Goal: Information Seeking & Learning: Learn about a topic

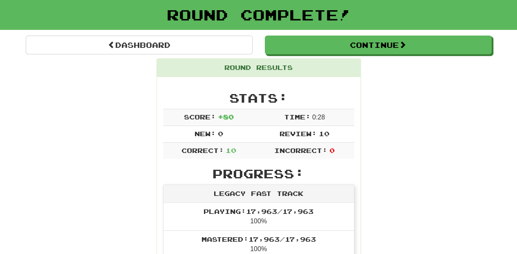
scroll to position [36, 0]
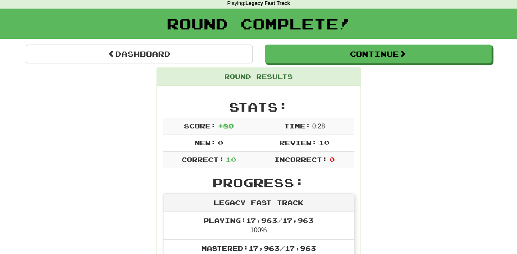
click at [355, 44] on div "Round Complete!" at bounding box center [258, 27] width 517 height 36
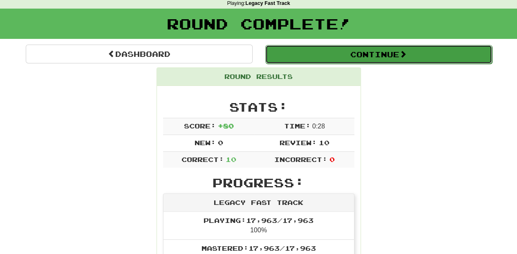
click at [355, 48] on button "Continue" at bounding box center [378, 54] width 227 height 19
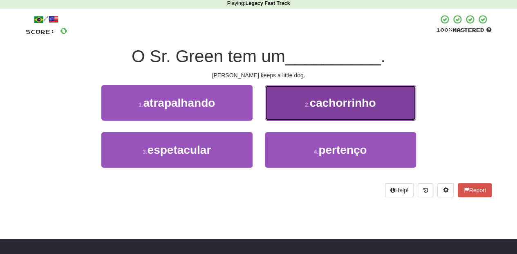
click at [295, 113] on button "2 . cachorrinho" at bounding box center [340, 103] width 151 height 36
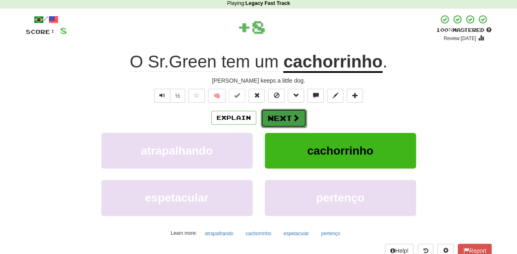
click at [283, 116] on button "Next" at bounding box center [284, 118] width 46 height 19
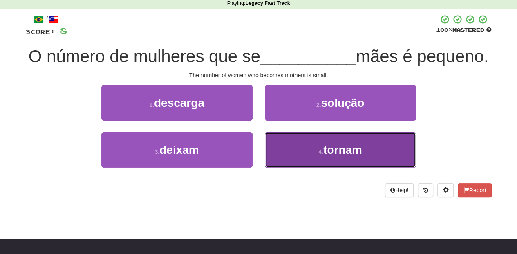
click at [297, 168] on button "4 . tornam" at bounding box center [340, 150] width 151 height 36
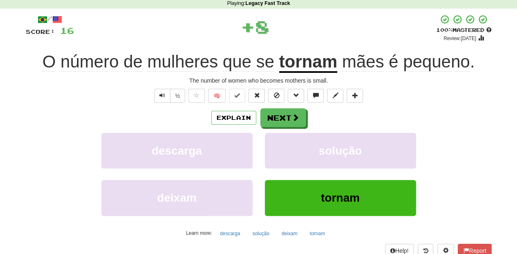
drag, startPoint x: 285, startPoint y: 103, endPoint x: 280, endPoint y: 103, distance: 4.5
click at [284, 103] on div "/ Score: 16 + 8 100 % Mastered Review: [DATE] O número de mulheres que se torna…" at bounding box center [259, 142] width 466 height 256
click at [269, 113] on button "Next" at bounding box center [284, 118] width 46 height 19
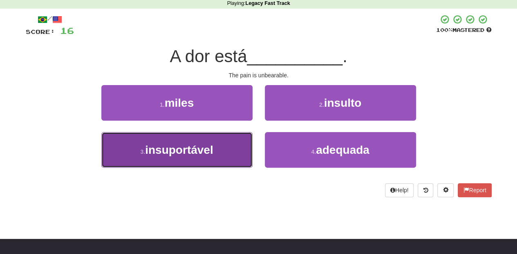
click at [225, 141] on button "3 . insuportável" at bounding box center [176, 150] width 151 height 36
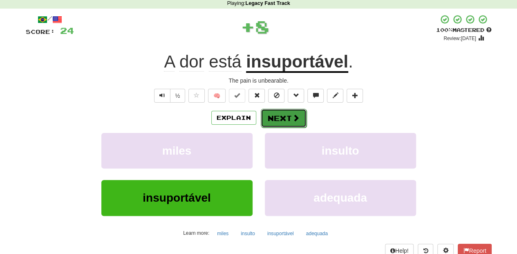
click at [270, 114] on button "Next" at bounding box center [284, 118] width 46 height 19
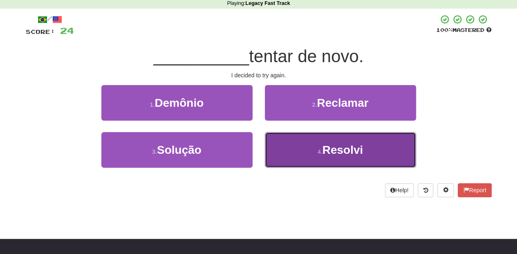
click at [289, 145] on button "4 . [GEOGRAPHIC_DATA]" at bounding box center [340, 150] width 151 height 36
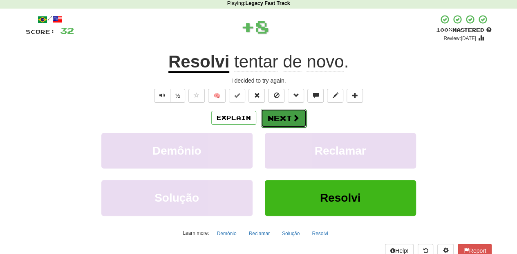
click at [280, 121] on button "Next" at bounding box center [284, 118] width 46 height 19
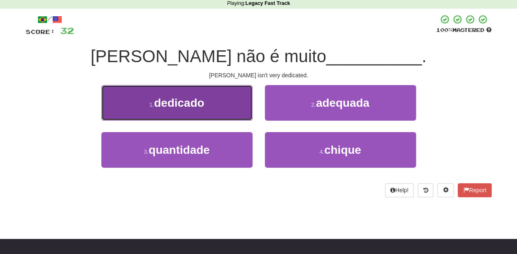
click at [224, 104] on button "1 . dedicado" at bounding box center [176, 103] width 151 height 36
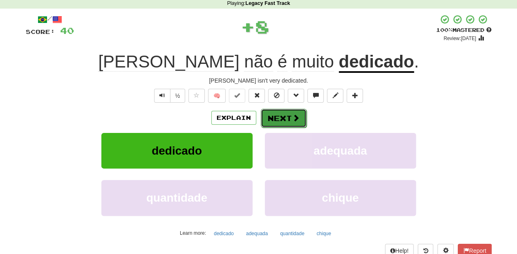
click at [273, 116] on button "Next" at bounding box center [284, 118] width 46 height 19
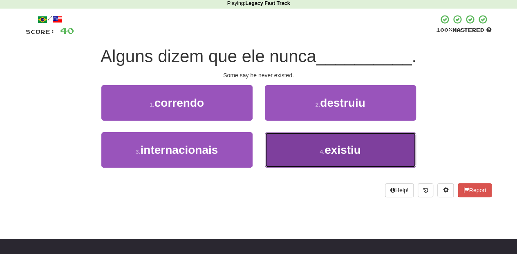
click at [301, 148] on button "4 . existiu" at bounding box center [340, 150] width 151 height 36
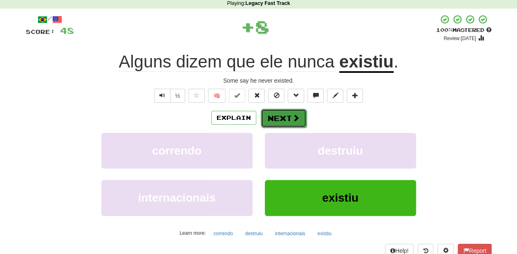
click at [285, 119] on button "Next" at bounding box center [284, 118] width 46 height 19
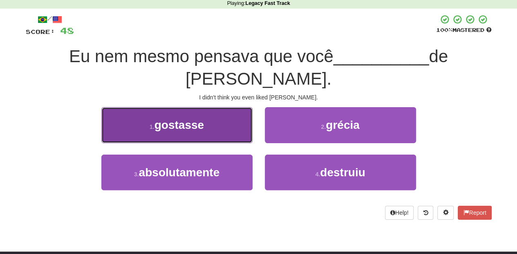
click at [216, 110] on button "1 . gostasse" at bounding box center [176, 125] width 151 height 36
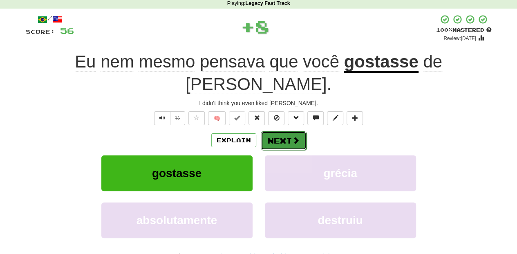
click at [280, 131] on button "Next" at bounding box center [284, 140] width 46 height 19
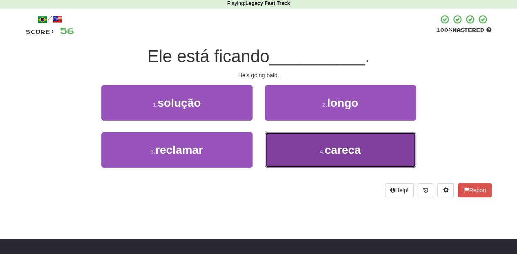
click at [292, 144] on button "4 . careca" at bounding box center [340, 150] width 151 height 36
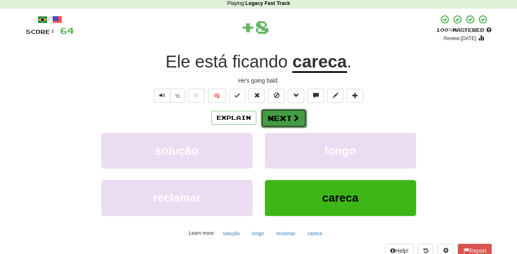
click at [284, 119] on button "Next" at bounding box center [284, 118] width 46 height 19
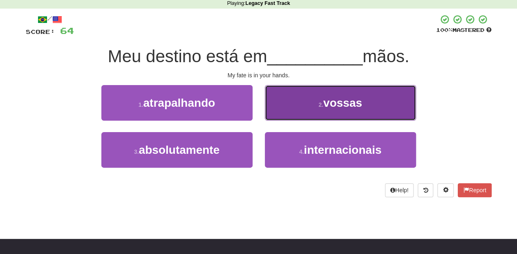
click at [293, 110] on button "2 . vossas" at bounding box center [340, 103] width 151 height 36
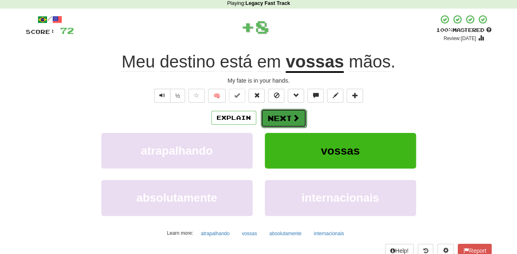
click at [289, 112] on button "Next" at bounding box center [284, 118] width 46 height 19
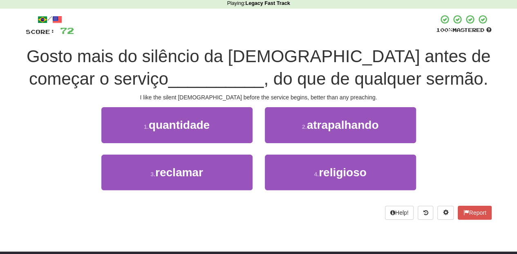
click at [298, 191] on div "4 . religioso" at bounding box center [341, 178] width 164 height 47
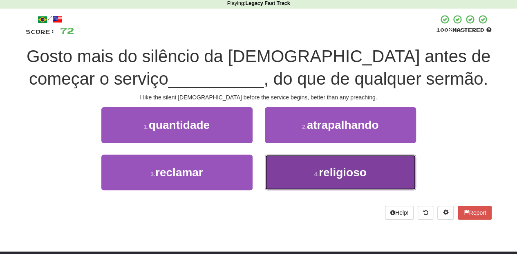
click at [300, 173] on button "4 . religioso" at bounding box center [340, 173] width 151 height 36
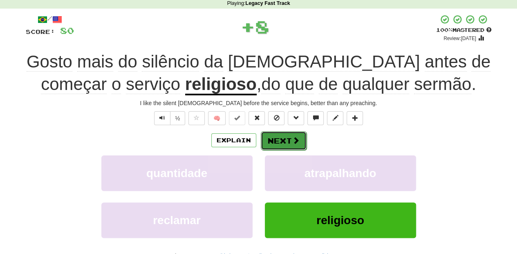
click at [283, 137] on button "Next" at bounding box center [284, 140] width 46 height 19
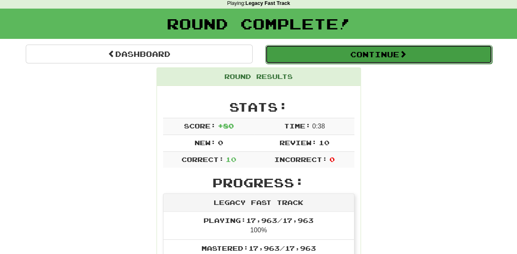
click at [306, 54] on button "Continue" at bounding box center [378, 54] width 227 height 19
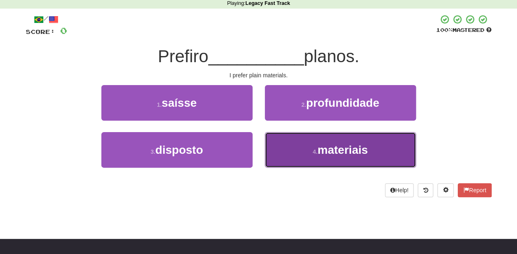
click at [285, 138] on button "4 . materiais" at bounding box center [340, 150] width 151 height 36
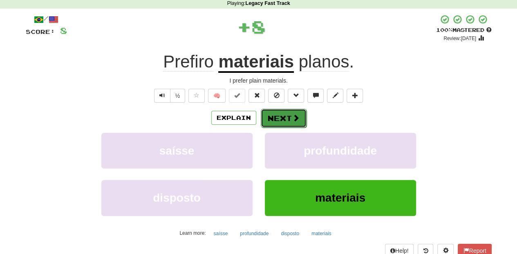
click at [278, 118] on button "Next" at bounding box center [284, 118] width 46 height 19
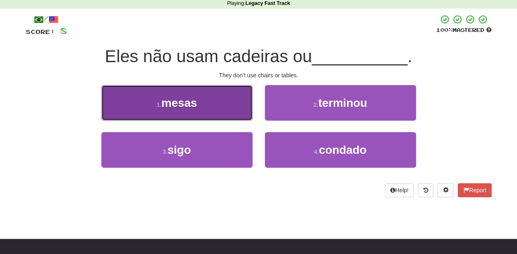
click at [223, 104] on button "1 . mesas" at bounding box center [176, 103] width 151 height 36
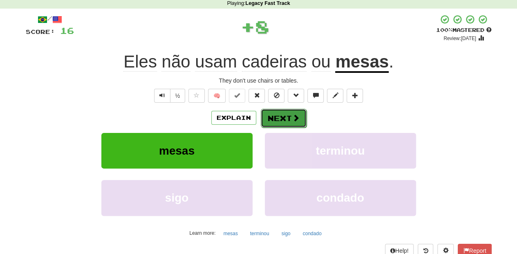
click at [287, 115] on button "Next" at bounding box center [284, 118] width 46 height 19
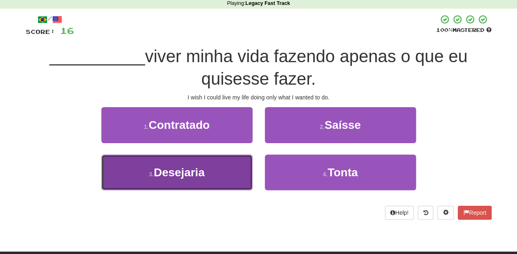
click at [202, 171] on span "Desejaria" at bounding box center [179, 172] width 51 height 13
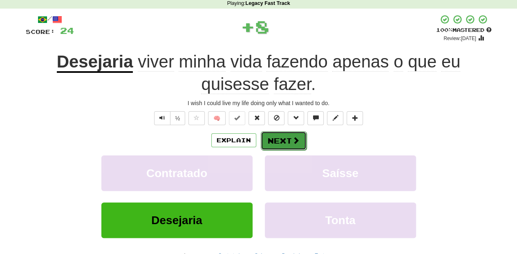
click at [270, 143] on button "Next" at bounding box center [284, 140] width 46 height 19
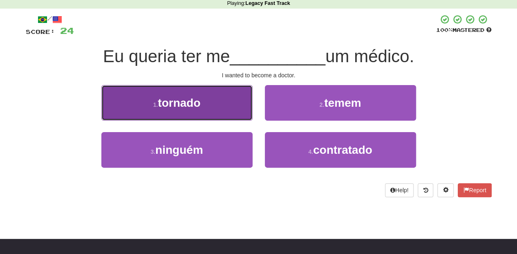
click at [216, 111] on button "1 . tornado" at bounding box center [176, 103] width 151 height 36
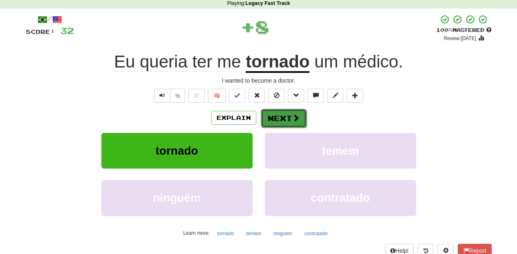
click at [266, 118] on button "Next" at bounding box center [284, 118] width 46 height 19
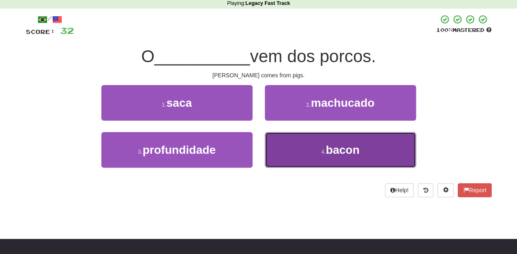
click at [308, 144] on button "4 . bacon" at bounding box center [340, 150] width 151 height 36
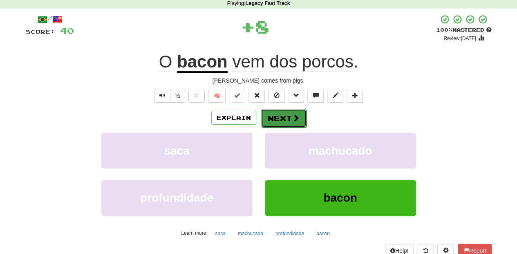
click at [289, 119] on button "Next" at bounding box center [284, 118] width 46 height 19
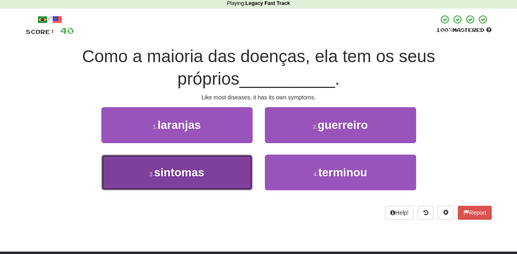
click at [231, 159] on button "3 . sintomas" at bounding box center [176, 173] width 151 height 36
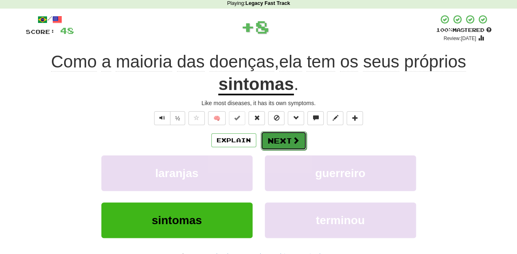
click at [269, 137] on button "Next" at bounding box center [284, 140] width 46 height 19
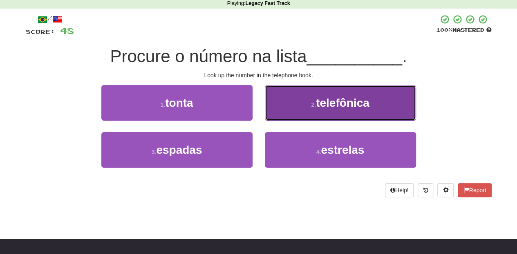
click at [290, 114] on button "2 . telefônica" at bounding box center [340, 103] width 151 height 36
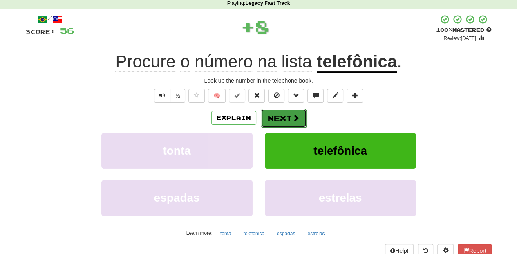
click at [290, 116] on button "Next" at bounding box center [284, 118] width 46 height 19
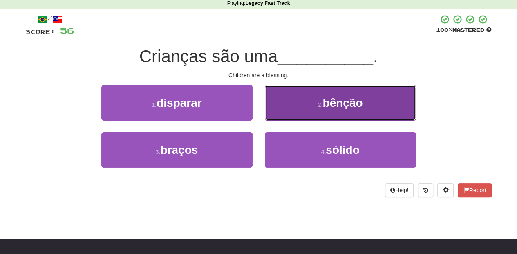
click at [276, 112] on button "2 . bênção" at bounding box center [340, 103] width 151 height 36
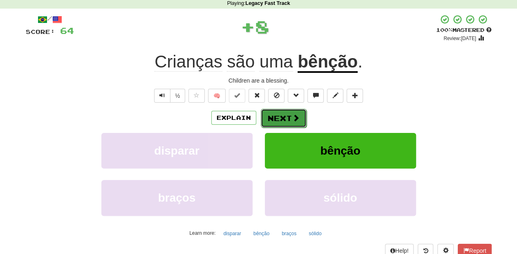
click at [276, 114] on button "Next" at bounding box center [284, 118] width 46 height 19
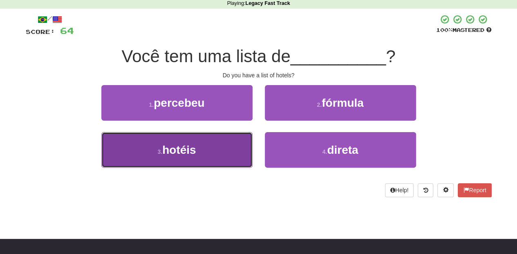
click at [231, 148] on button "3 . hotéis" at bounding box center [176, 150] width 151 height 36
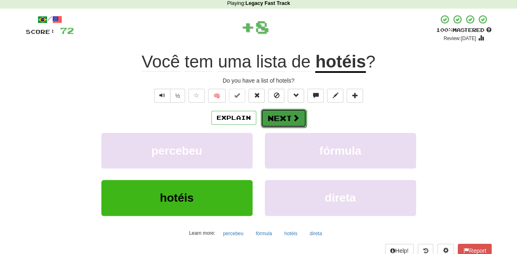
click at [272, 119] on button "Next" at bounding box center [284, 118] width 46 height 19
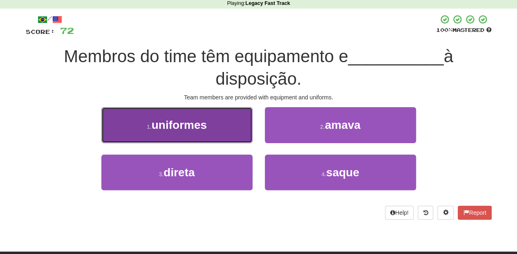
click at [240, 127] on button "1 . uniformes" at bounding box center [176, 125] width 151 height 36
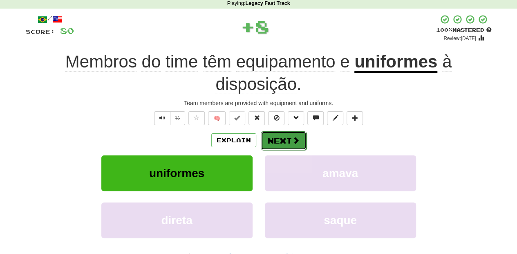
click at [281, 139] on button "Next" at bounding box center [284, 140] width 46 height 19
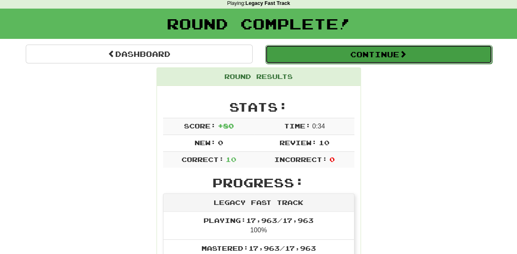
click at [312, 56] on button "Continue" at bounding box center [378, 54] width 227 height 19
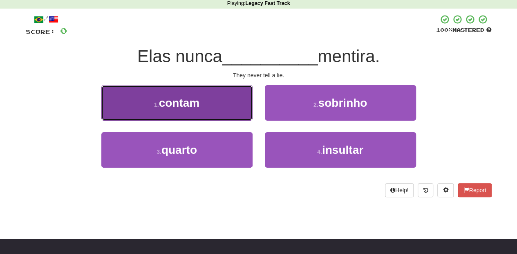
click at [209, 105] on button "1 . contam" at bounding box center [176, 103] width 151 height 36
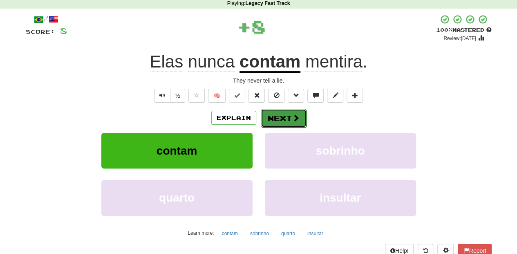
click at [282, 112] on button "Next" at bounding box center [284, 118] width 46 height 19
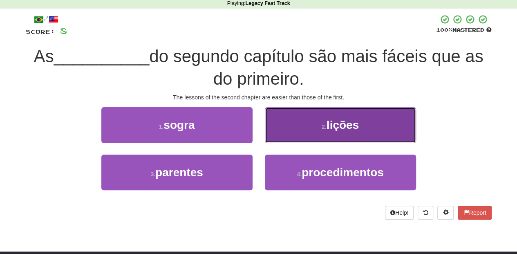
click at [301, 137] on button "2 . lições" at bounding box center [340, 125] width 151 height 36
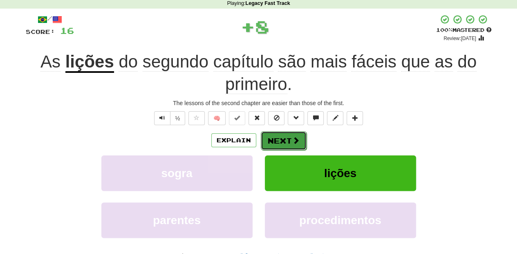
click at [292, 139] on span at bounding box center [295, 140] width 7 height 7
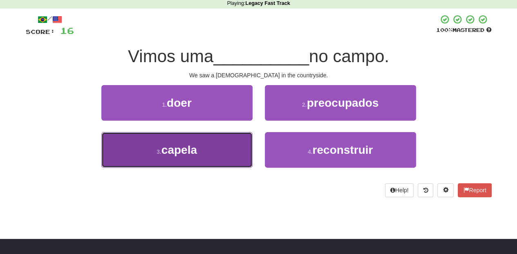
click at [233, 154] on button "3 . capela" at bounding box center [176, 150] width 151 height 36
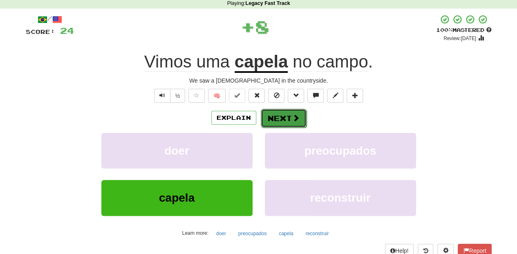
click at [287, 119] on button "Next" at bounding box center [284, 118] width 46 height 19
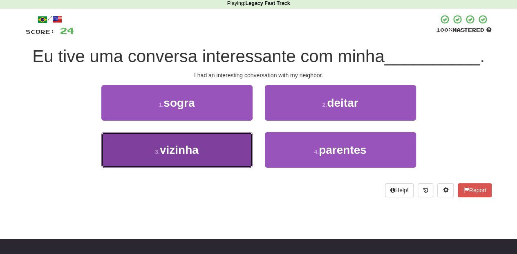
click at [216, 151] on button "3 . vizinha" at bounding box center [176, 150] width 151 height 36
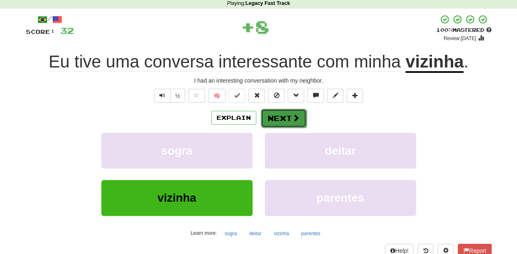
click at [278, 118] on button "Next" at bounding box center [284, 118] width 46 height 19
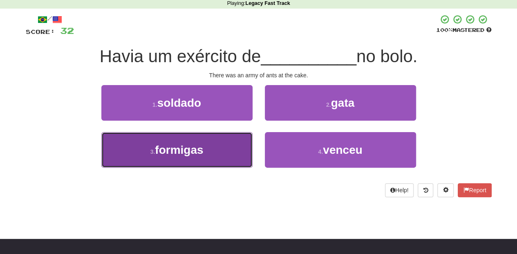
click at [227, 152] on button "3 . formigas" at bounding box center [176, 150] width 151 height 36
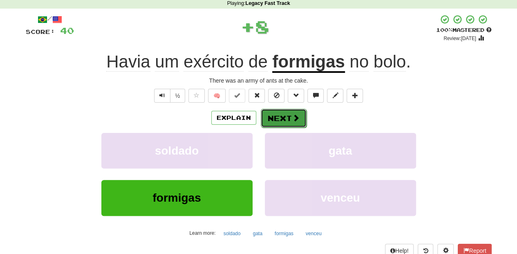
click at [286, 114] on button "Next" at bounding box center [284, 118] width 46 height 19
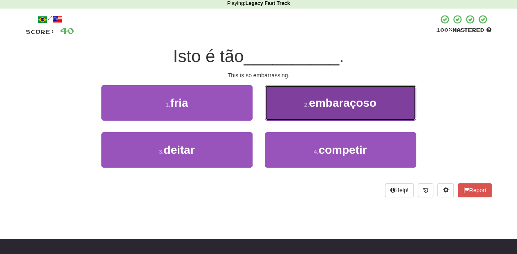
click at [286, 114] on button "2 . embaraçoso" at bounding box center [340, 103] width 151 height 36
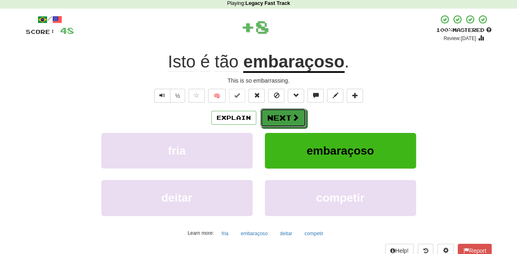
click at [286, 114] on button "Next" at bounding box center [283, 117] width 46 height 19
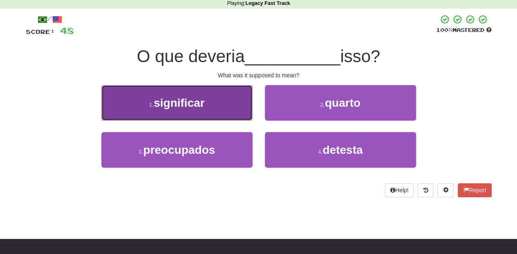
click at [220, 110] on button "1 . significar" at bounding box center [176, 103] width 151 height 36
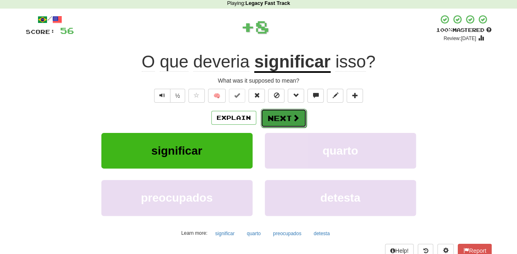
click at [288, 119] on button "Next" at bounding box center [284, 118] width 46 height 19
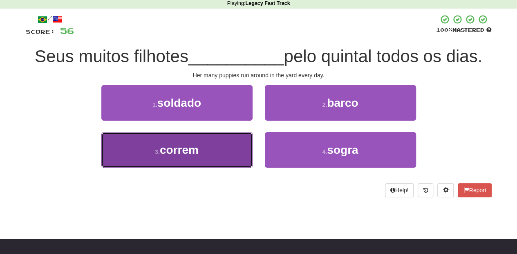
click at [213, 158] on button "3 . correm" at bounding box center [176, 150] width 151 height 36
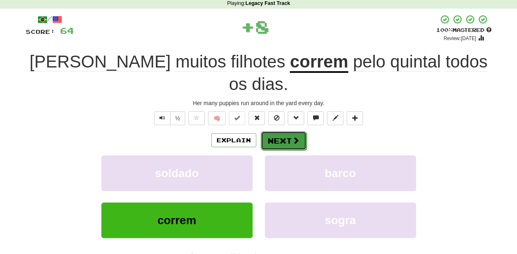
click at [289, 131] on button "Next" at bounding box center [284, 140] width 46 height 19
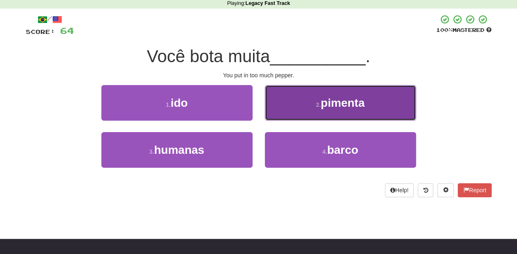
drag, startPoint x: 290, startPoint y: 106, endPoint x: 289, endPoint y: 110, distance: 4.8
click at [289, 110] on button "2 . pimenta" at bounding box center [340, 103] width 151 height 36
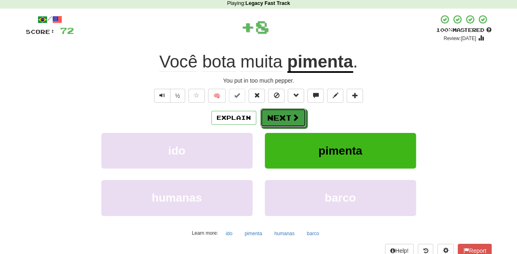
click at [282, 119] on button "Next" at bounding box center [283, 117] width 46 height 19
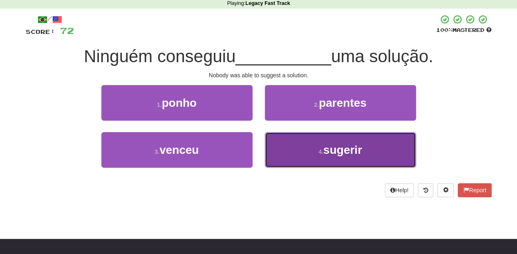
click at [289, 141] on button "4 . sugerir" at bounding box center [340, 150] width 151 height 36
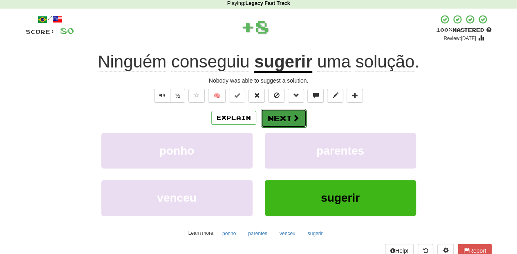
click at [284, 120] on button "Next" at bounding box center [284, 118] width 46 height 19
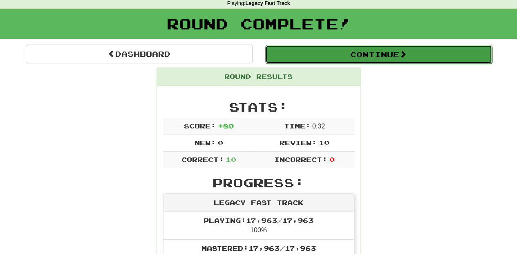
click at [297, 55] on button "Continue" at bounding box center [378, 54] width 227 height 19
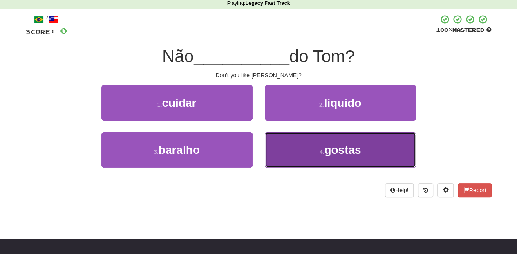
click at [312, 150] on button "4 . gostas" at bounding box center [340, 150] width 151 height 36
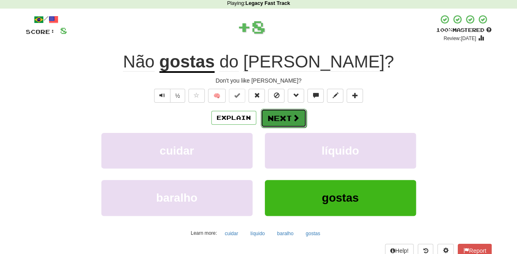
click at [273, 117] on button "Next" at bounding box center [284, 118] width 46 height 19
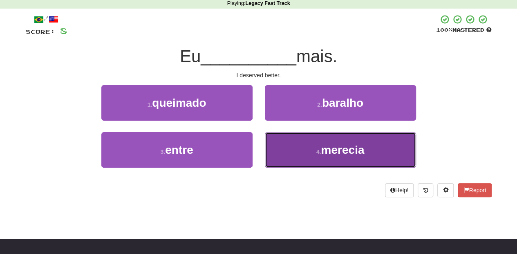
click at [288, 134] on button "4 . merecia" at bounding box center [340, 150] width 151 height 36
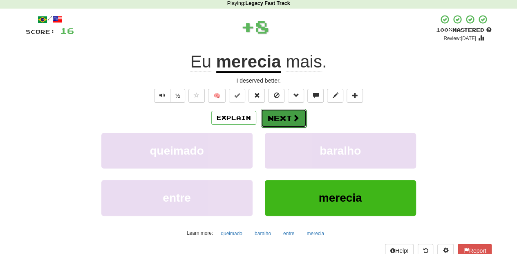
click at [290, 121] on button "Next" at bounding box center [284, 118] width 46 height 19
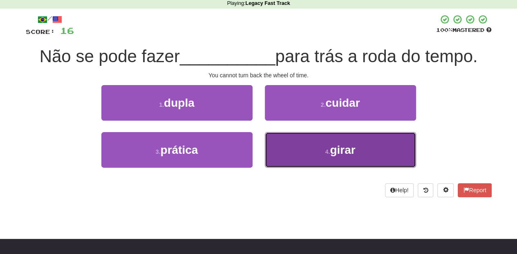
click at [305, 145] on button "4 . girar" at bounding box center [340, 150] width 151 height 36
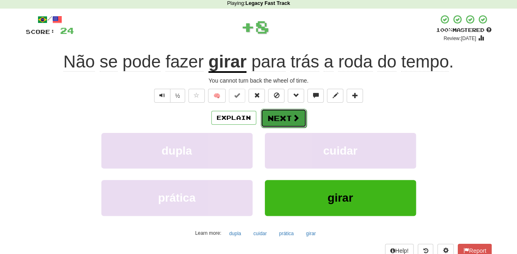
click at [290, 116] on button "Next" at bounding box center [284, 118] width 46 height 19
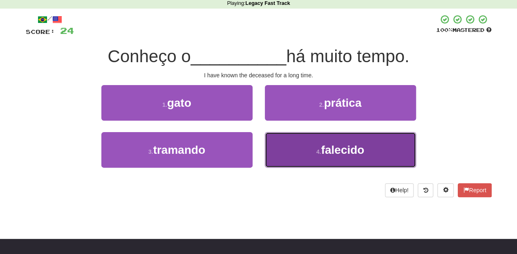
click at [285, 153] on button "4 . falecido" at bounding box center [340, 150] width 151 height 36
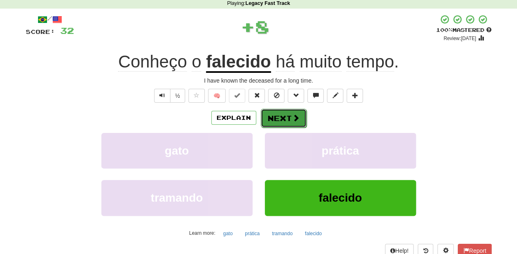
click at [282, 116] on button "Next" at bounding box center [284, 118] width 46 height 19
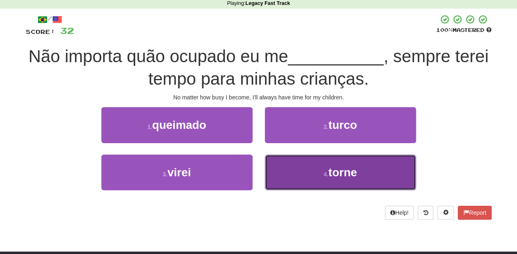
click at [306, 169] on button "4 . torne" at bounding box center [340, 173] width 151 height 36
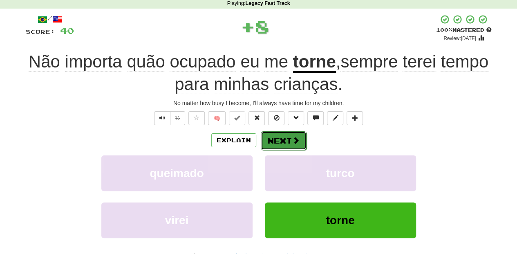
click at [289, 138] on button "Next" at bounding box center [284, 140] width 46 height 19
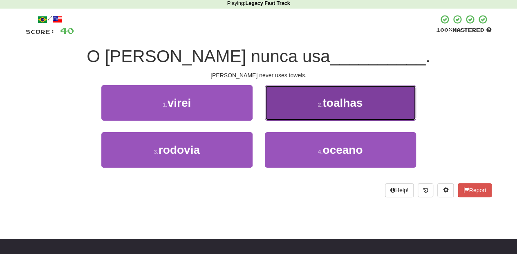
click at [289, 100] on button "2 . toalhas" at bounding box center [340, 103] width 151 height 36
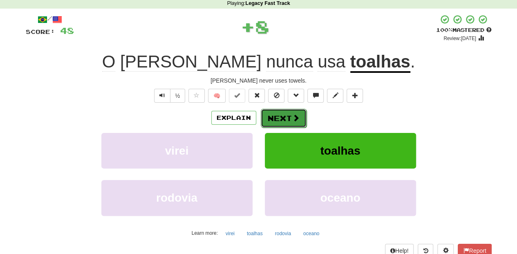
click at [290, 114] on button "Next" at bounding box center [284, 118] width 46 height 19
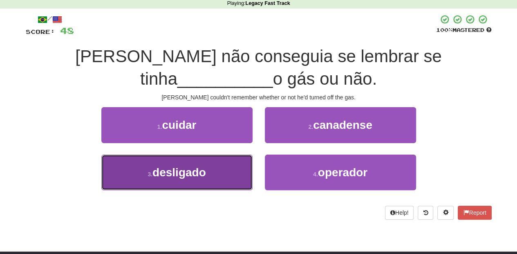
click at [241, 162] on button "3 . desligado" at bounding box center [176, 173] width 151 height 36
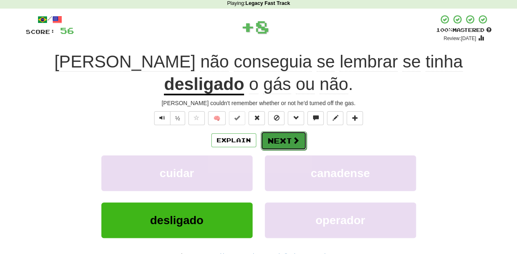
click at [277, 143] on button "Next" at bounding box center [284, 140] width 46 height 19
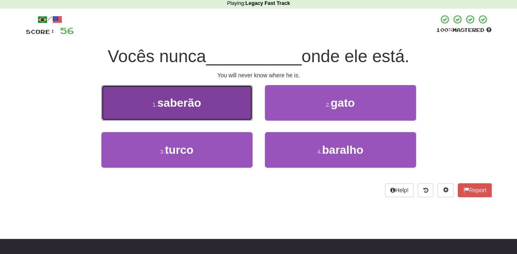
click at [218, 117] on button "1 . saberão" at bounding box center [176, 103] width 151 height 36
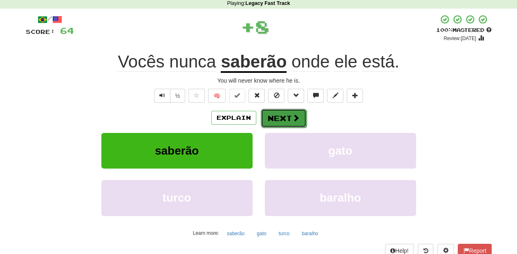
click at [273, 114] on button "Next" at bounding box center [284, 118] width 46 height 19
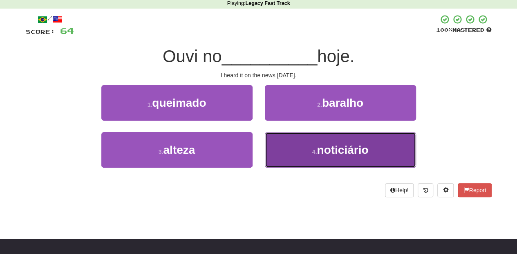
click at [285, 150] on button "4 . noticiário" at bounding box center [340, 150] width 151 height 36
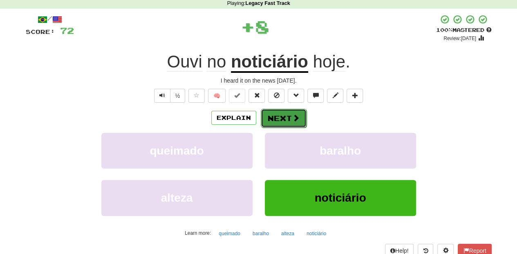
click at [287, 118] on button "Next" at bounding box center [284, 118] width 46 height 19
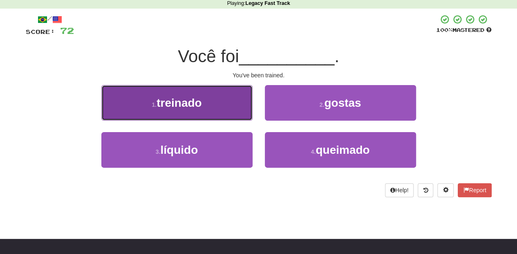
click at [202, 99] on button "1 . treinado" at bounding box center [176, 103] width 151 height 36
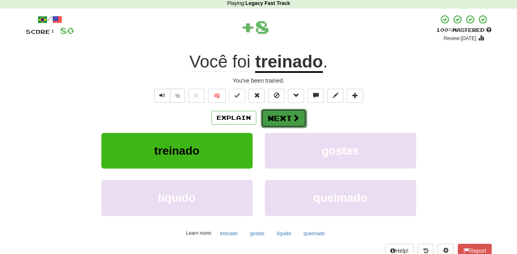
click at [287, 114] on button "Next" at bounding box center [284, 118] width 46 height 19
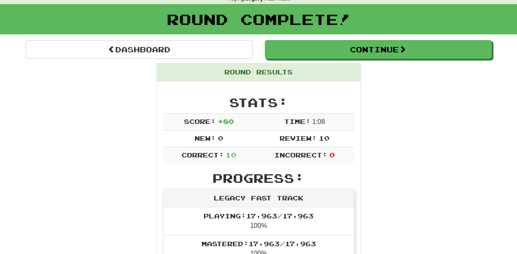
scroll to position [8, 0]
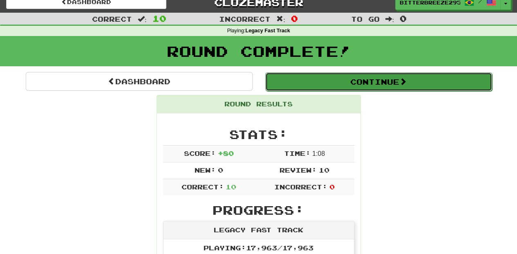
click at [300, 79] on button "Continue" at bounding box center [378, 81] width 227 height 19
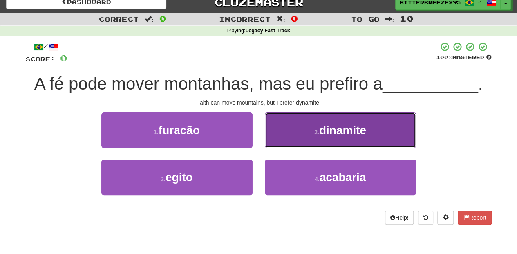
click at [293, 143] on button "2 . dinamite" at bounding box center [340, 130] width 151 height 36
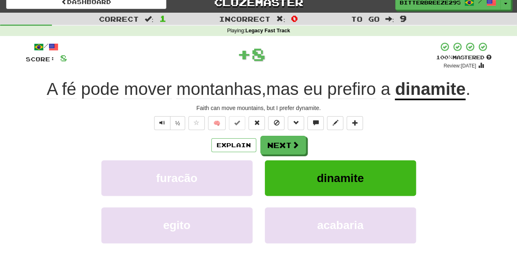
click at [293, 143] on span at bounding box center [295, 144] width 7 height 7
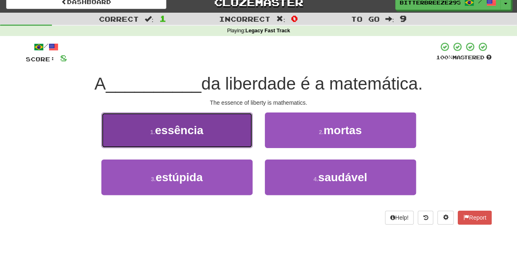
click at [234, 142] on button "1 . essência" at bounding box center [176, 130] width 151 height 36
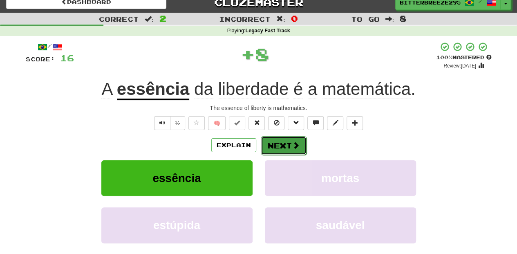
click at [269, 144] on button "Next" at bounding box center [284, 145] width 46 height 19
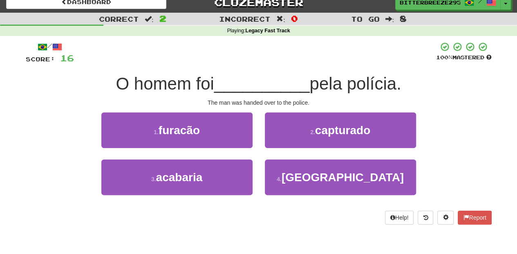
click at [285, 151] on div "2 . capturado" at bounding box center [341, 135] width 164 height 47
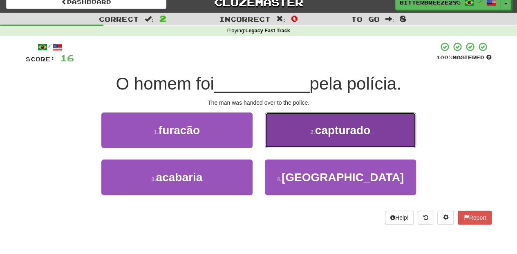
click at [289, 140] on button "2 . capturado" at bounding box center [340, 130] width 151 height 36
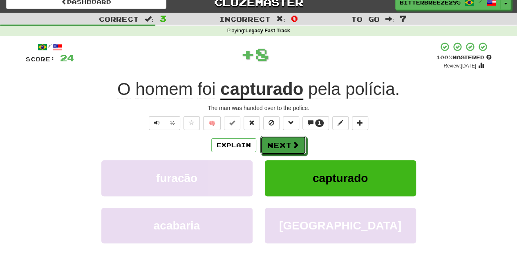
click at [289, 140] on button "Next" at bounding box center [283, 145] width 46 height 19
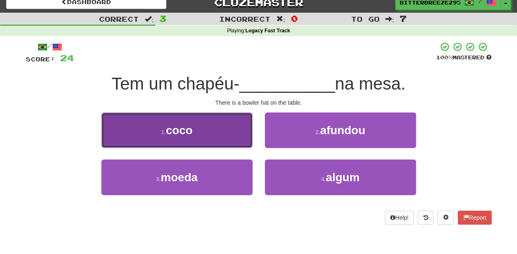
click at [244, 141] on button "1 . coco" at bounding box center [176, 130] width 151 height 36
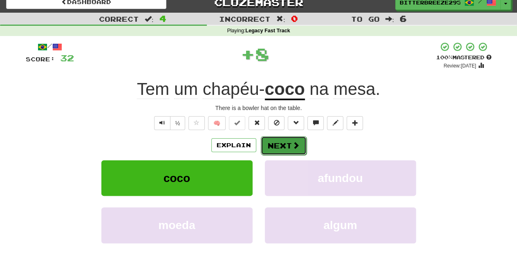
click at [274, 141] on button "Next" at bounding box center [284, 145] width 46 height 19
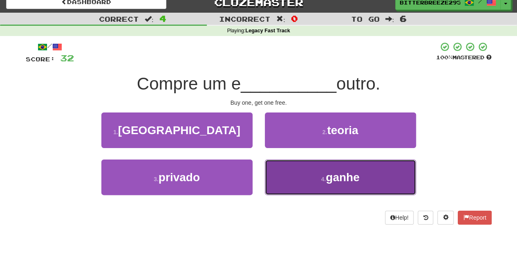
click at [289, 173] on button "4 . ganhe" at bounding box center [340, 177] width 151 height 36
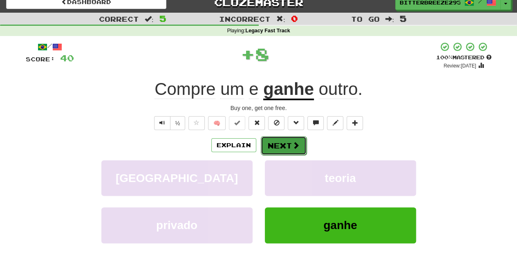
click at [276, 146] on button "Next" at bounding box center [284, 145] width 46 height 19
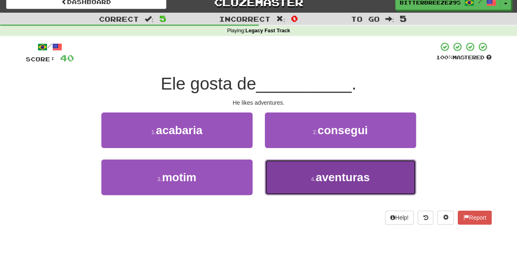
click at [282, 165] on button "4 . aventuras" at bounding box center [340, 177] width 151 height 36
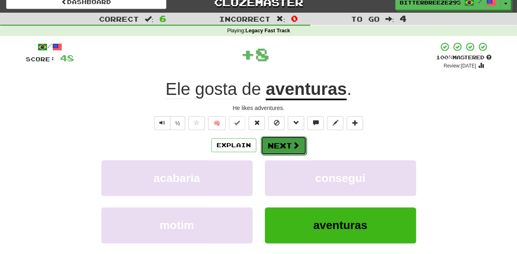
click at [276, 145] on button "Next" at bounding box center [284, 145] width 46 height 19
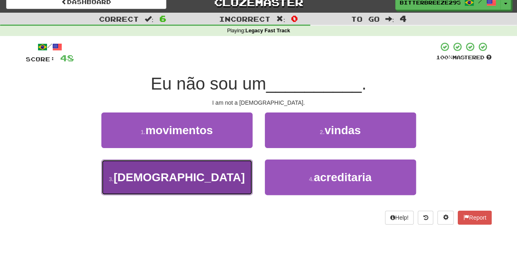
click at [220, 175] on button "3 . [DEMOGRAPHIC_DATA]" at bounding box center [176, 177] width 151 height 36
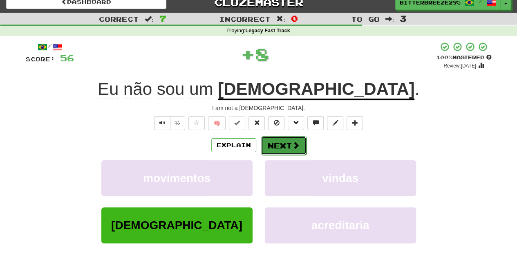
click at [277, 145] on button "Next" at bounding box center [284, 145] width 46 height 19
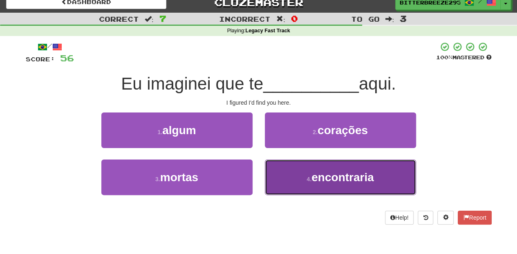
click at [290, 175] on button "4 . encontraria" at bounding box center [340, 177] width 151 height 36
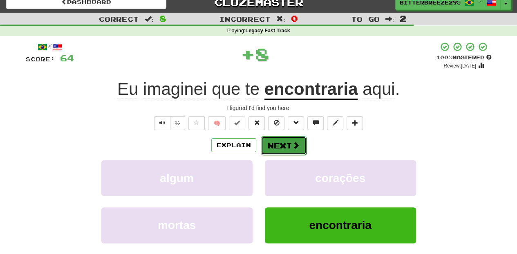
click at [289, 143] on button "Next" at bounding box center [284, 145] width 46 height 19
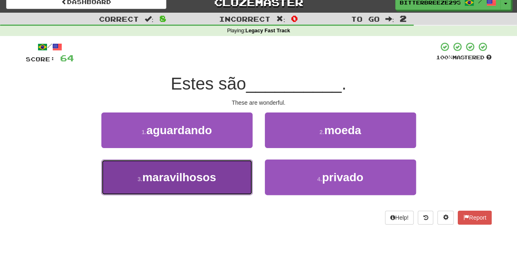
click at [236, 172] on button "3 . maravilhosos" at bounding box center [176, 177] width 151 height 36
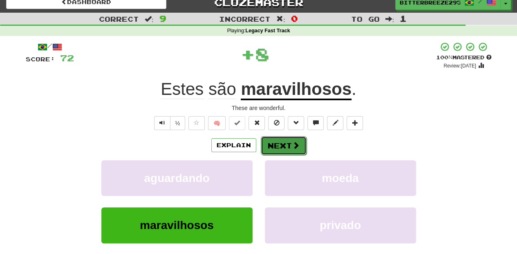
click at [284, 150] on button "Next" at bounding box center [284, 145] width 46 height 19
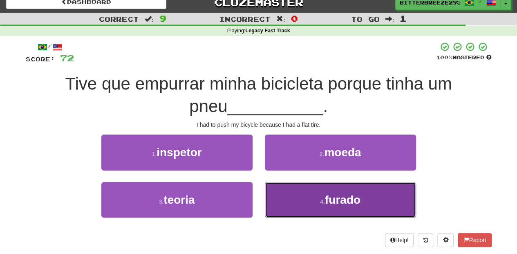
click at [283, 194] on button "4 . furado" at bounding box center [340, 200] width 151 height 36
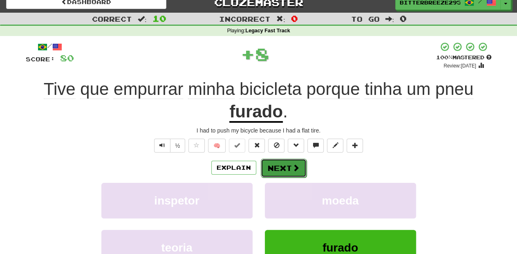
click at [280, 170] on button "Next" at bounding box center [284, 168] width 46 height 19
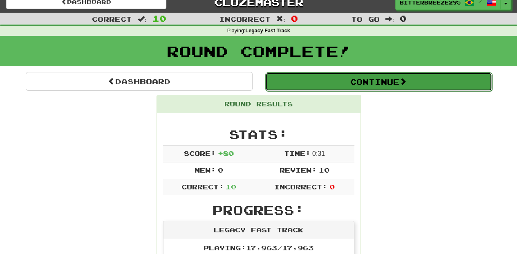
click at [319, 83] on button "Continue" at bounding box center [378, 81] width 227 height 19
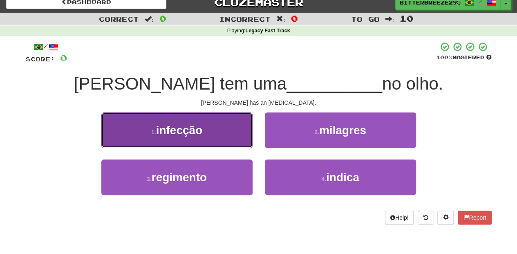
click at [231, 137] on button "1 . infecção" at bounding box center [176, 130] width 151 height 36
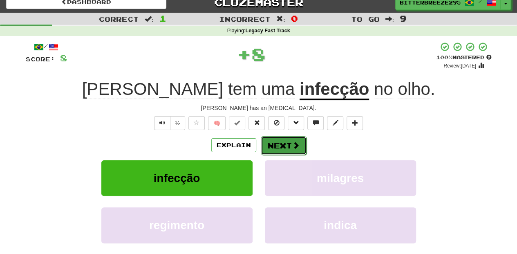
click at [276, 137] on button "Next" at bounding box center [284, 145] width 46 height 19
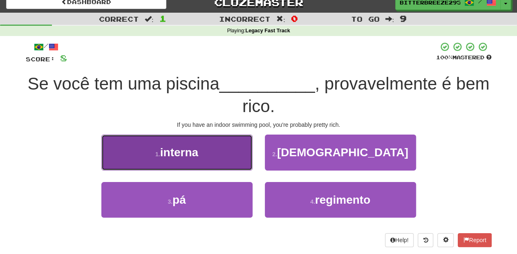
click at [215, 164] on button "1 . interna" at bounding box center [176, 152] width 151 height 36
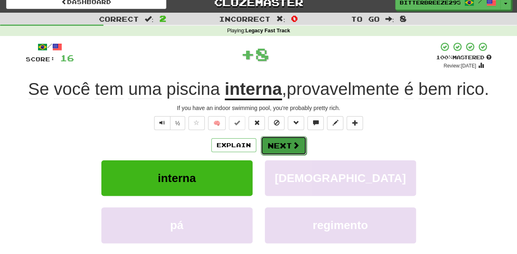
click at [285, 147] on button "Next" at bounding box center [284, 145] width 46 height 19
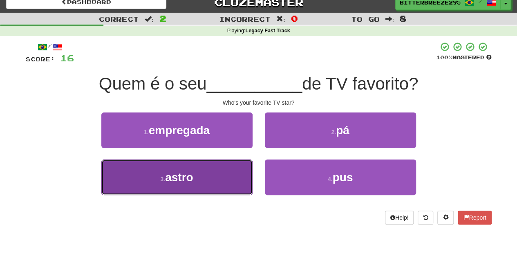
click at [232, 175] on button "3 . astro" at bounding box center [176, 177] width 151 height 36
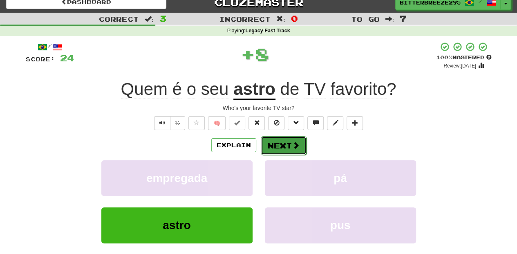
click at [286, 146] on button "Next" at bounding box center [284, 145] width 46 height 19
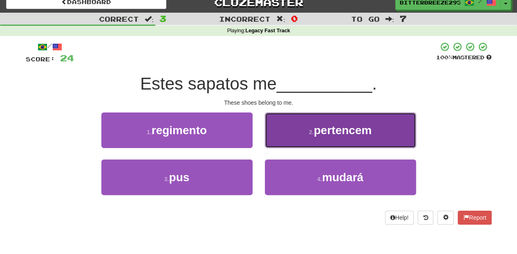
click at [291, 144] on button "2 . pertencem" at bounding box center [340, 130] width 151 height 36
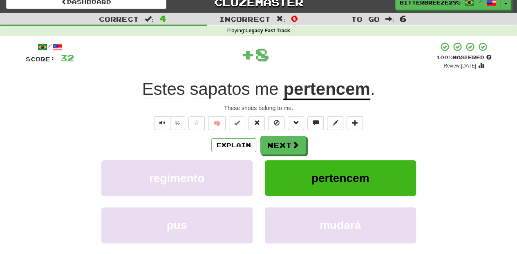
click at [291, 144] on button "Next" at bounding box center [283, 145] width 46 height 19
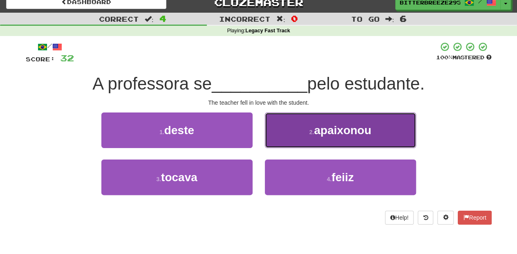
click at [293, 143] on button "2 . apaixonou" at bounding box center [340, 130] width 151 height 36
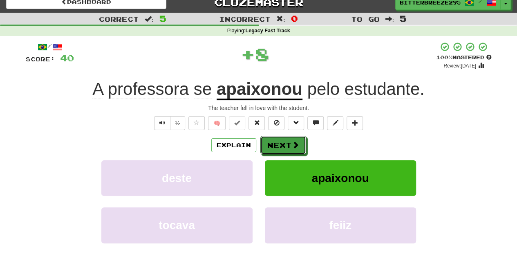
click at [293, 143] on span at bounding box center [295, 144] width 7 height 7
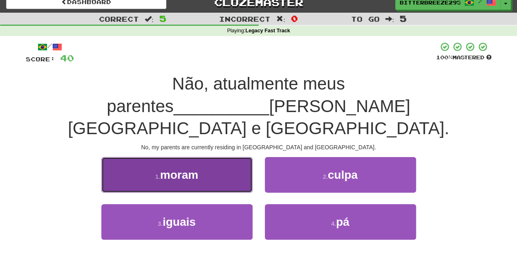
click at [228, 158] on button "1 . moram" at bounding box center [176, 175] width 151 height 36
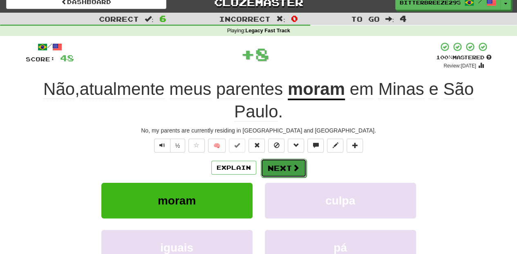
click at [274, 164] on button "Next" at bounding box center [284, 168] width 46 height 19
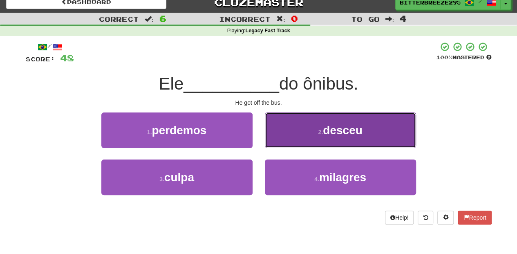
click at [291, 132] on button "2 . desceu" at bounding box center [340, 130] width 151 height 36
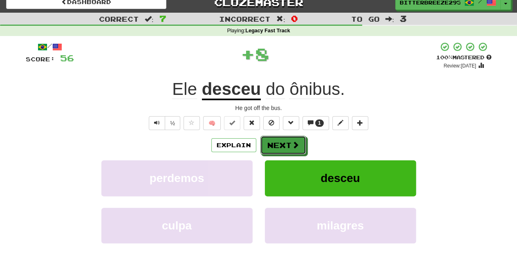
click at [289, 138] on button "Next" at bounding box center [283, 145] width 46 height 19
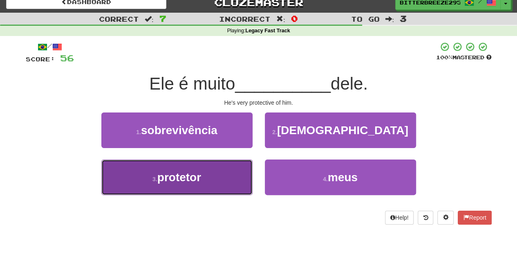
click at [231, 173] on button "3 . protetor" at bounding box center [176, 177] width 151 height 36
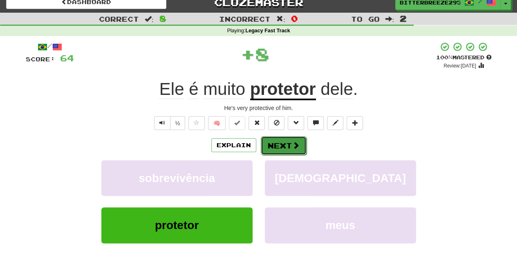
click at [280, 148] on button "Next" at bounding box center [284, 145] width 46 height 19
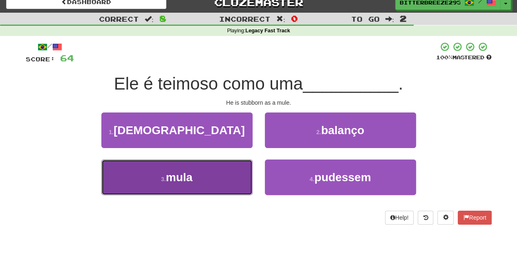
click at [232, 170] on button "3 . mula" at bounding box center [176, 177] width 151 height 36
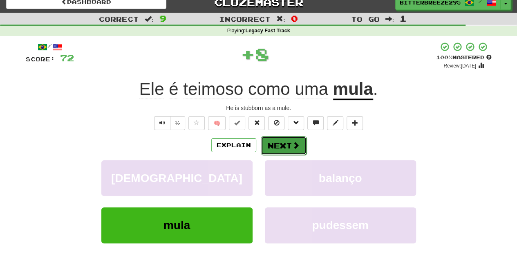
click at [285, 143] on button "Next" at bounding box center [284, 145] width 46 height 19
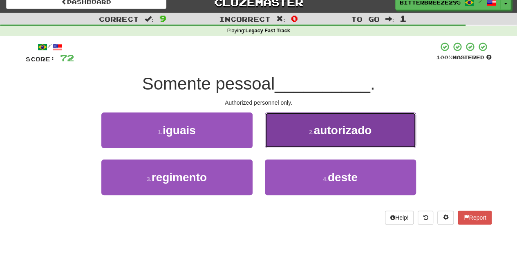
click at [291, 142] on button "2 . autorizado" at bounding box center [340, 130] width 151 height 36
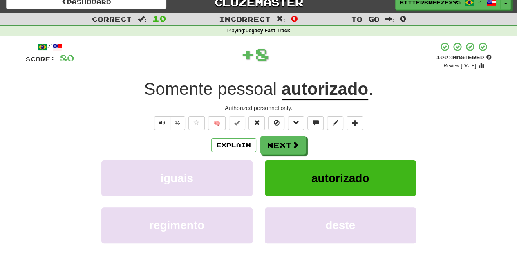
click at [292, 142] on span at bounding box center [295, 144] width 7 height 7
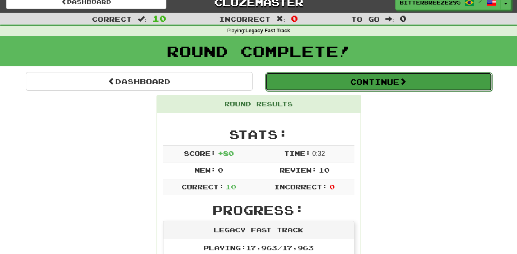
click at [322, 83] on button "Continue" at bounding box center [378, 81] width 227 height 19
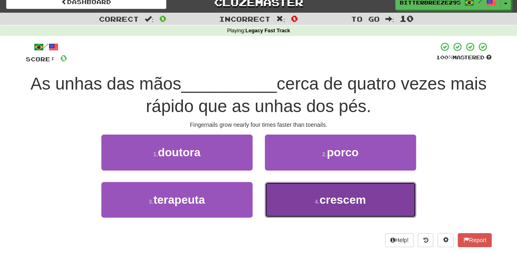
click at [291, 200] on button "4 . crescem" at bounding box center [340, 200] width 151 height 36
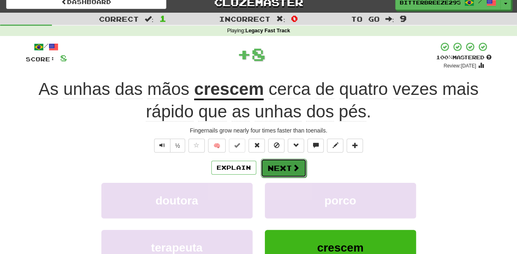
click at [283, 164] on button "Next" at bounding box center [284, 168] width 46 height 19
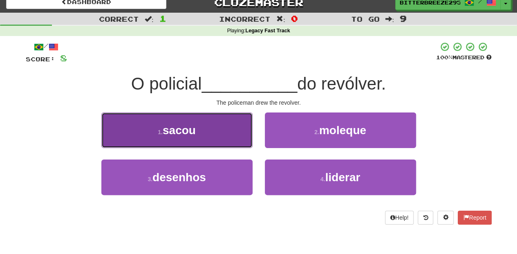
click at [224, 139] on button "1 . sacou" at bounding box center [176, 130] width 151 height 36
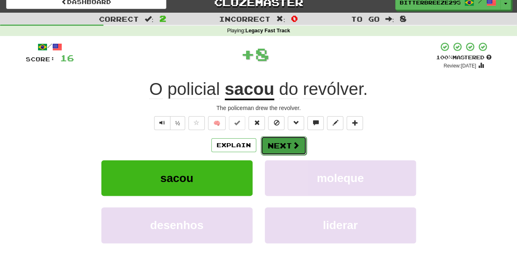
click at [287, 144] on button "Next" at bounding box center [284, 145] width 46 height 19
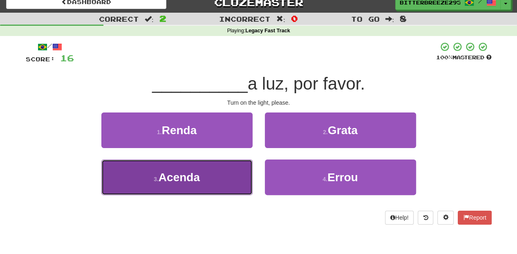
click at [235, 175] on button "3 . Acenda" at bounding box center [176, 177] width 151 height 36
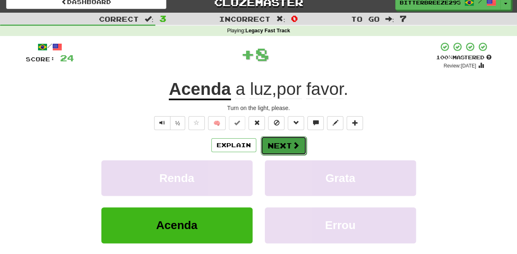
click at [294, 143] on span at bounding box center [295, 144] width 7 height 7
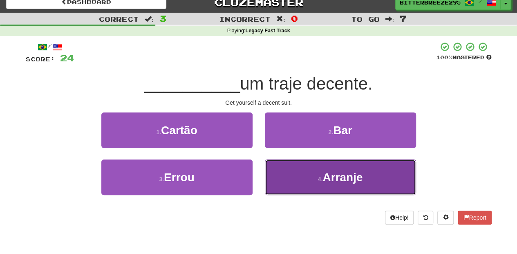
click at [280, 175] on button "4 . Arranje" at bounding box center [340, 177] width 151 height 36
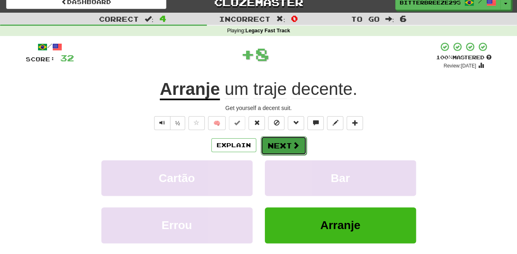
click at [276, 146] on button "Next" at bounding box center [284, 145] width 46 height 19
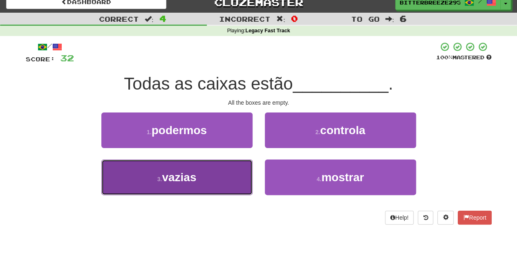
click at [229, 170] on button "3 . vazias" at bounding box center [176, 177] width 151 height 36
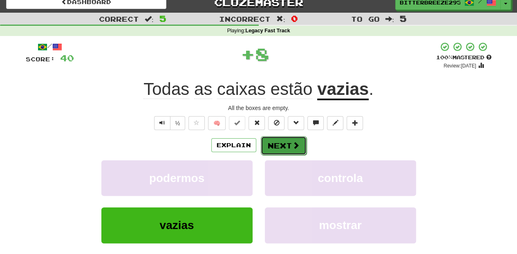
click at [286, 141] on button "Next" at bounding box center [284, 145] width 46 height 19
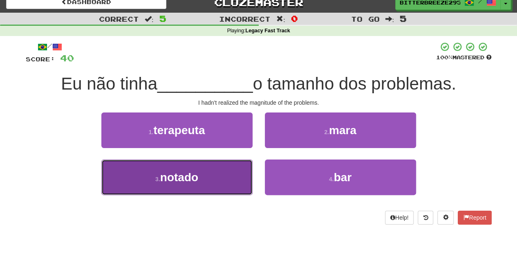
click at [228, 171] on button "3 . notado" at bounding box center [176, 177] width 151 height 36
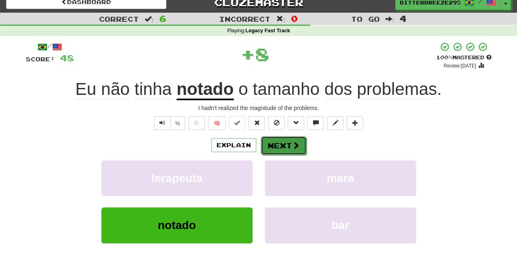
click at [277, 146] on button "Next" at bounding box center [284, 145] width 46 height 19
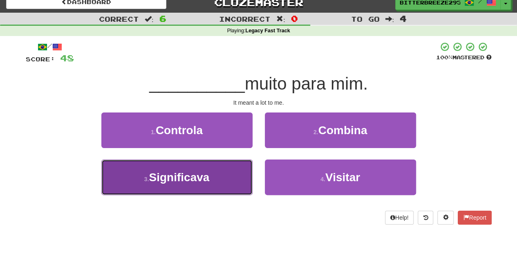
click at [226, 172] on button "3 . Significava" at bounding box center [176, 177] width 151 height 36
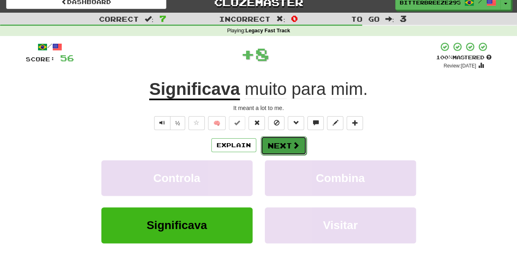
click at [275, 150] on button "Next" at bounding box center [284, 145] width 46 height 19
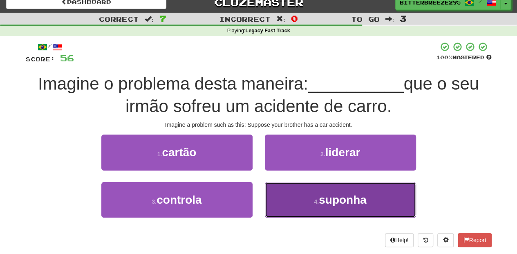
click at [276, 190] on button "4 . suponha" at bounding box center [340, 200] width 151 height 36
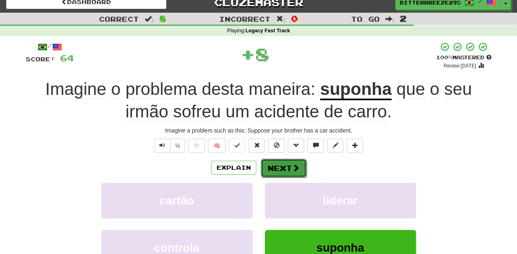
click at [276, 171] on button "Next" at bounding box center [284, 168] width 46 height 19
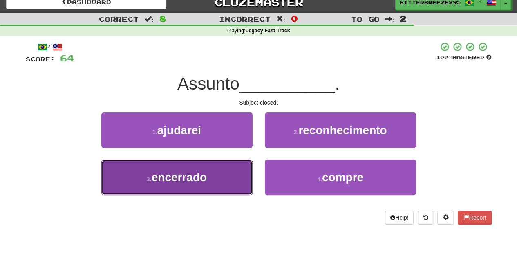
click at [215, 174] on button "3 . encerrado" at bounding box center [176, 177] width 151 height 36
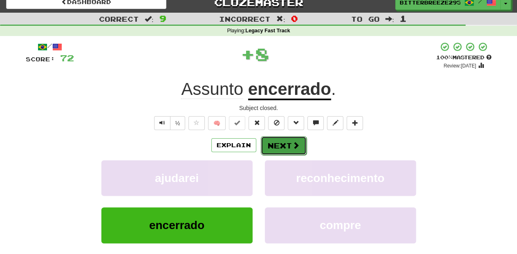
click at [276, 146] on button "Next" at bounding box center [284, 145] width 46 height 19
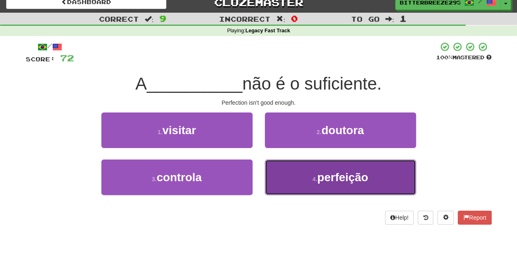
click at [302, 182] on button "4 . perfeição" at bounding box center [340, 177] width 151 height 36
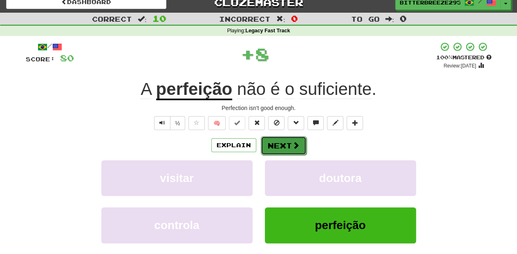
click at [283, 143] on button "Next" at bounding box center [284, 145] width 46 height 19
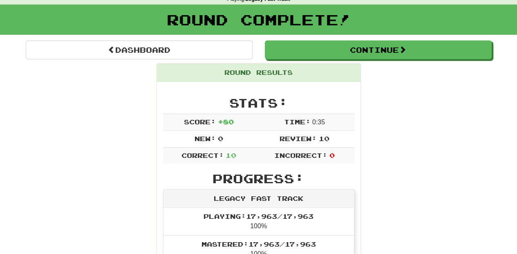
scroll to position [36, 0]
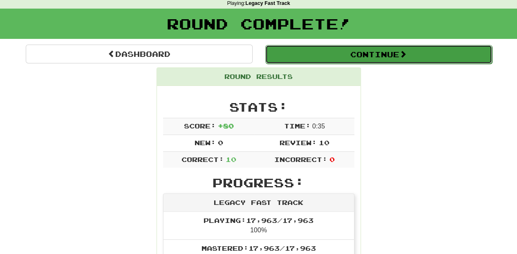
click at [318, 61] on button "Continue" at bounding box center [378, 54] width 227 height 19
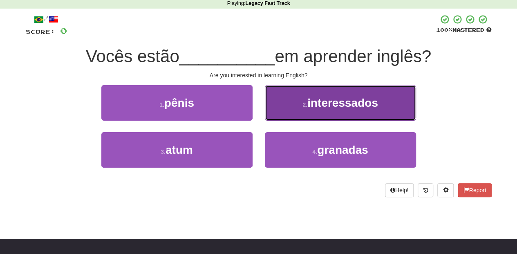
click at [298, 119] on button "2 . interessados" at bounding box center [340, 103] width 151 height 36
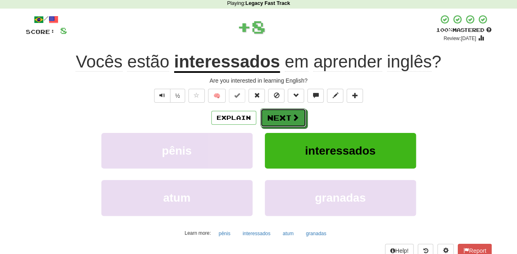
click at [298, 119] on span at bounding box center [295, 117] width 7 height 7
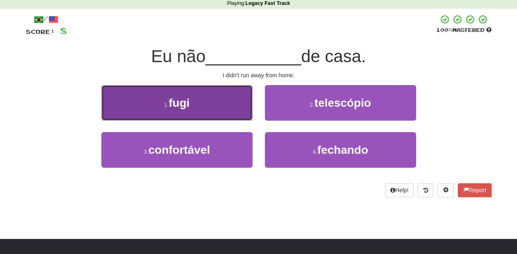
click at [235, 114] on button "1 . fugi" at bounding box center [176, 103] width 151 height 36
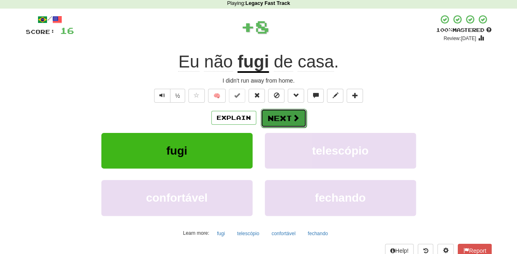
click at [267, 113] on button "Next" at bounding box center [284, 118] width 46 height 19
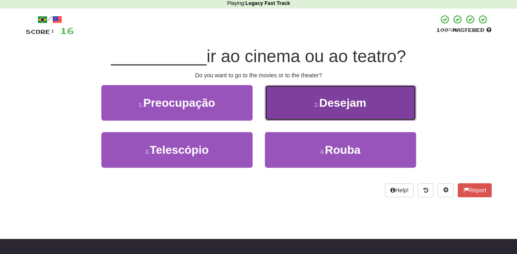
click at [294, 114] on button "2 . Desejam" at bounding box center [340, 103] width 151 height 36
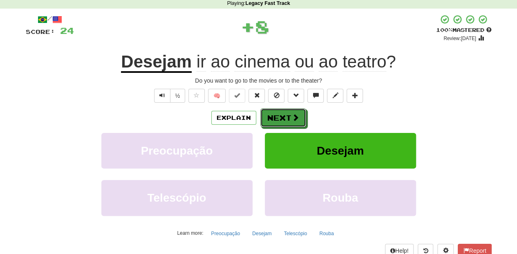
click at [292, 115] on span at bounding box center [295, 117] width 7 height 7
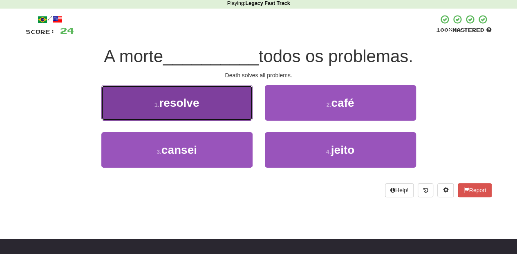
click at [237, 108] on button "1 . resolve" at bounding box center [176, 103] width 151 height 36
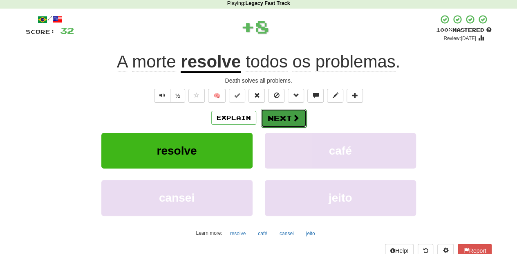
click at [271, 114] on button "Next" at bounding box center [284, 118] width 46 height 19
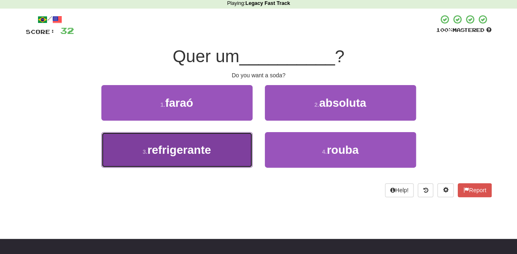
click at [235, 137] on button "3 . refrigerante" at bounding box center [176, 150] width 151 height 36
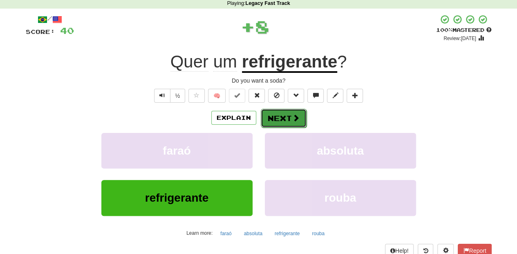
click at [268, 122] on button "Next" at bounding box center [284, 118] width 46 height 19
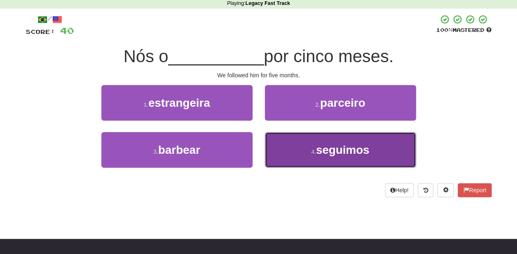
click at [273, 146] on button "4 . seguimos" at bounding box center [340, 150] width 151 height 36
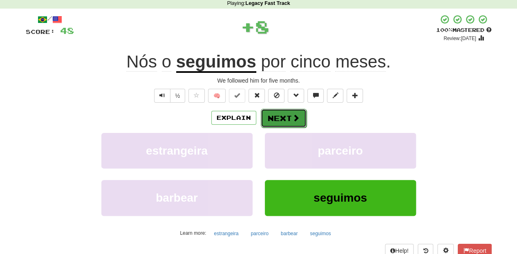
click at [278, 119] on button "Next" at bounding box center [284, 118] width 46 height 19
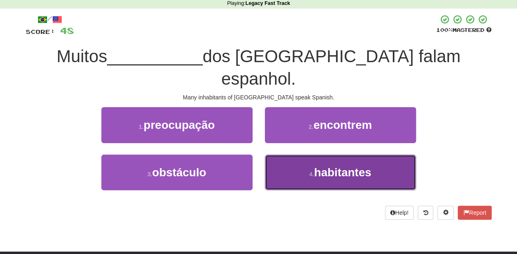
click at [287, 155] on button "4 . habitantes" at bounding box center [340, 173] width 151 height 36
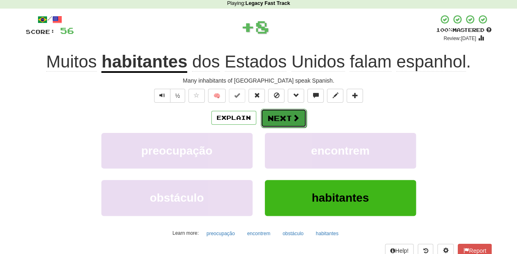
click at [287, 125] on button "Next" at bounding box center [284, 118] width 46 height 19
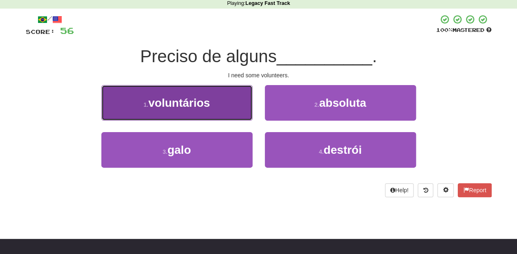
click at [240, 112] on button "1 . voluntários" at bounding box center [176, 103] width 151 height 36
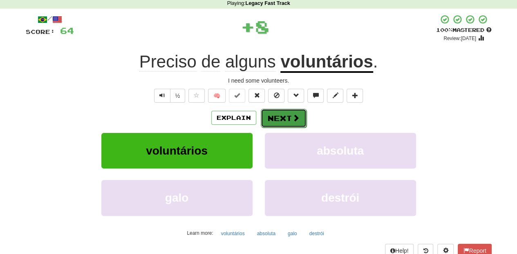
click at [271, 115] on button "Next" at bounding box center [284, 118] width 46 height 19
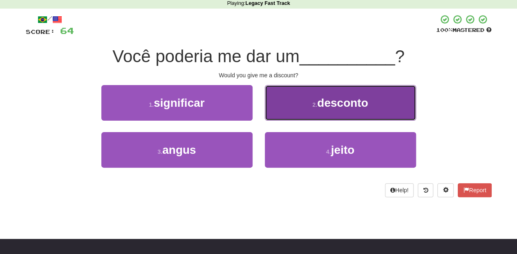
click at [278, 111] on button "2 . desconto" at bounding box center [340, 103] width 151 height 36
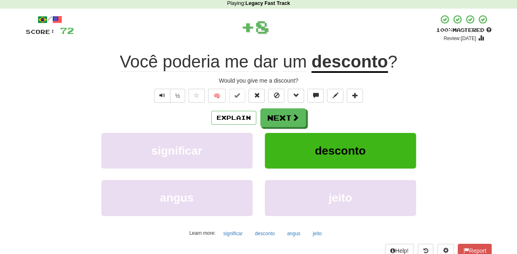
click at [278, 111] on button "Next" at bounding box center [283, 117] width 46 height 19
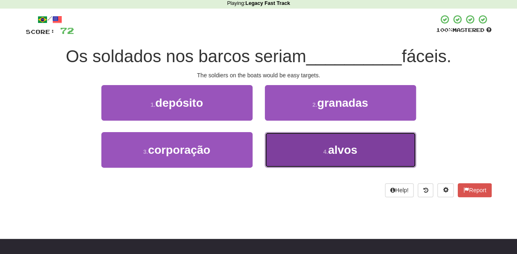
click at [299, 147] on button "4 . alvos" at bounding box center [340, 150] width 151 height 36
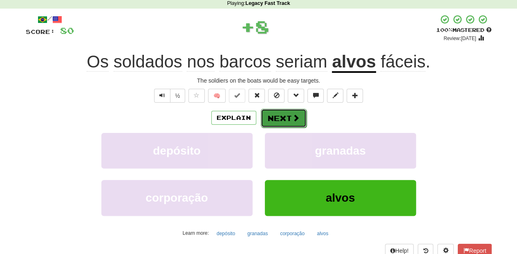
click at [292, 123] on button "Next" at bounding box center [284, 118] width 46 height 19
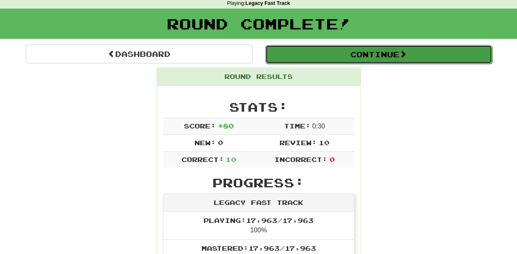
click at [307, 55] on button "Continue" at bounding box center [378, 54] width 227 height 19
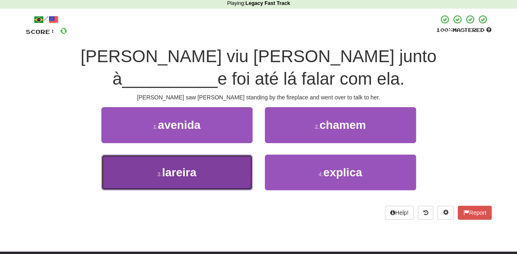
click at [233, 155] on button "3 . lareira" at bounding box center [176, 173] width 151 height 36
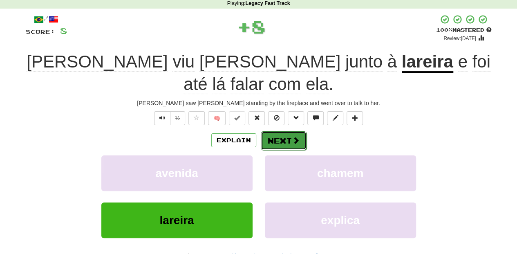
click at [279, 131] on button "Next" at bounding box center [284, 140] width 46 height 19
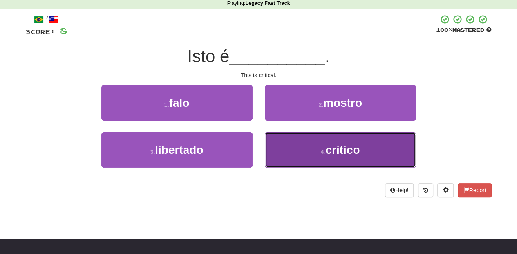
click at [286, 135] on button "4 . crítico" at bounding box center [340, 150] width 151 height 36
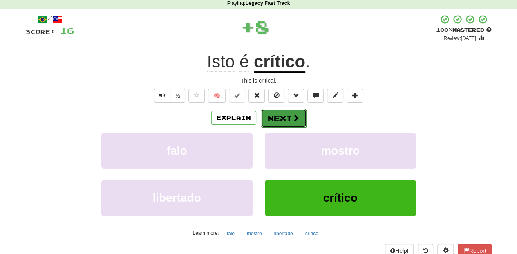
click at [287, 120] on button "Next" at bounding box center [284, 118] width 46 height 19
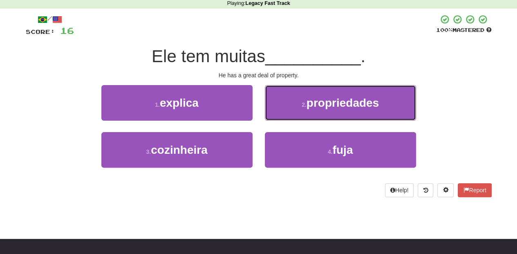
click at [287, 120] on button "2 . propriedades" at bounding box center [340, 103] width 151 height 36
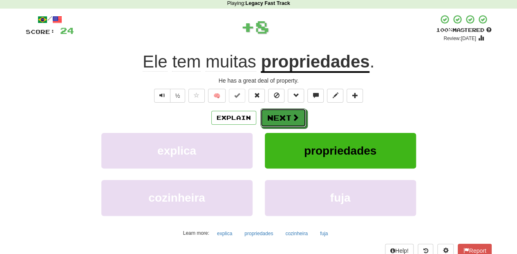
click at [287, 120] on button "Next" at bounding box center [283, 117] width 46 height 19
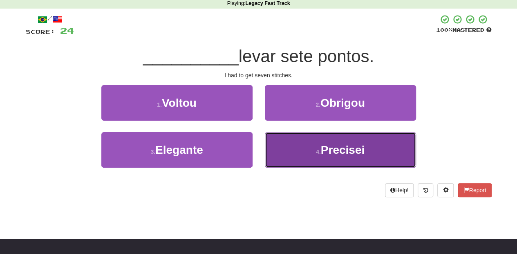
click at [292, 145] on button "4 . Precisei" at bounding box center [340, 150] width 151 height 36
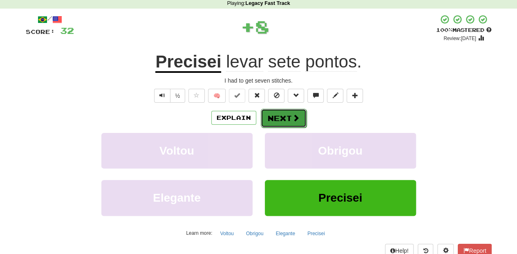
click at [293, 120] on span at bounding box center [295, 117] width 7 height 7
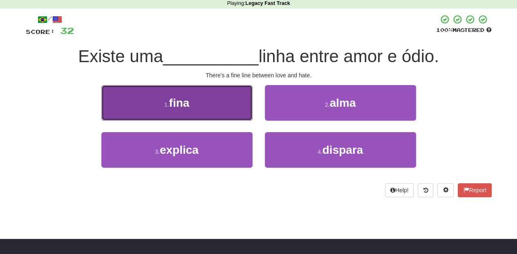
click at [249, 113] on button "1 . fina" at bounding box center [176, 103] width 151 height 36
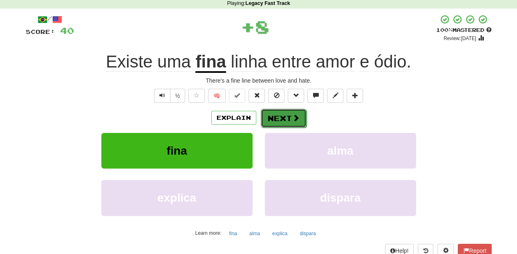
click at [280, 114] on button "Next" at bounding box center [284, 118] width 46 height 19
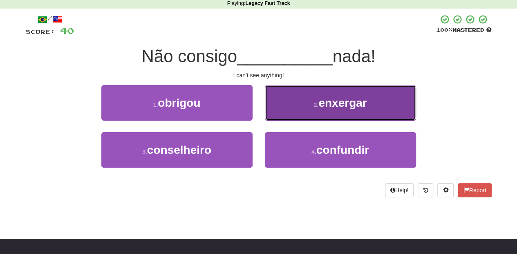
click at [285, 116] on button "2 . enxergar" at bounding box center [340, 103] width 151 height 36
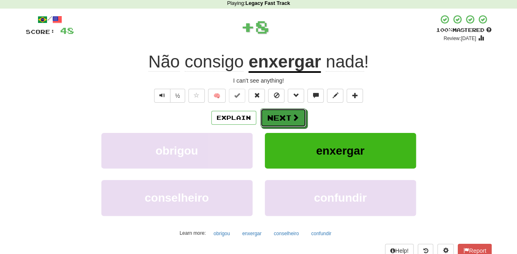
click at [285, 116] on button "Next" at bounding box center [283, 117] width 46 height 19
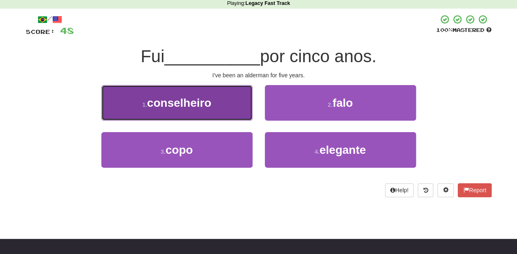
click at [240, 111] on button "1 . conselheiro" at bounding box center [176, 103] width 151 height 36
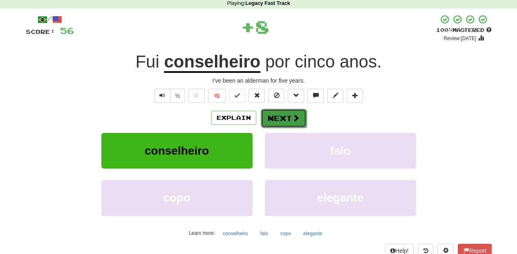
click at [274, 114] on button "Next" at bounding box center [284, 118] width 46 height 19
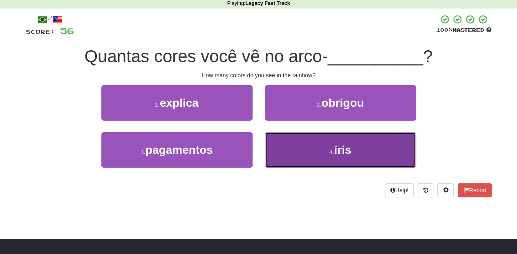
click at [298, 145] on button "4 . íris" at bounding box center [340, 150] width 151 height 36
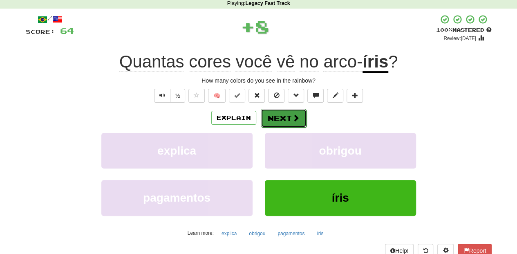
click at [286, 119] on button "Next" at bounding box center [284, 118] width 46 height 19
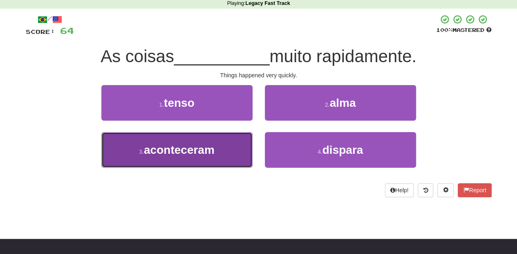
click at [242, 141] on button "3 . aconteceram" at bounding box center [176, 150] width 151 height 36
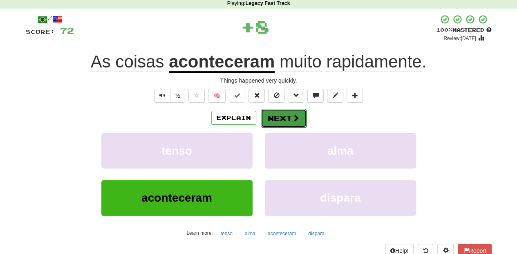
click at [276, 117] on button "Next" at bounding box center [284, 118] width 46 height 19
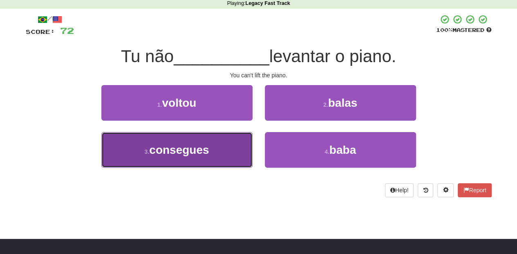
click at [224, 146] on button "3 . consegues" at bounding box center [176, 150] width 151 height 36
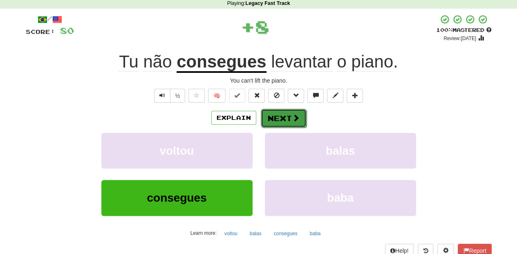
click at [275, 118] on button "Next" at bounding box center [284, 118] width 46 height 19
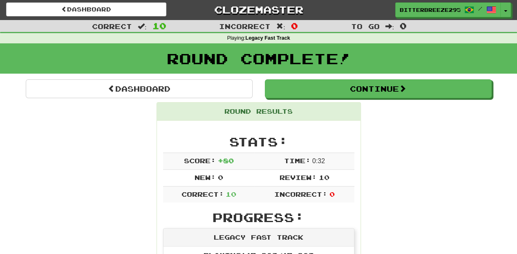
scroll to position [0, 0]
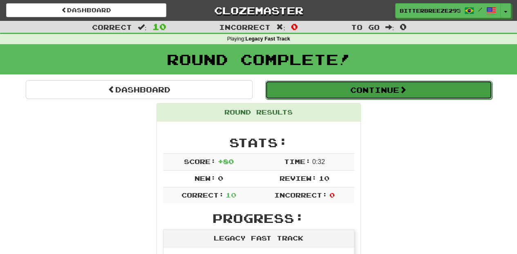
click at [316, 92] on button "Continue" at bounding box center [378, 90] width 227 height 19
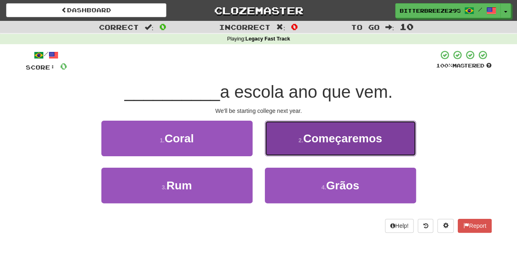
click at [299, 151] on button "2 . Começaremos" at bounding box center [340, 139] width 151 height 36
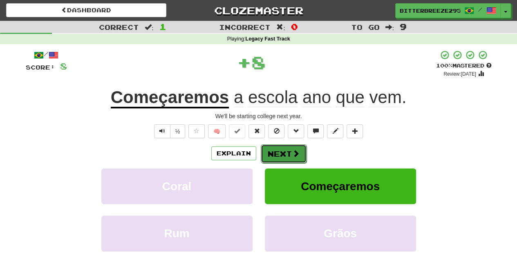
click at [296, 151] on span at bounding box center [295, 153] width 7 height 7
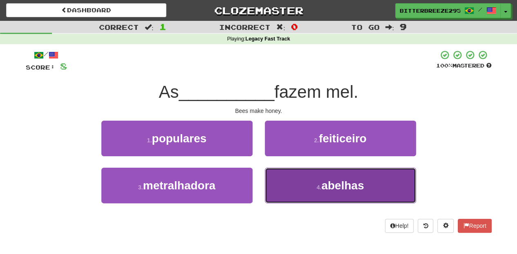
click at [303, 184] on button "4 . abelhas" at bounding box center [340, 186] width 151 height 36
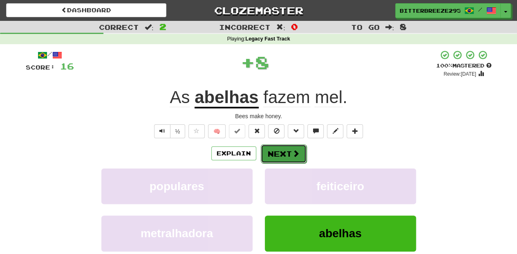
click at [292, 152] on span at bounding box center [295, 153] width 7 height 7
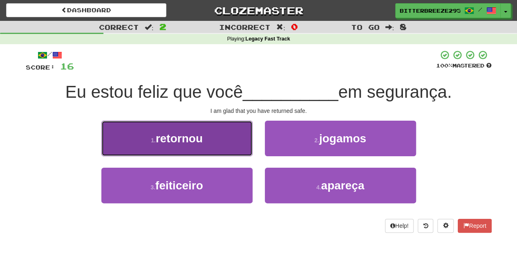
click at [210, 134] on button "1 . retornou" at bounding box center [176, 139] width 151 height 36
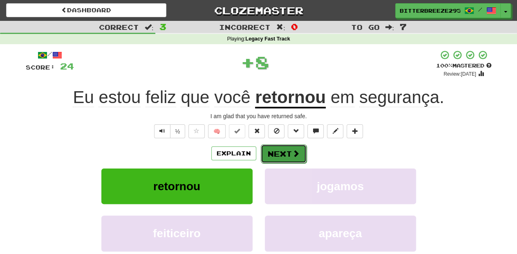
click at [274, 151] on button "Next" at bounding box center [284, 153] width 46 height 19
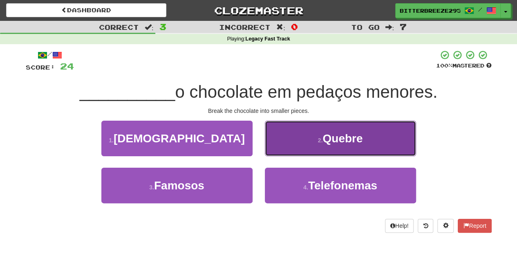
click at [293, 154] on button "2 . Quebre" at bounding box center [340, 139] width 151 height 36
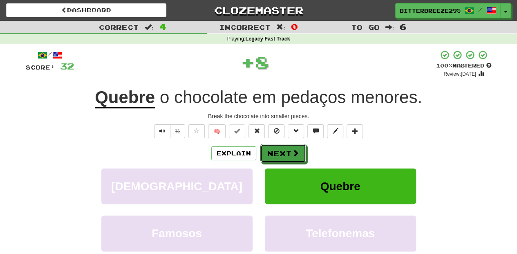
click at [293, 154] on span at bounding box center [295, 152] width 7 height 7
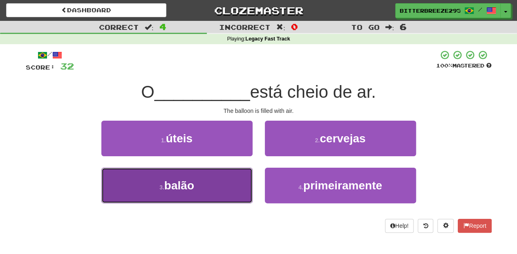
click at [217, 175] on button "3 . balão" at bounding box center [176, 186] width 151 height 36
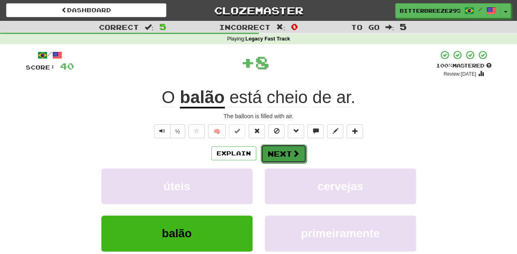
click at [280, 154] on button "Next" at bounding box center [284, 153] width 46 height 19
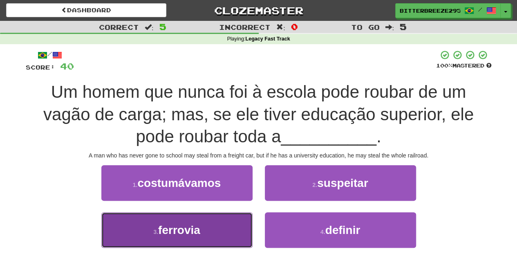
click at [194, 227] on span "ferrovia" at bounding box center [179, 230] width 42 height 13
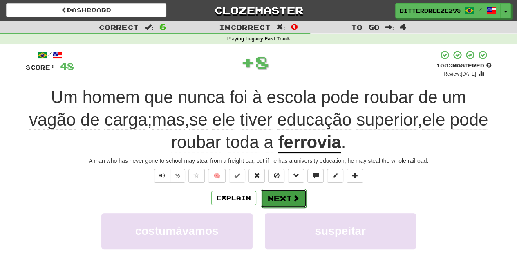
click at [269, 196] on button "Next" at bounding box center [284, 198] width 46 height 19
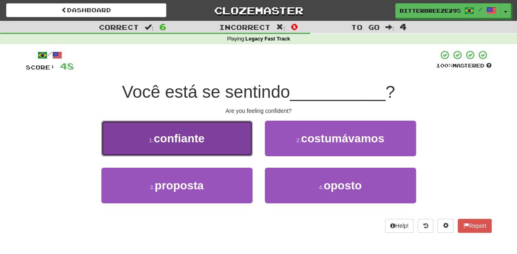
click at [238, 150] on button "1 . confiante" at bounding box center [176, 139] width 151 height 36
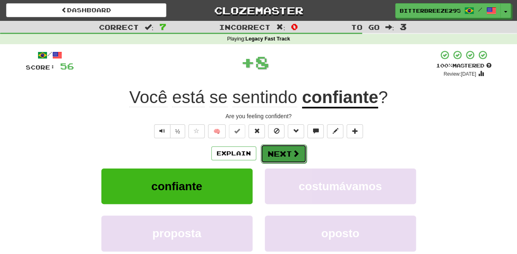
click at [281, 151] on button "Next" at bounding box center [284, 153] width 46 height 19
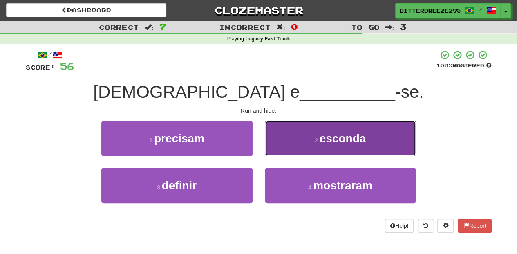
click at [287, 152] on button "2 . esconda" at bounding box center [340, 139] width 151 height 36
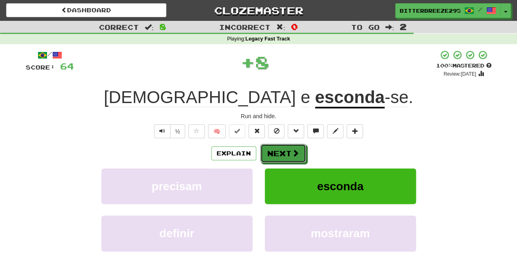
click at [287, 152] on button "Next" at bounding box center [283, 153] width 46 height 19
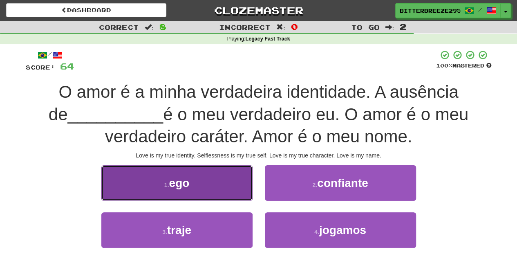
click at [245, 189] on button "1 . ego" at bounding box center [176, 183] width 151 height 36
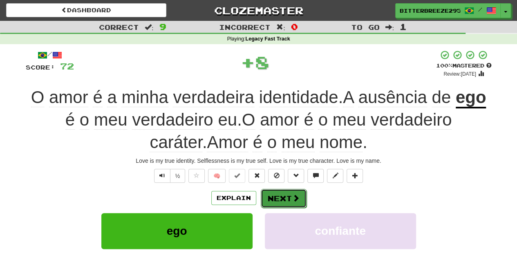
click at [275, 196] on button "Next" at bounding box center [284, 198] width 46 height 19
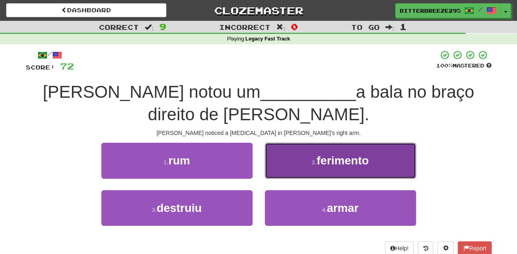
click at [279, 149] on button "2 . ferimento" at bounding box center [340, 161] width 151 height 36
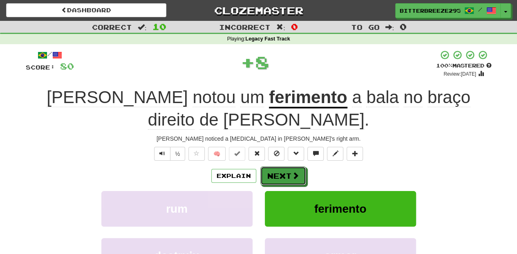
click at [279, 166] on button "Next" at bounding box center [283, 175] width 46 height 19
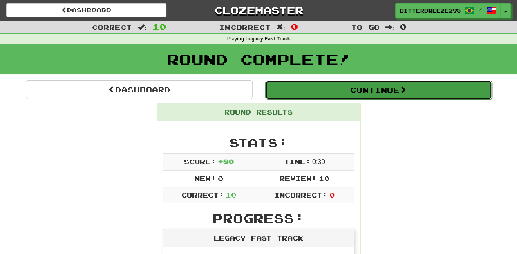
click at [315, 93] on button "Continue" at bounding box center [378, 90] width 227 height 19
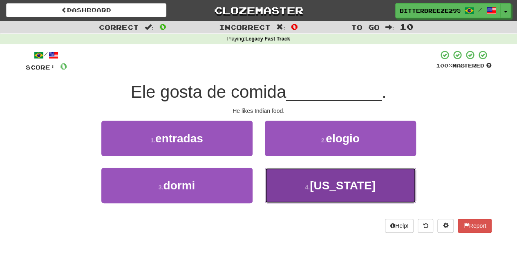
click at [313, 180] on button "4 . [US_STATE]" at bounding box center [340, 186] width 151 height 36
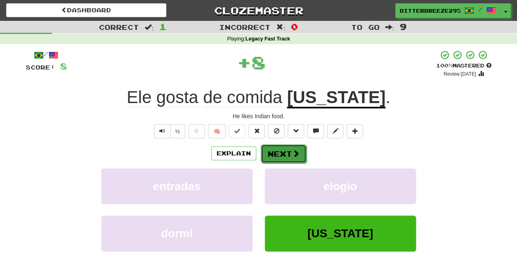
click at [290, 150] on button "Next" at bounding box center [284, 153] width 46 height 19
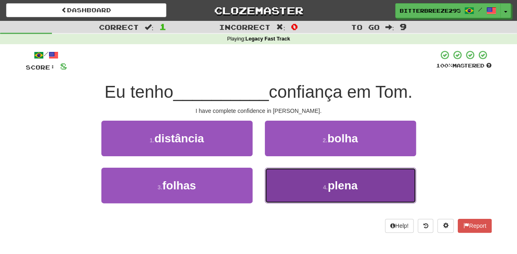
click at [303, 182] on button "4 . plena" at bounding box center [340, 186] width 151 height 36
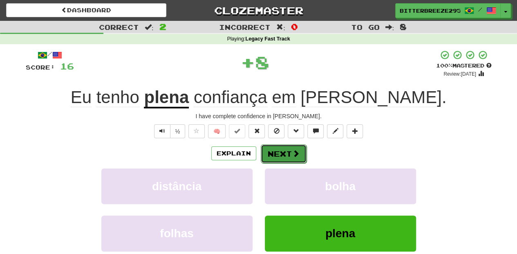
click at [281, 157] on button "Next" at bounding box center [284, 153] width 46 height 19
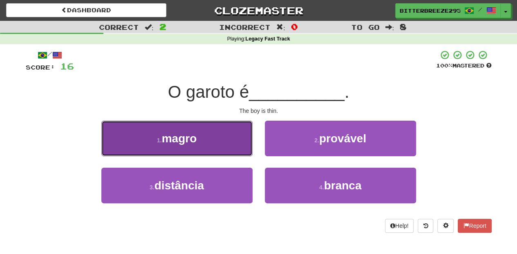
click at [240, 144] on button "1 . magro" at bounding box center [176, 139] width 151 height 36
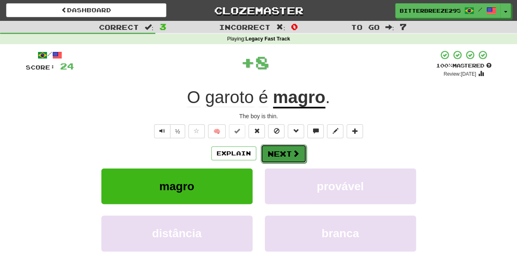
click at [296, 160] on button "Next" at bounding box center [284, 153] width 46 height 19
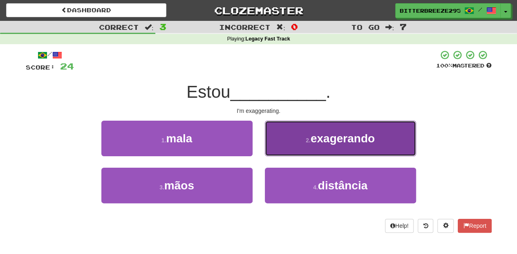
click at [298, 146] on button "2 . exagerando" at bounding box center [340, 139] width 151 height 36
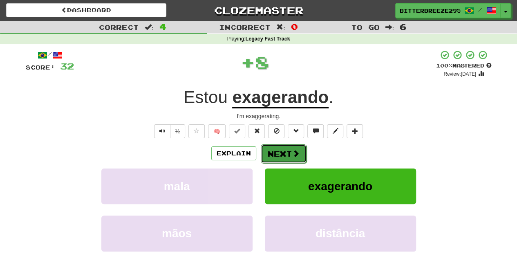
click at [294, 148] on button "Next" at bounding box center [284, 153] width 46 height 19
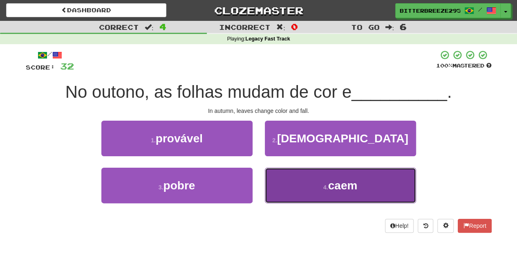
click at [307, 182] on button "4 . caem" at bounding box center [340, 186] width 151 height 36
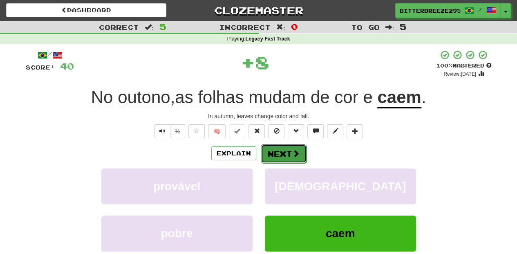
click at [284, 148] on button "Next" at bounding box center [284, 153] width 46 height 19
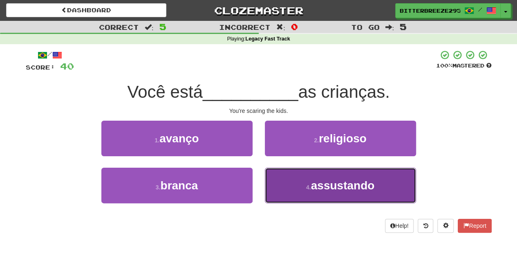
click at [296, 169] on button "4 . assustando" at bounding box center [340, 186] width 151 height 36
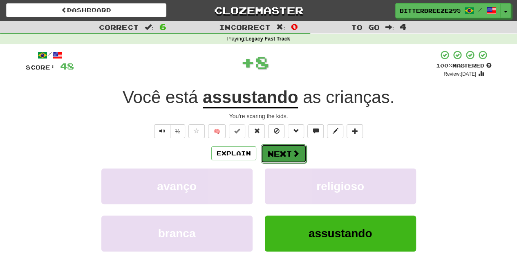
click at [283, 150] on button "Next" at bounding box center [284, 153] width 46 height 19
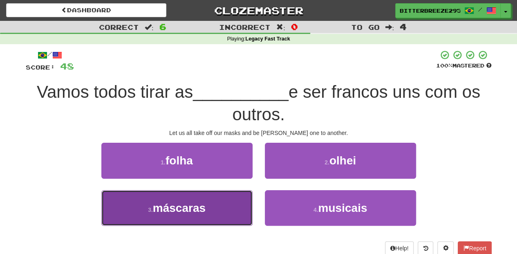
click at [230, 204] on button "3 . máscaras" at bounding box center [176, 208] width 151 height 36
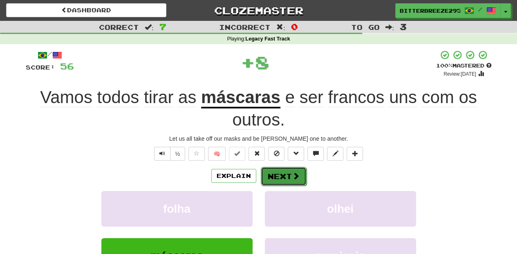
click at [276, 174] on button "Next" at bounding box center [284, 176] width 46 height 19
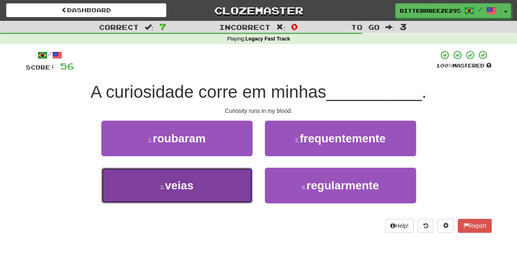
click at [223, 187] on button "3 . veias" at bounding box center [176, 186] width 151 height 36
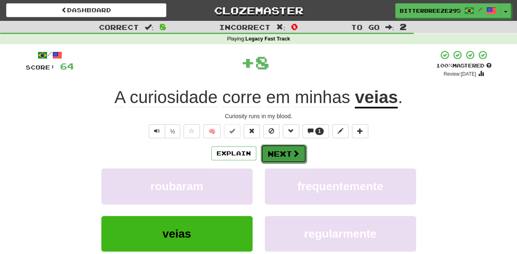
click at [282, 153] on button "Next" at bounding box center [284, 153] width 46 height 19
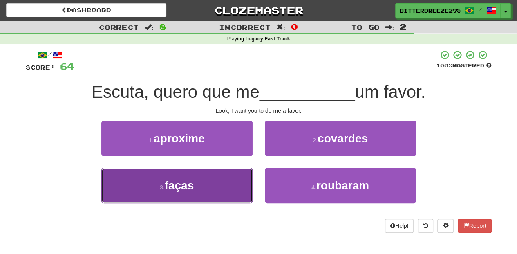
click at [210, 179] on button "3 . faças" at bounding box center [176, 186] width 151 height 36
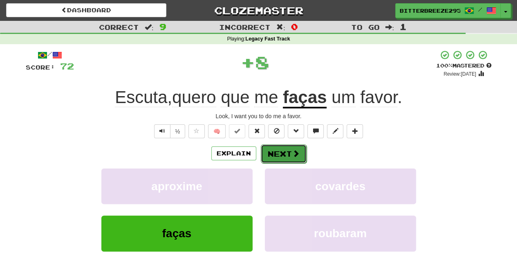
click at [283, 154] on button "Next" at bounding box center [284, 153] width 46 height 19
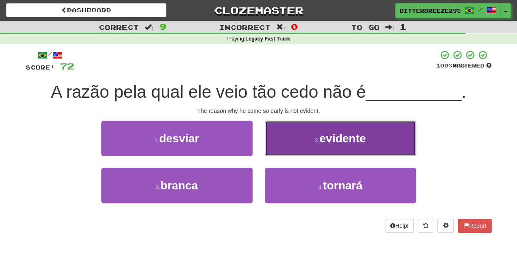
click at [289, 150] on button "2 . evidente" at bounding box center [340, 139] width 151 height 36
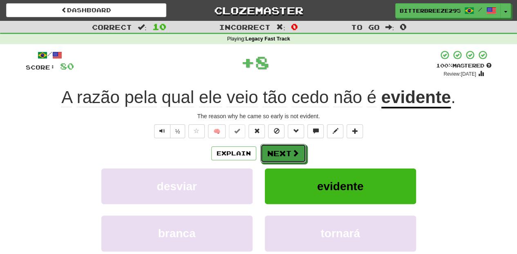
click at [289, 150] on button "Next" at bounding box center [283, 153] width 46 height 19
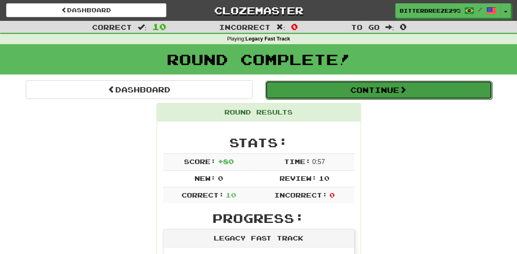
click at [323, 90] on button "Continue" at bounding box center [378, 90] width 227 height 19
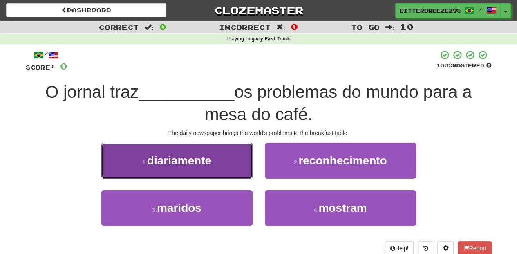
click at [215, 166] on button "1 . diariamente" at bounding box center [176, 161] width 151 height 36
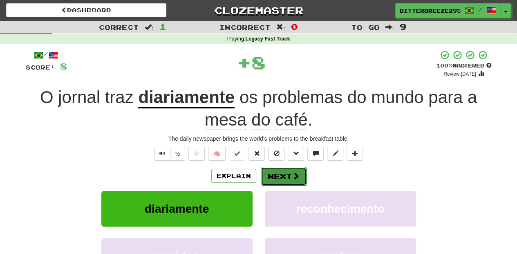
click at [288, 175] on button "Next" at bounding box center [284, 176] width 46 height 19
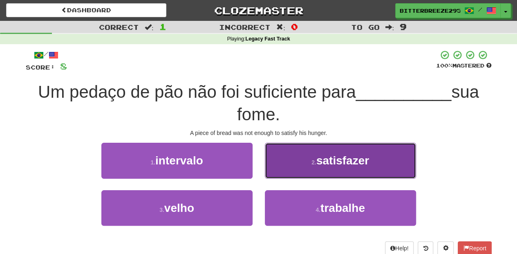
click at [300, 171] on button "2 . satisfazer" at bounding box center [340, 161] width 151 height 36
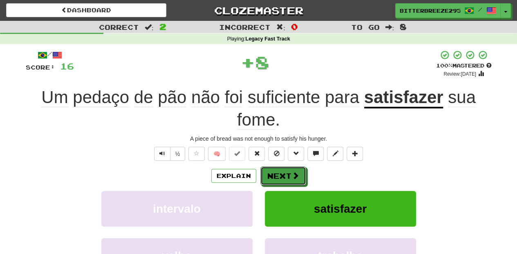
click at [300, 171] on button "Next" at bounding box center [283, 175] width 46 height 19
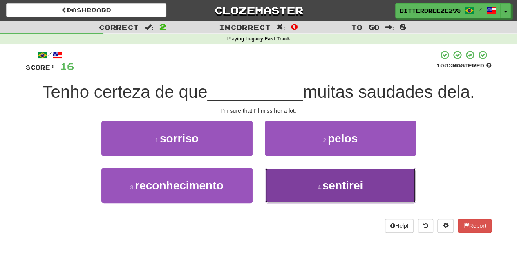
click at [296, 182] on button "4 . sentirei" at bounding box center [340, 186] width 151 height 36
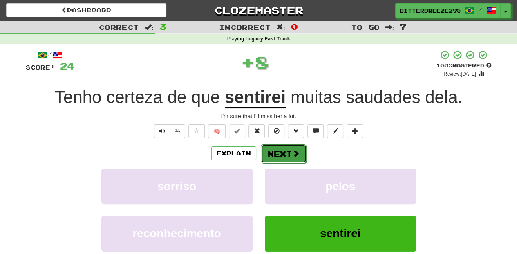
click at [281, 152] on button "Next" at bounding box center [284, 153] width 46 height 19
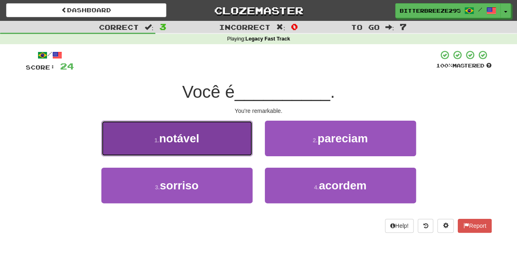
click at [224, 146] on button "1 . notável" at bounding box center [176, 139] width 151 height 36
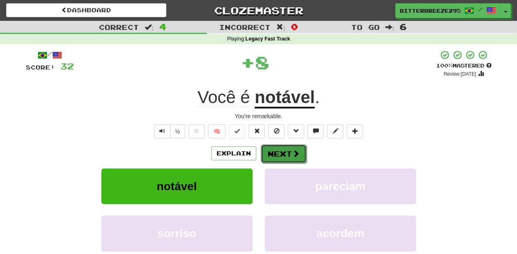
click at [275, 156] on button "Next" at bounding box center [284, 153] width 46 height 19
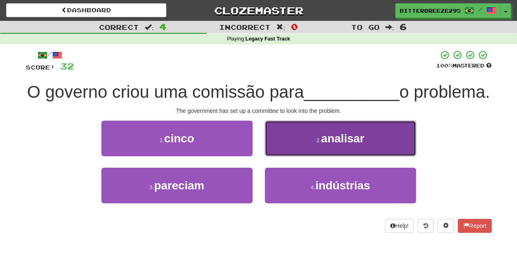
click at [292, 156] on button "2 . analisar" at bounding box center [340, 139] width 151 height 36
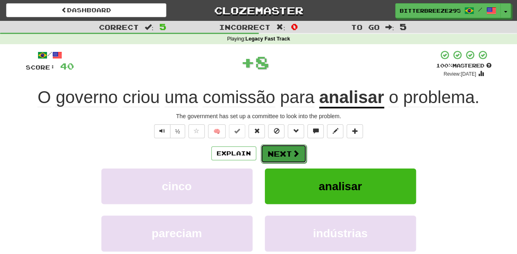
click at [288, 152] on button "Next" at bounding box center [284, 153] width 46 height 19
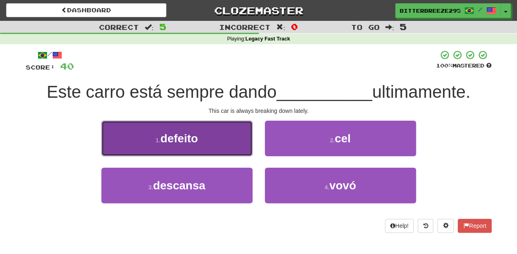
click at [220, 147] on button "1 . defeito" at bounding box center [176, 139] width 151 height 36
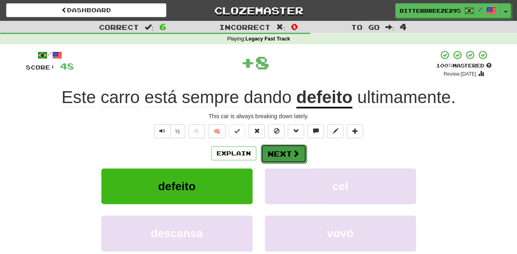
click at [299, 160] on button "Next" at bounding box center [284, 153] width 46 height 19
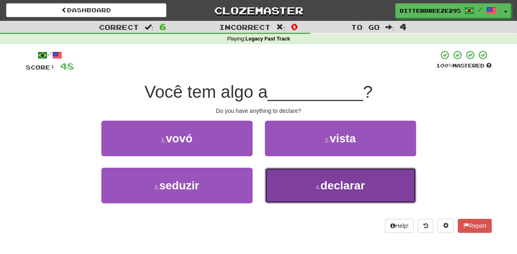
click at [300, 180] on button "4 . declarar" at bounding box center [340, 186] width 151 height 36
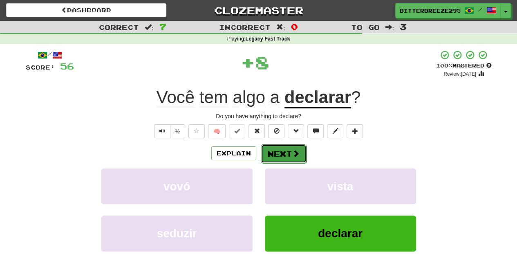
click at [284, 155] on button "Next" at bounding box center [284, 153] width 46 height 19
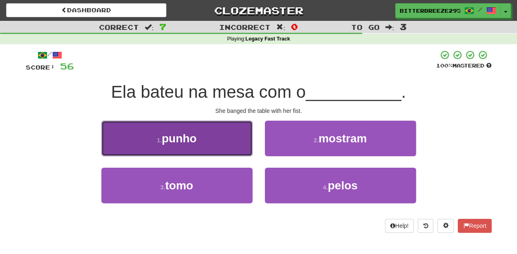
click at [239, 147] on button "1 . punho" at bounding box center [176, 139] width 151 height 36
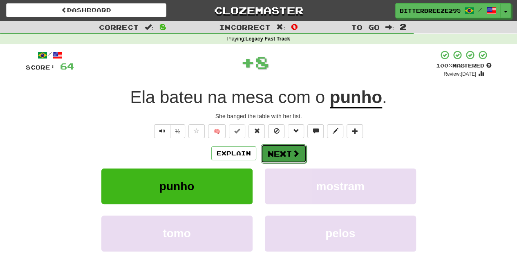
click at [276, 150] on button "Next" at bounding box center [284, 153] width 46 height 19
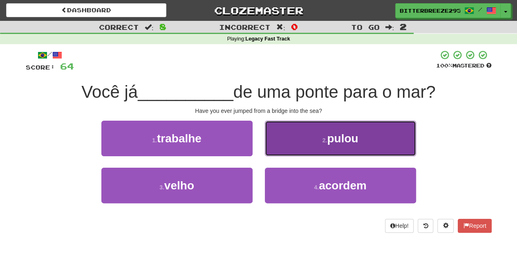
click at [283, 141] on button "2 . pulou" at bounding box center [340, 139] width 151 height 36
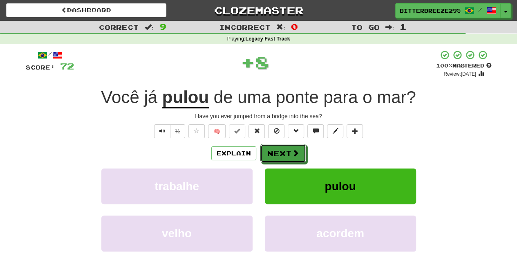
click at [281, 147] on button "Next" at bounding box center [283, 153] width 46 height 19
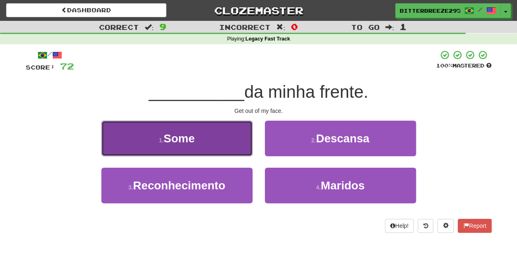
click at [220, 146] on button "1 . Some" at bounding box center [176, 139] width 151 height 36
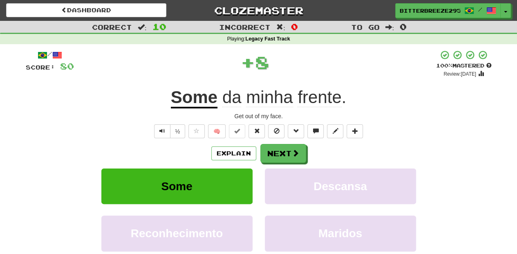
click at [305, 157] on div "Explain Next" at bounding box center [259, 153] width 466 height 19
click at [296, 157] on span at bounding box center [295, 153] width 7 height 7
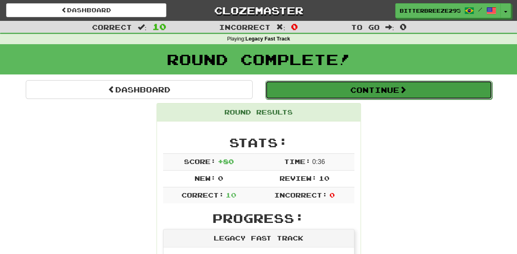
click at [330, 92] on button "Continue" at bounding box center [378, 90] width 227 height 19
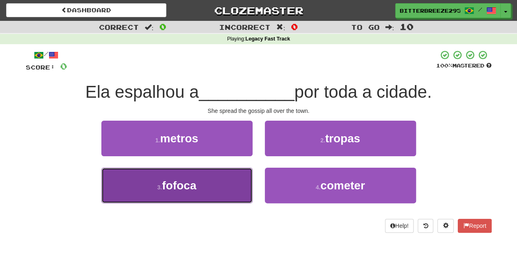
click at [220, 176] on button "3 . fofoca" at bounding box center [176, 186] width 151 height 36
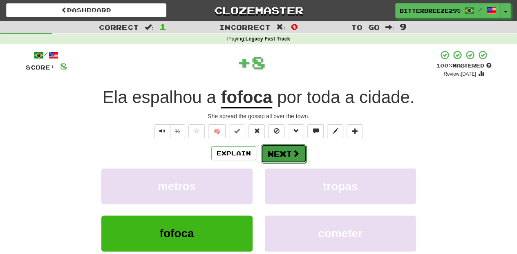
click at [276, 150] on button "Next" at bounding box center [284, 153] width 46 height 19
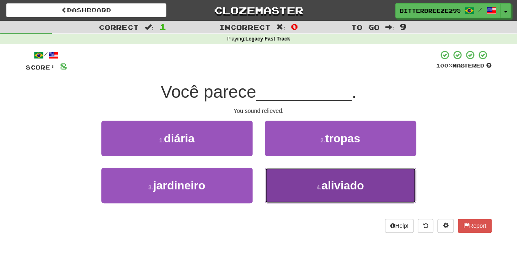
click at [295, 174] on button "4 . aliviado" at bounding box center [340, 186] width 151 height 36
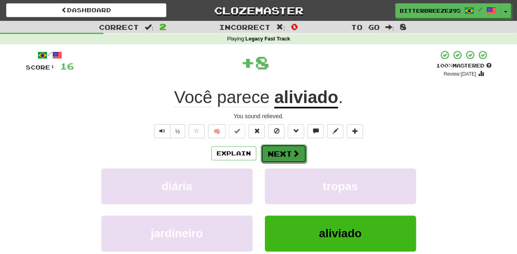
click at [291, 152] on button "Next" at bounding box center [284, 153] width 46 height 19
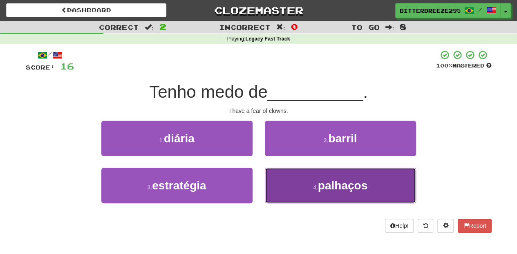
click at [309, 177] on button "4 . palhaços" at bounding box center [340, 186] width 151 height 36
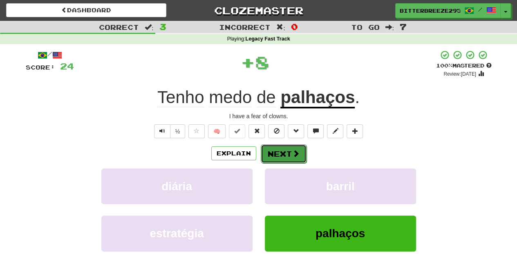
click at [295, 155] on span at bounding box center [295, 153] width 7 height 7
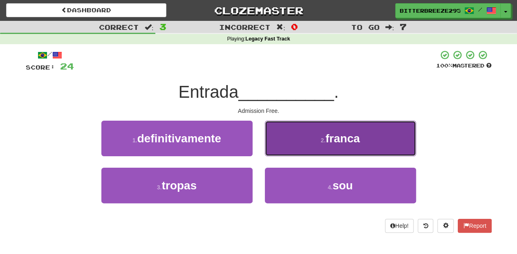
click at [309, 152] on button "2 . franca" at bounding box center [340, 139] width 151 height 36
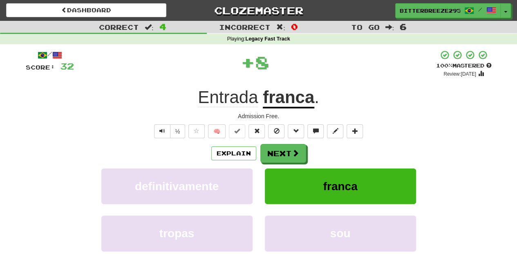
click at [309, 152] on div "Explain Next" at bounding box center [259, 153] width 466 height 19
drag, startPoint x: 309, startPoint y: 152, endPoint x: 288, endPoint y: 158, distance: 21.6
click at [288, 158] on button "Next" at bounding box center [284, 153] width 46 height 19
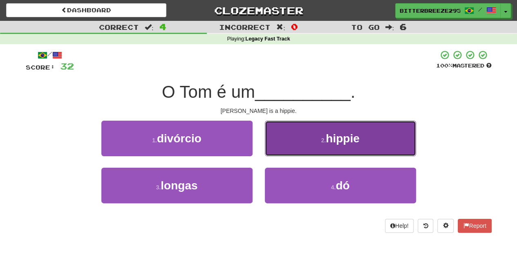
click at [293, 149] on button "2 . hippie" at bounding box center [340, 139] width 151 height 36
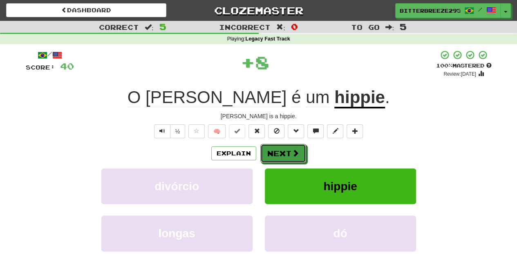
click at [293, 149] on span at bounding box center [295, 152] width 7 height 7
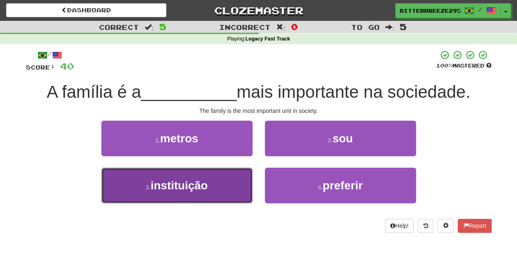
click at [222, 177] on button "3 . instituição" at bounding box center [176, 186] width 151 height 36
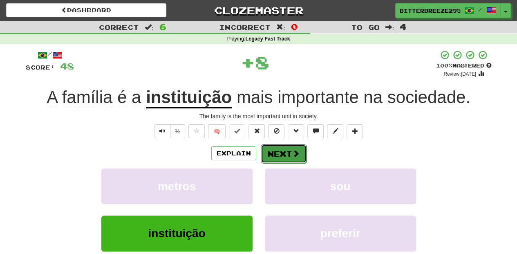
click at [286, 150] on button "Next" at bounding box center [284, 153] width 46 height 19
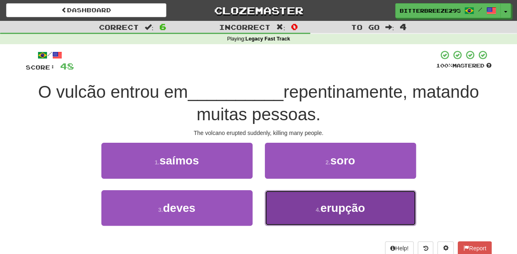
click at [308, 205] on button "4 . erupção" at bounding box center [340, 208] width 151 height 36
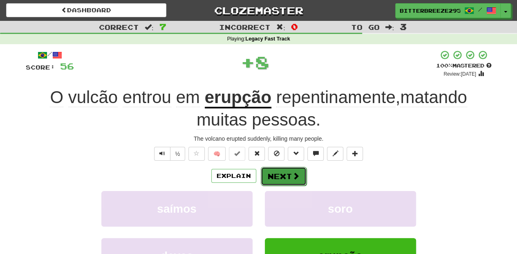
click at [280, 172] on button "Next" at bounding box center [284, 176] width 46 height 19
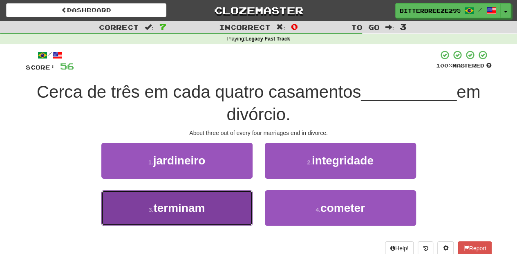
click at [235, 201] on button "3 . terminam" at bounding box center [176, 208] width 151 height 36
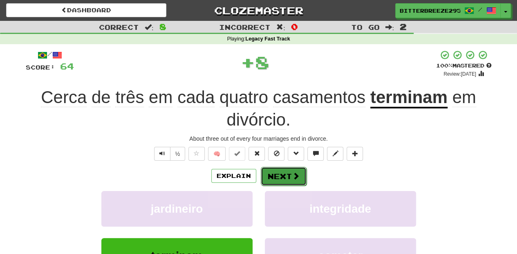
click at [285, 176] on button "Next" at bounding box center [284, 176] width 46 height 19
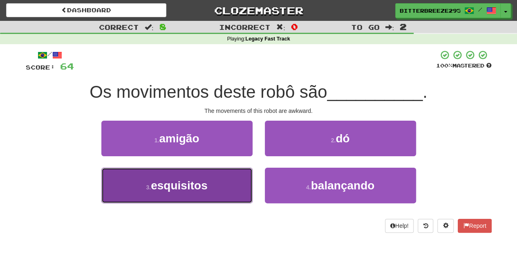
click at [233, 180] on button "3 . esquisitos" at bounding box center [176, 186] width 151 height 36
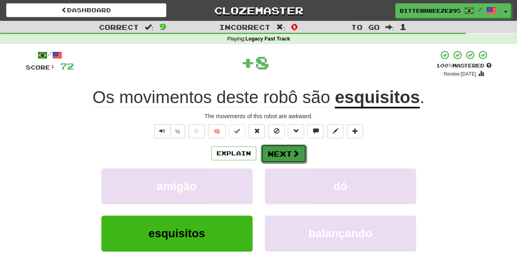
click at [287, 155] on button "Next" at bounding box center [284, 153] width 46 height 19
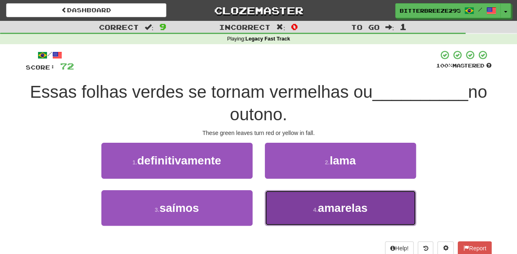
click at [307, 197] on button "4 . amarelas" at bounding box center [340, 208] width 151 height 36
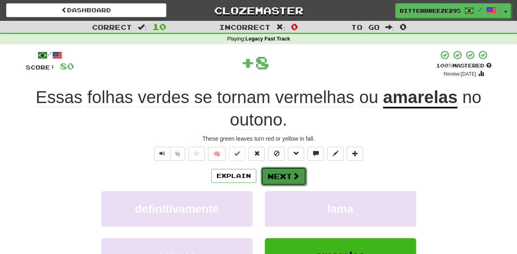
click at [296, 174] on span at bounding box center [295, 175] width 7 height 7
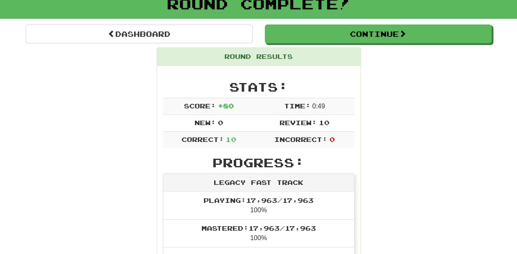
scroll to position [54, 0]
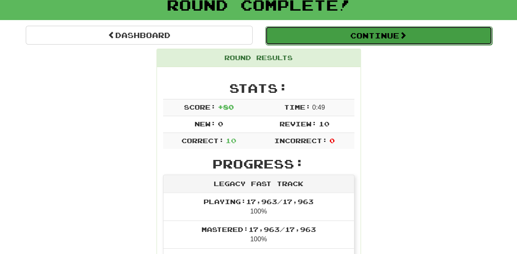
click at [300, 40] on button "Continue" at bounding box center [378, 35] width 227 height 19
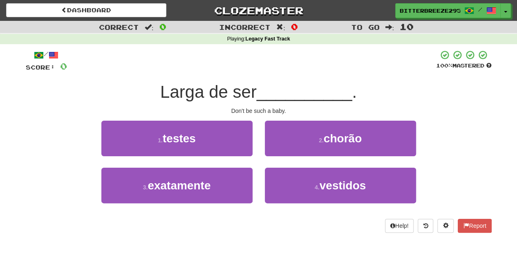
scroll to position [0, 0]
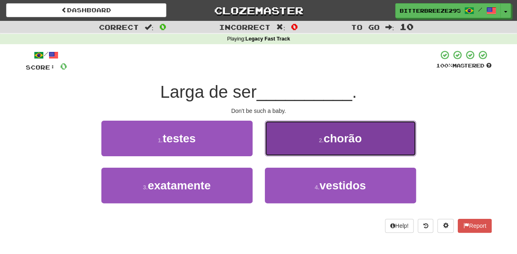
click at [270, 148] on button "2 . chorão" at bounding box center [340, 139] width 151 height 36
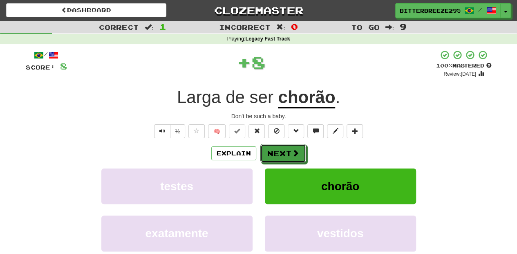
click at [270, 148] on button "Next" at bounding box center [283, 153] width 46 height 19
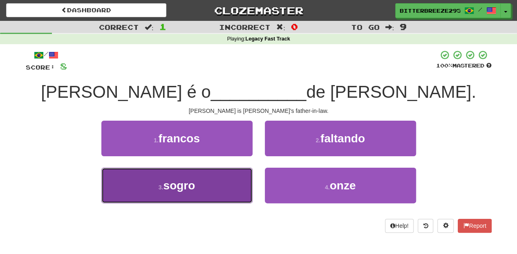
click at [226, 173] on button "3 . sogro" at bounding box center [176, 186] width 151 height 36
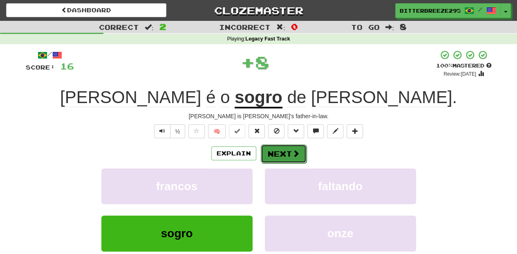
click at [275, 151] on button "Next" at bounding box center [284, 153] width 46 height 19
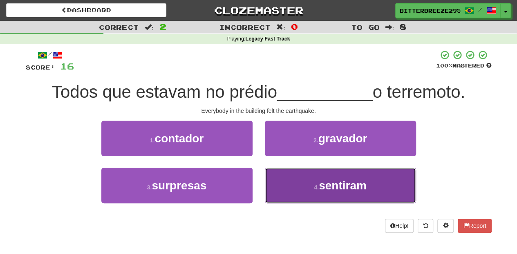
click at [307, 182] on button "4 . sentiram" at bounding box center [340, 186] width 151 height 36
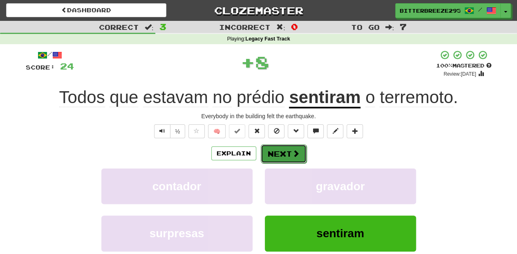
click at [283, 148] on button "Next" at bounding box center [284, 153] width 46 height 19
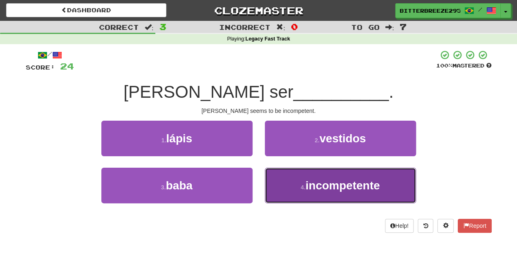
click at [289, 171] on button "4 . incompetente" at bounding box center [340, 186] width 151 height 36
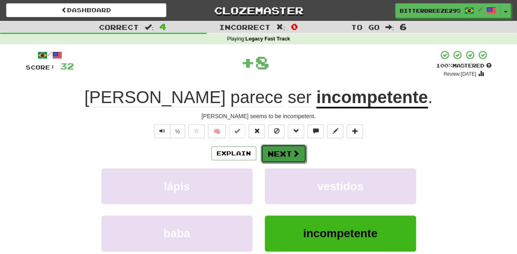
click at [279, 144] on button "Next" at bounding box center [284, 153] width 46 height 19
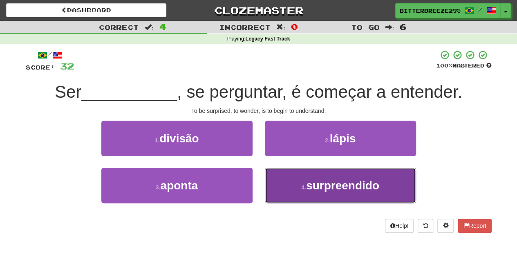
click at [286, 187] on button "4 . surpreendido" at bounding box center [340, 186] width 151 height 36
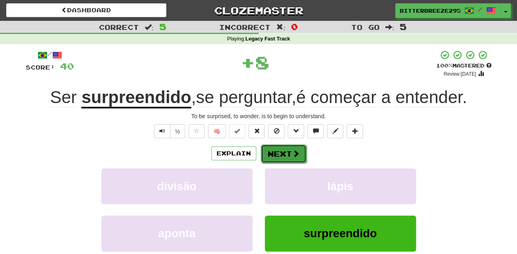
click at [273, 149] on button "Next" at bounding box center [284, 153] width 46 height 19
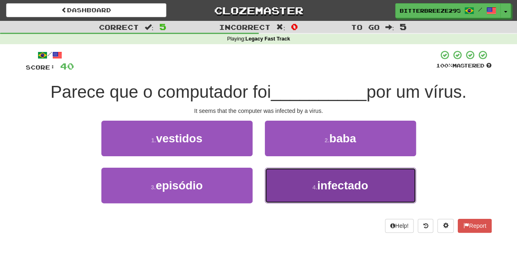
click at [276, 181] on button "4 . infectado" at bounding box center [340, 186] width 151 height 36
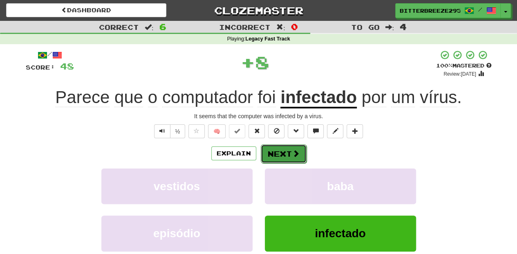
click at [269, 150] on button "Next" at bounding box center [284, 153] width 46 height 19
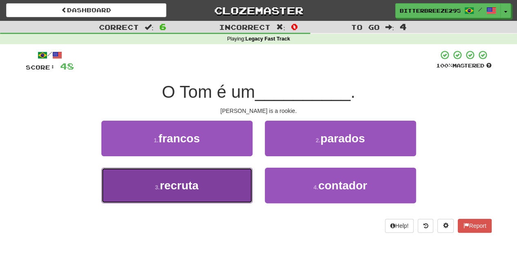
click at [210, 188] on button "3 . recruta" at bounding box center [176, 186] width 151 height 36
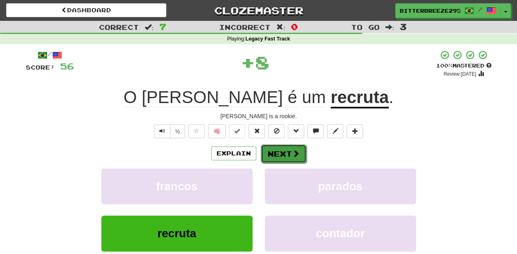
click at [287, 152] on button "Next" at bounding box center [284, 153] width 46 height 19
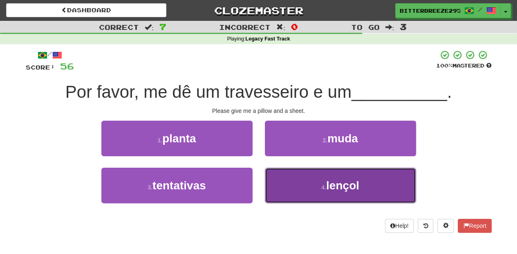
click at [307, 184] on button "4 . lençol" at bounding box center [340, 186] width 151 height 36
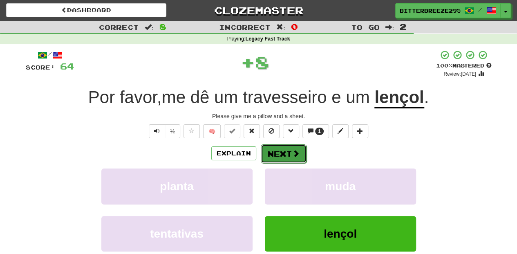
click at [285, 149] on button "Next" at bounding box center [284, 153] width 46 height 19
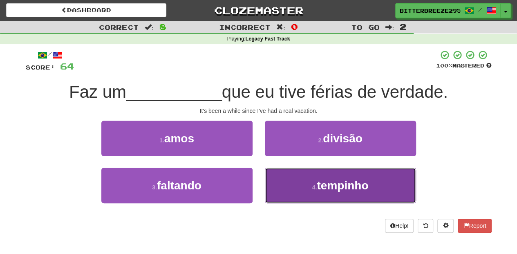
click at [281, 177] on button "4 . tempinho" at bounding box center [340, 186] width 151 height 36
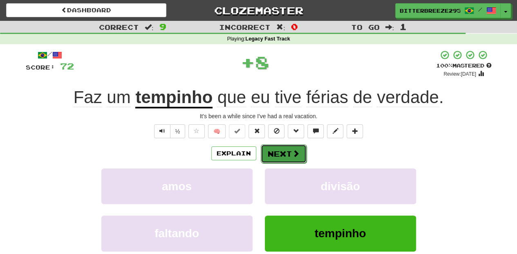
click at [281, 154] on button "Next" at bounding box center [284, 153] width 46 height 19
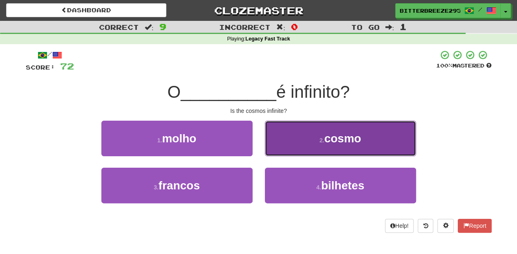
click at [286, 144] on button "2 . cosmo" at bounding box center [340, 139] width 151 height 36
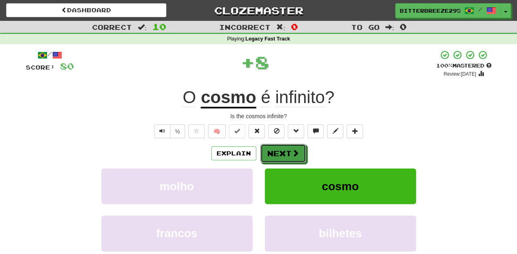
click at [285, 146] on button "Next" at bounding box center [283, 153] width 46 height 19
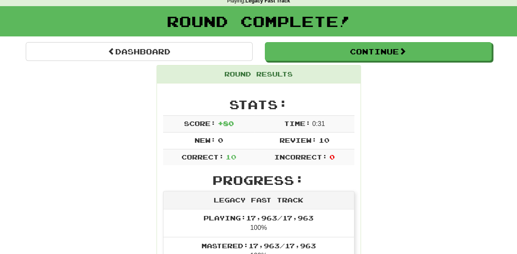
scroll to position [27, 0]
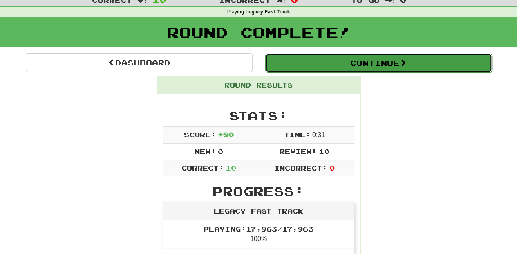
click at [328, 65] on button "Continue" at bounding box center [378, 63] width 227 height 19
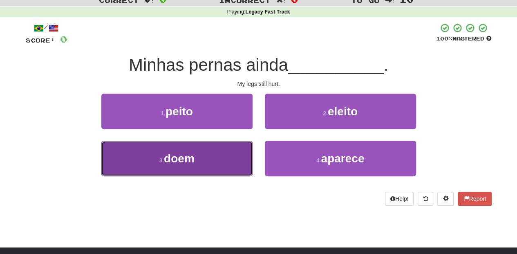
click at [217, 159] on button "3 . doem" at bounding box center [176, 159] width 151 height 36
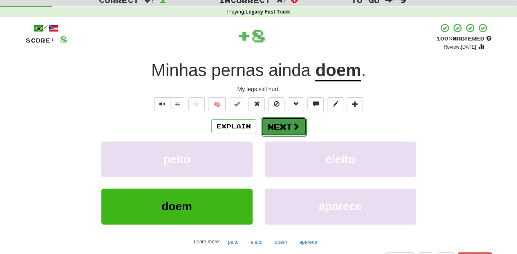
click at [298, 123] on span at bounding box center [295, 126] width 7 height 7
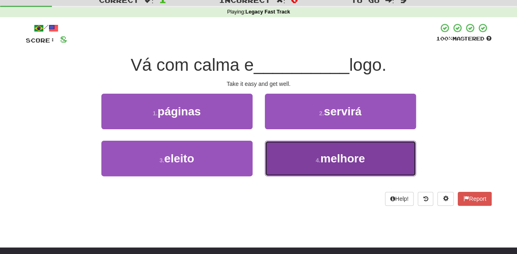
click at [318, 161] on small "4 ." at bounding box center [318, 160] width 5 height 7
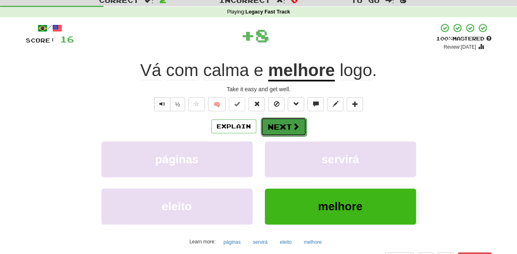
click at [274, 129] on button "Next" at bounding box center [284, 126] width 46 height 19
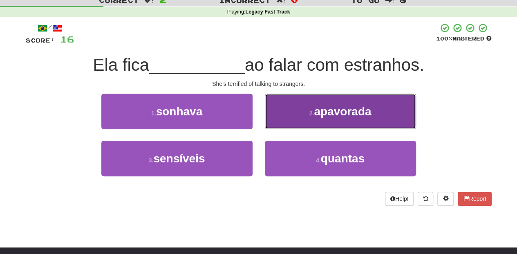
click at [295, 121] on button "2 . apavorada" at bounding box center [340, 112] width 151 height 36
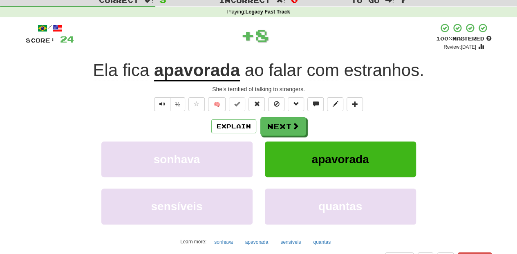
click at [295, 122] on span at bounding box center [295, 125] width 7 height 7
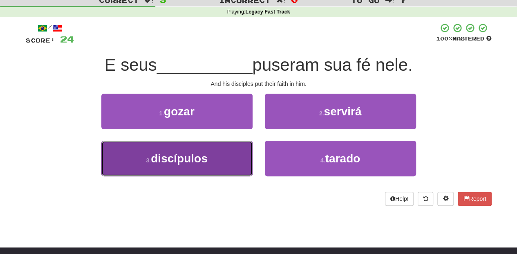
click at [230, 155] on button "3 . discípulos" at bounding box center [176, 159] width 151 height 36
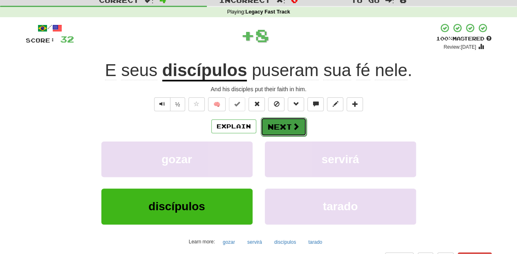
click at [294, 126] on span at bounding box center [295, 126] width 7 height 7
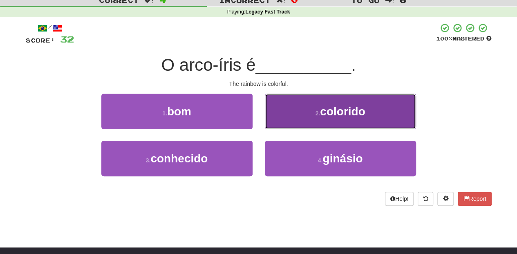
click at [300, 119] on button "2 . colorido" at bounding box center [340, 112] width 151 height 36
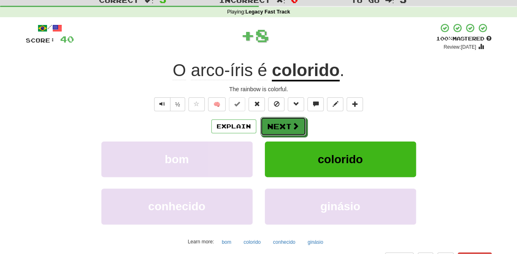
click at [300, 119] on button "Next" at bounding box center [283, 126] width 46 height 19
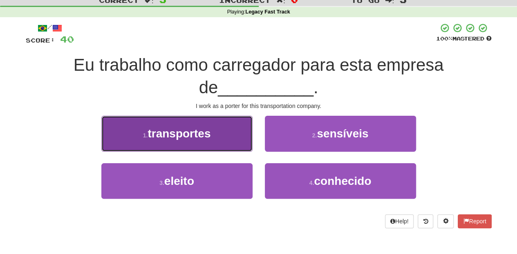
click at [232, 140] on button "1 . transportes" at bounding box center [176, 134] width 151 height 36
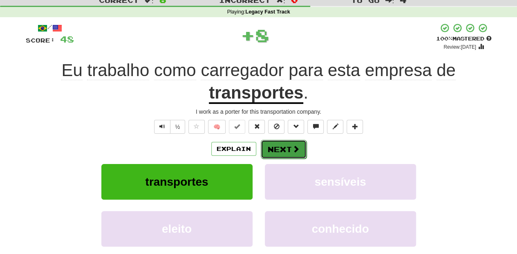
click at [273, 141] on button "Next" at bounding box center [284, 149] width 46 height 19
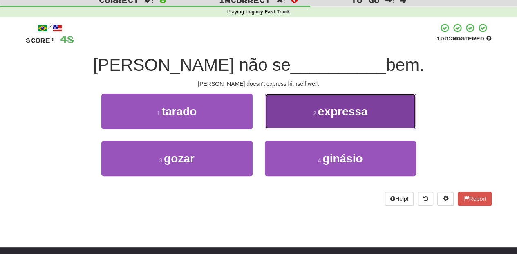
click at [292, 123] on button "2 . expressa" at bounding box center [340, 112] width 151 height 36
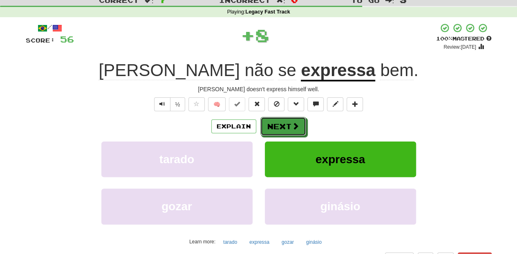
click at [292, 123] on span at bounding box center [295, 125] width 7 height 7
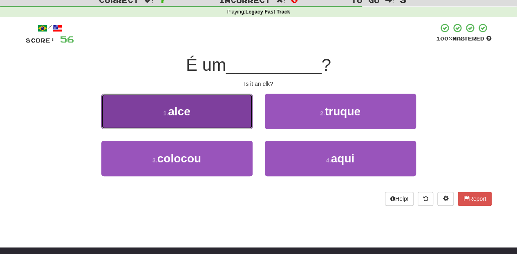
click at [231, 119] on button "1 . alce" at bounding box center [176, 112] width 151 height 36
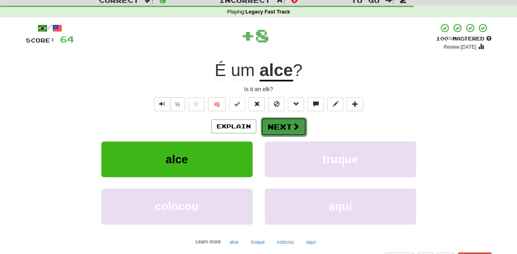
click at [270, 125] on button "Next" at bounding box center [284, 126] width 46 height 19
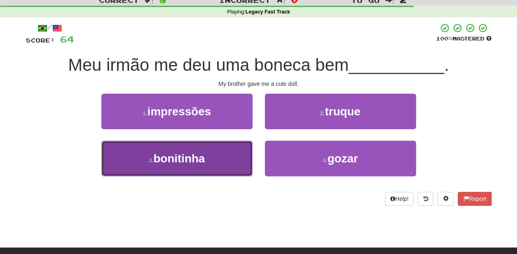
click at [224, 158] on button "3 . bonitinha" at bounding box center [176, 159] width 151 height 36
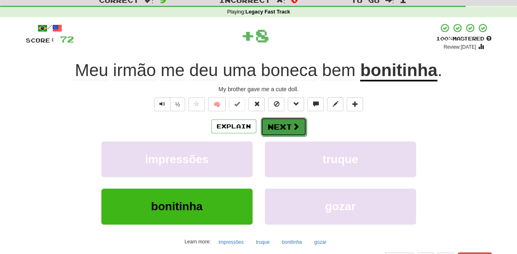
click at [284, 122] on button "Next" at bounding box center [284, 126] width 46 height 19
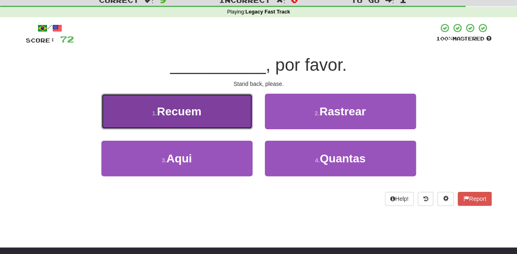
click at [229, 118] on button "1 . Recuem" at bounding box center [176, 112] width 151 height 36
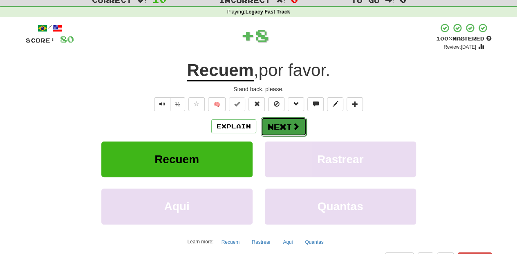
click at [278, 125] on button "Next" at bounding box center [284, 126] width 46 height 19
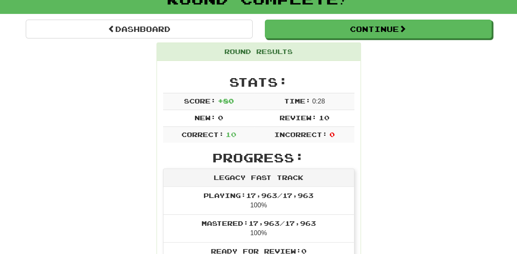
scroll to position [0, 0]
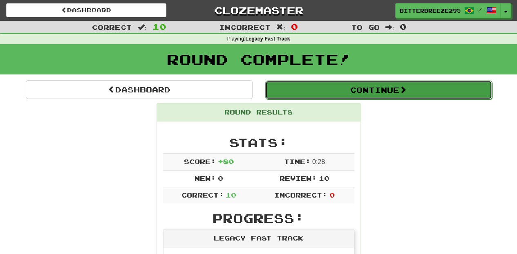
click at [299, 89] on button "Continue" at bounding box center [378, 90] width 227 height 19
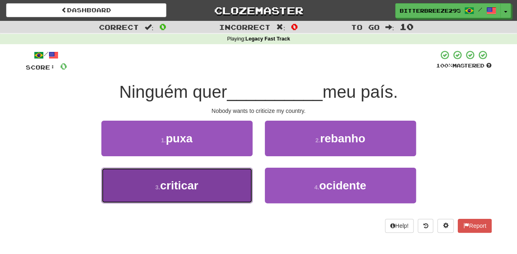
click at [198, 185] on span "criticar" at bounding box center [179, 185] width 38 height 13
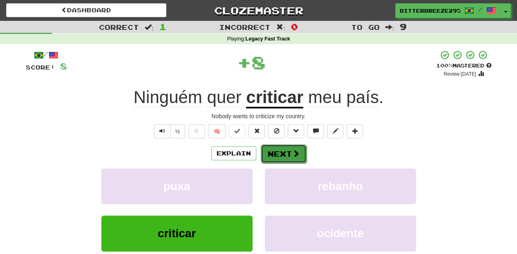
click at [283, 151] on button "Next" at bounding box center [284, 153] width 46 height 19
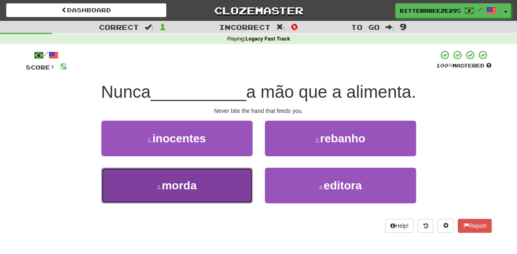
click at [221, 188] on button "3 . morda" at bounding box center [176, 186] width 151 height 36
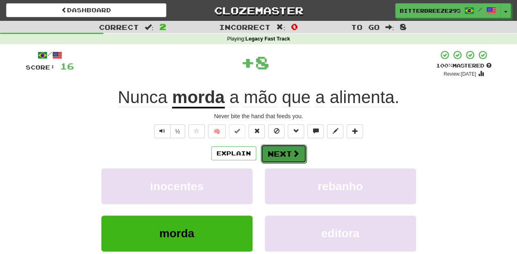
click at [279, 154] on button "Next" at bounding box center [284, 153] width 46 height 19
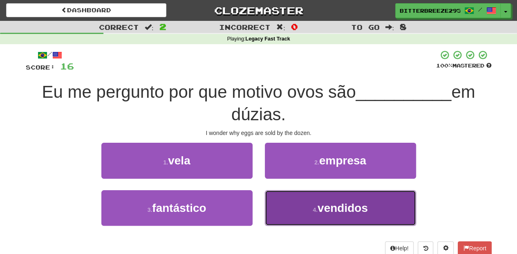
click at [281, 207] on button "4 . vendidos" at bounding box center [340, 208] width 151 height 36
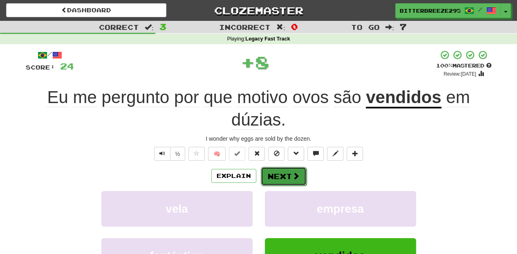
click at [278, 174] on button "Next" at bounding box center [284, 176] width 46 height 19
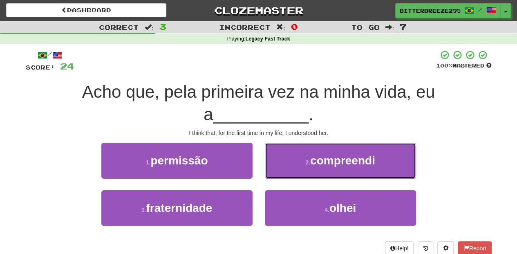
click at [278, 174] on button "2 . compreendi" at bounding box center [340, 161] width 151 height 36
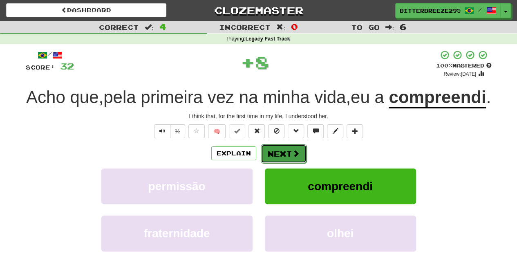
click at [279, 163] on button "Next" at bounding box center [284, 153] width 46 height 19
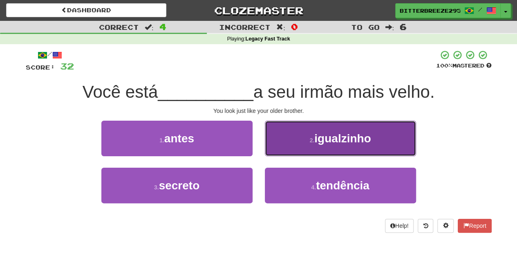
click at [290, 141] on button "2 . igualzinho" at bounding box center [340, 139] width 151 height 36
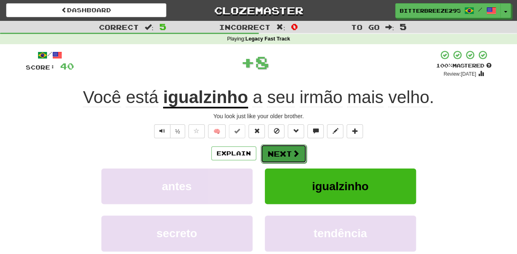
click at [281, 151] on button "Next" at bounding box center [284, 153] width 46 height 19
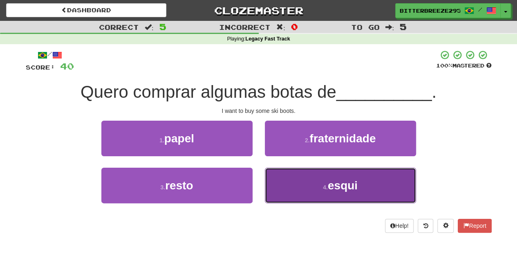
click at [287, 178] on button "4 . esqui" at bounding box center [340, 186] width 151 height 36
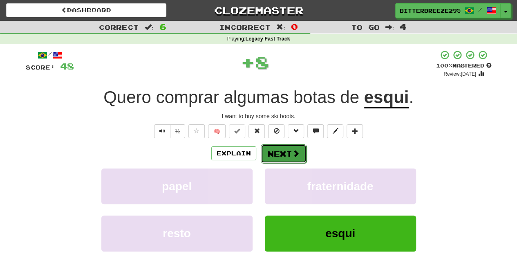
click at [280, 155] on button "Next" at bounding box center [284, 153] width 46 height 19
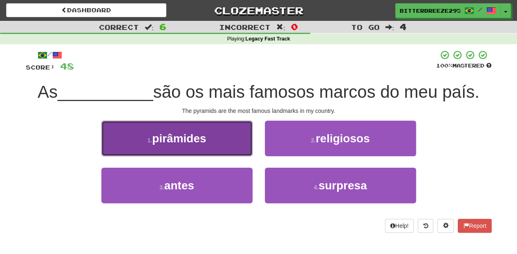
click at [231, 147] on button "1 . pirâmides" at bounding box center [176, 139] width 151 height 36
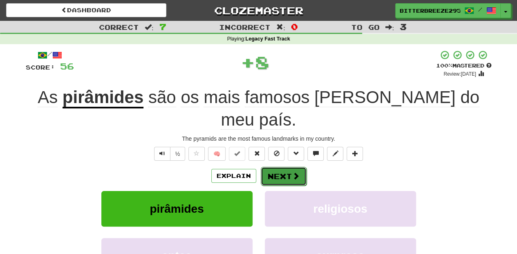
click at [266, 167] on button "Next" at bounding box center [284, 176] width 46 height 19
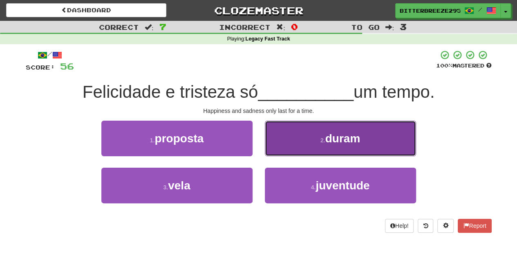
click at [287, 148] on button "2 . duram" at bounding box center [340, 139] width 151 height 36
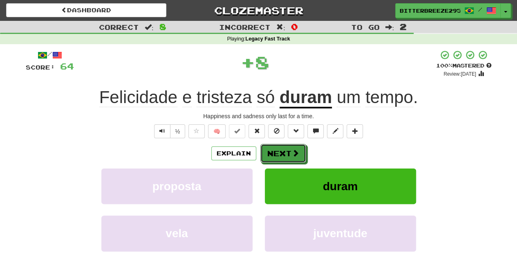
click at [287, 148] on button "Next" at bounding box center [283, 153] width 46 height 19
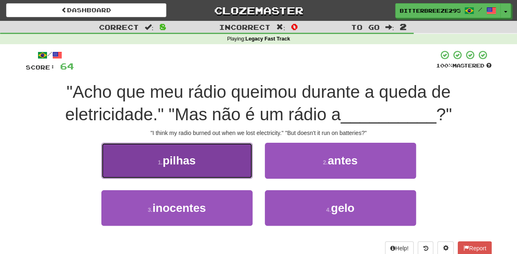
click at [217, 163] on button "1 . pilhas" at bounding box center [176, 161] width 151 height 36
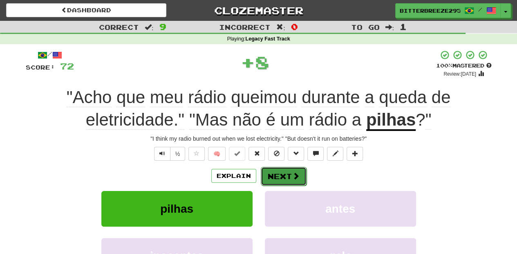
click at [278, 174] on button "Next" at bounding box center [284, 176] width 46 height 19
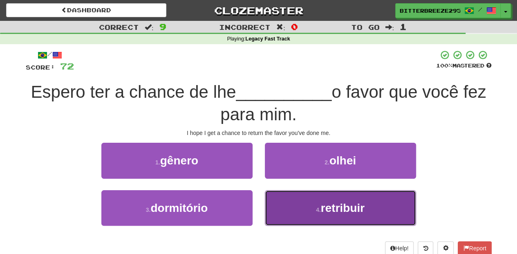
click at [305, 216] on button "4 . retribuir" at bounding box center [340, 208] width 151 height 36
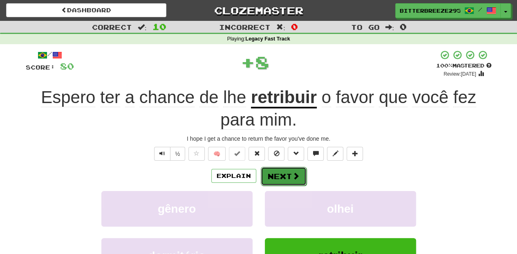
click at [279, 174] on button "Next" at bounding box center [284, 176] width 46 height 19
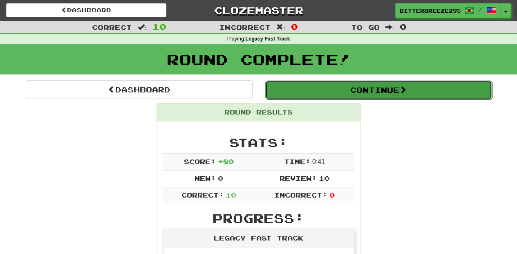
click at [331, 90] on button "Continue" at bounding box center [378, 90] width 227 height 19
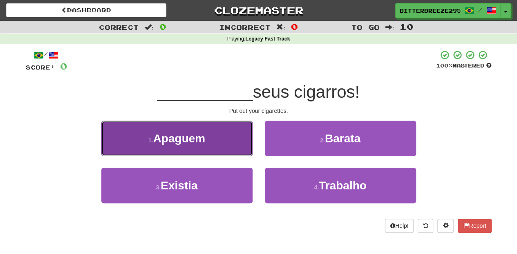
click at [235, 139] on button "1 . [GEOGRAPHIC_DATA]" at bounding box center [176, 139] width 151 height 36
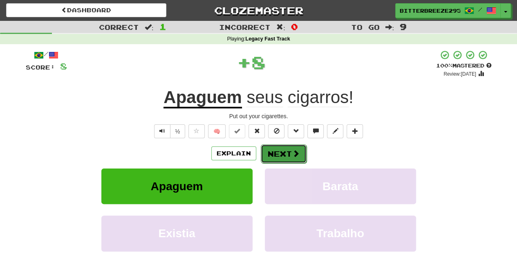
click at [276, 152] on button "Next" at bounding box center [284, 153] width 46 height 19
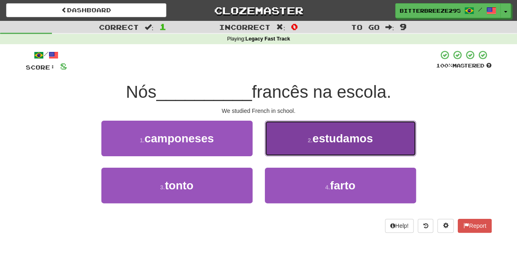
click at [286, 152] on button "2 . estudamos" at bounding box center [340, 139] width 151 height 36
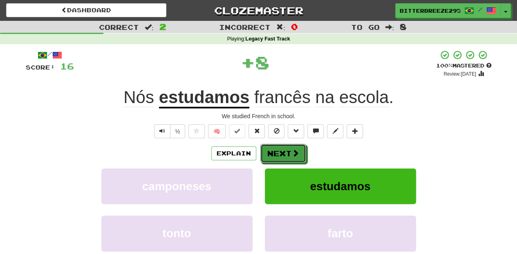
click at [286, 152] on button "Next" at bounding box center [283, 153] width 46 height 19
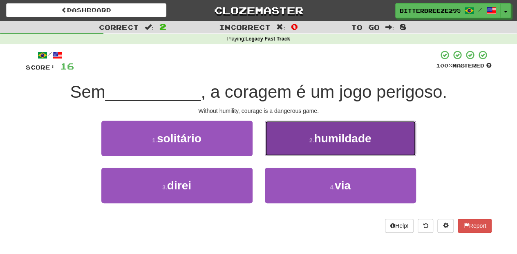
click at [298, 146] on button "2 . humildade" at bounding box center [340, 139] width 151 height 36
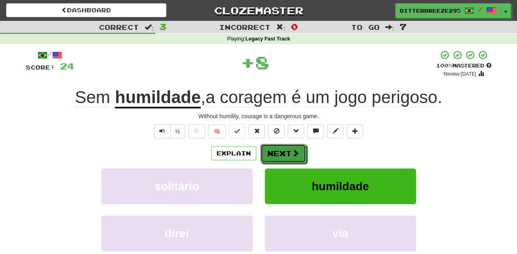
click at [298, 147] on button "Next" at bounding box center [283, 153] width 46 height 19
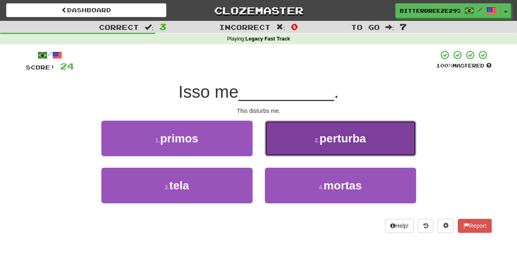
click at [294, 152] on button "2 . perturba" at bounding box center [340, 139] width 151 height 36
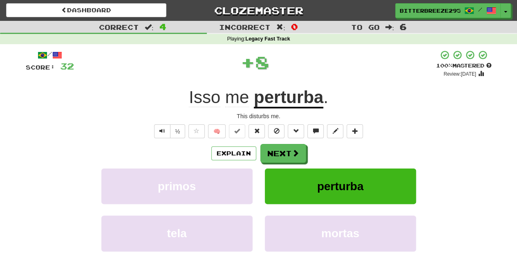
click at [294, 152] on span at bounding box center [295, 152] width 7 height 7
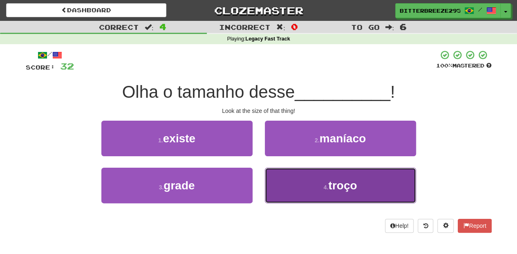
click at [292, 184] on button "4 . troço" at bounding box center [340, 186] width 151 height 36
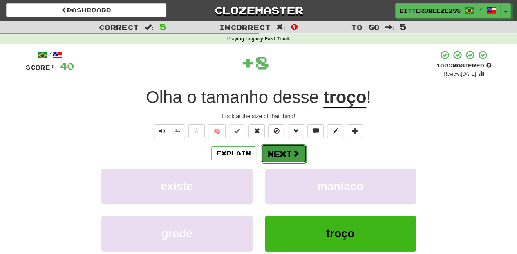
click at [293, 154] on span at bounding box center [295, 153] width 7 height 7
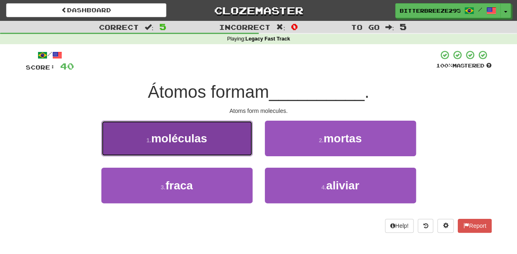
click at [244, 146] on button "1 . moléculas" at bounding box center [176, 139] width 151 height 36
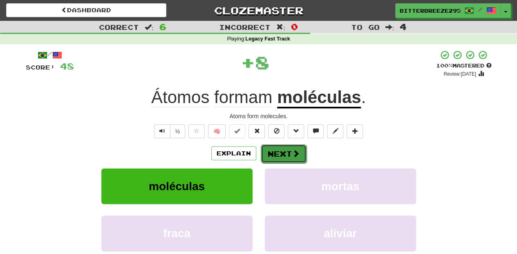
click at [264, 148] on button "Next" at bounding box center [284, 153] width 46 height 19
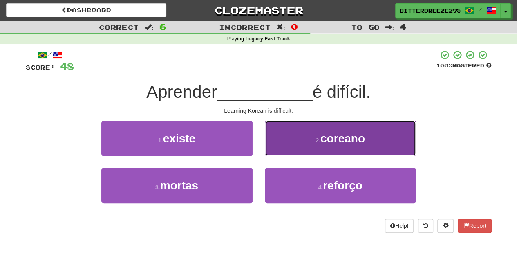
click at [290, 145] on button "2 . [DEMOGRAPHIC_DATA]" at bounding box center [340, 139] width 151 height 36
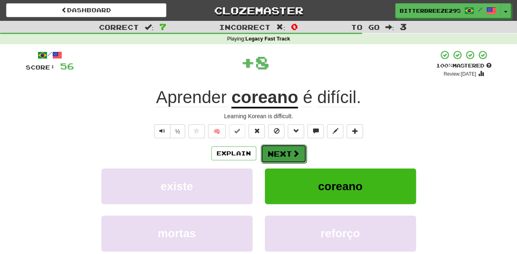
click at [284, 155] on button "Next" at bounding box center [284, 153] width 46 height 19
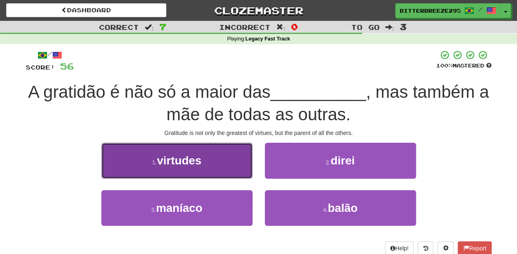
click at [226, 171] on button "1 . virtudes" at bounding box center [176, 161] width 151 height 36
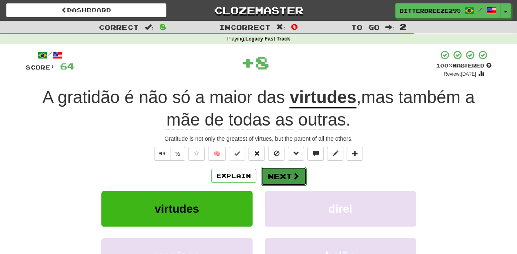
click at [267, 171] on button "Next" at bounding box center [284, 176] width 46 height 19
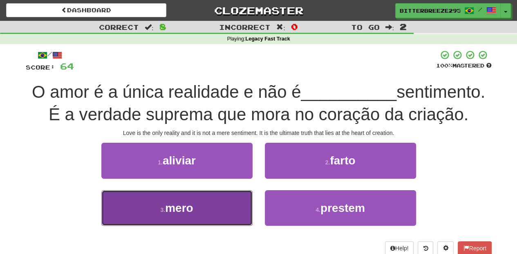
click at [225, 206] on button "3 . mero" at bounding box center [176, 208] width 151 height 36
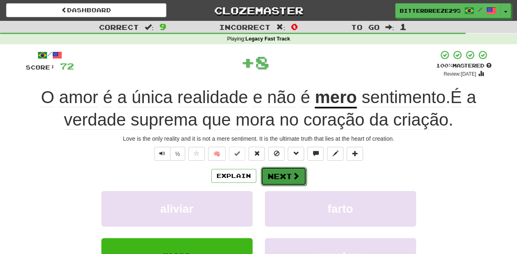
click at [280, 172] on button "Next" at bounding box center [284, 176] width 46 height 19
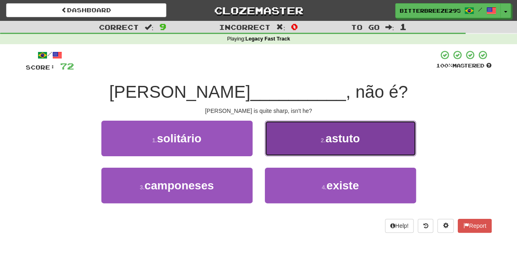
click at [287, 147] on button "2 . astuto" at bounding box center [340, 139] width 151 height 36
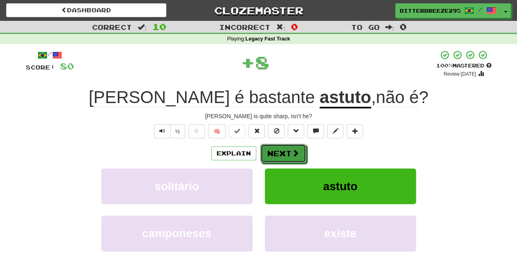
click at [287, 147] on button "Next" at bounding box center [283, 153] width 46 height 19
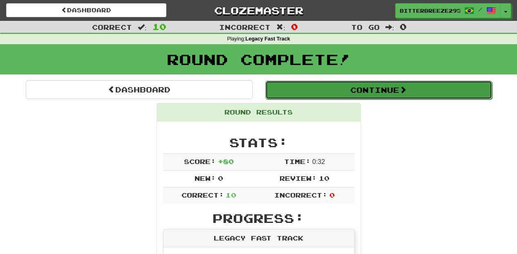
click at [327, 92] on button "Continue" at bounding box center [378, 90] width 227 height 19
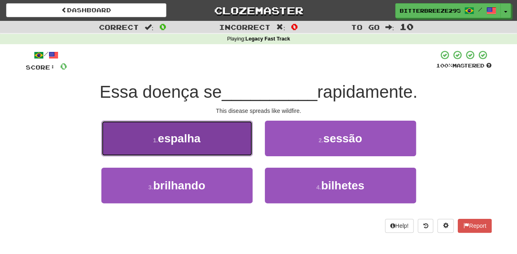
click at [244, 148] on button "1 . espalha" at bounding box center [176, 139] width 151 height 36
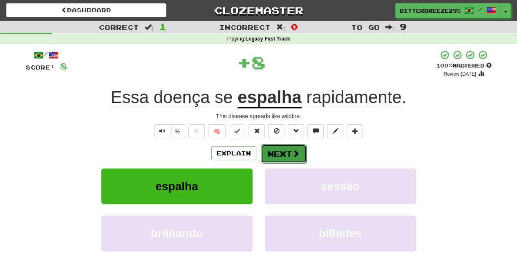
click at [271, 148] on button "Next" at bounding box center [284, 153] width 46 height 19
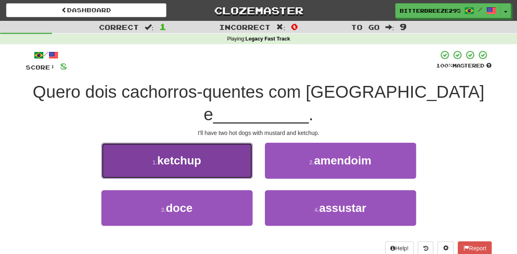
click at [217, 143] on button "1 . ketchup" at bounding box center [176, 161] width 151 height 36
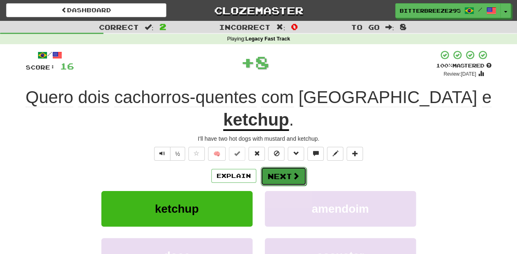
click at [286, 167] on button "Next" at bounding box center [284, 176] width 46 height 19
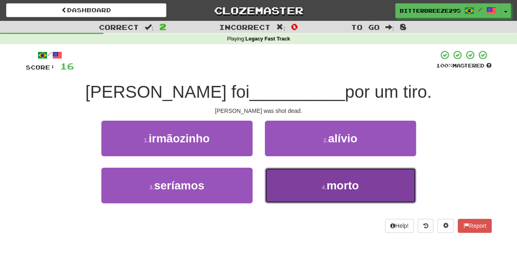
click at [294, 192] on button "4 . morto" at bounding box center [340, 186] width 151 height 36
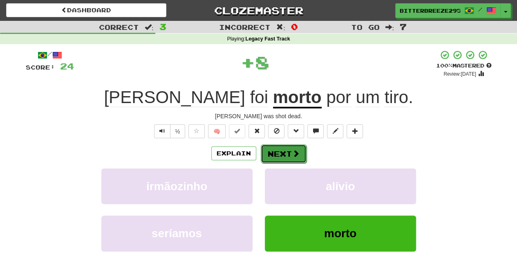
click at [282, 150] on button "Next" at bounding box center [284, 153] width 46 height 19
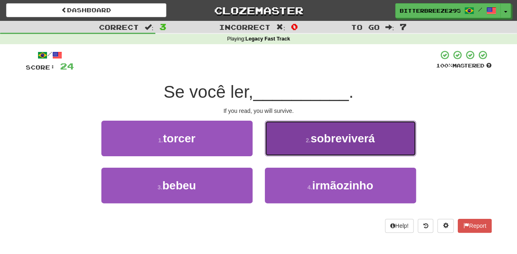
click at [281, 151] on button "2 . sobreviverá" at bounding box center [340, 139] width 151 height 36
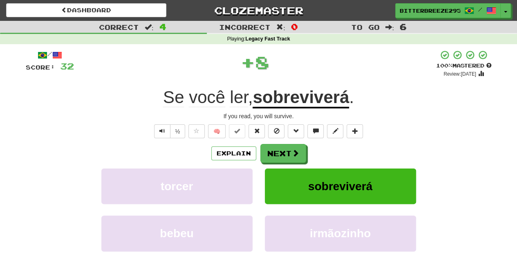
click at [281, 151] on button "Next" at bounding box center [283, 153] width 46 height 19
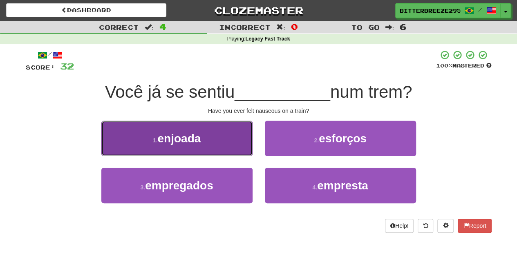
click at [219, 143] on button "1 . enjoada" at bounding box center [176, 139] width 151 height 36
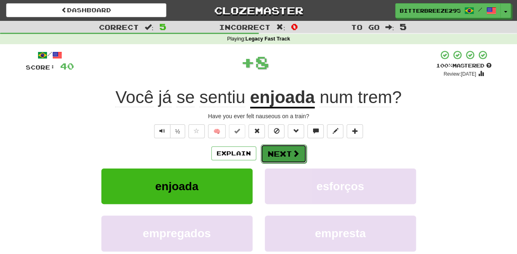
click at [274, 147] on button "Next" at bounding box center [284, 153] width 46 height 19
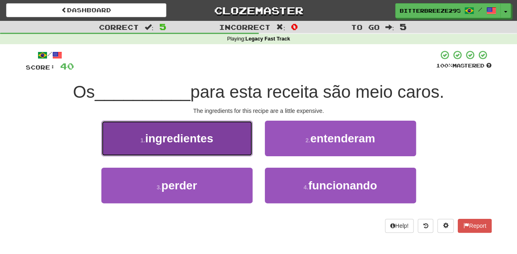
click at [229, 148] on button "1 . ingredientes" at bounding box center [176, 139] width 151 height 36
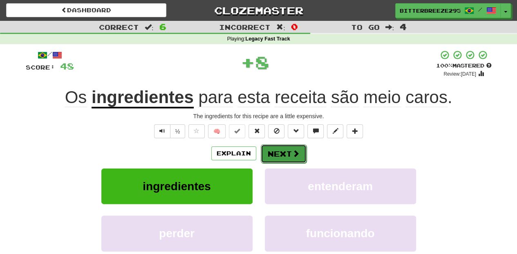
click at [277, 148] on button "Next" at bounding box center [284, 153] width 46 height 19
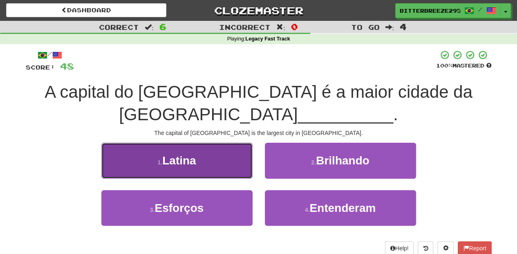
click at [219, 164] on button "1 . [DEMOGRAPHIC_DATA]" at bounding box center [176, 161] width 151 height 36
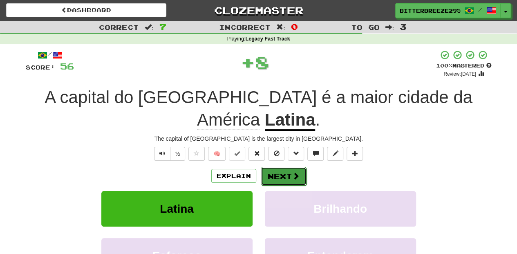
click at [277, 167] on button "Next" at bounding box center [284, 176] width 46 height 19
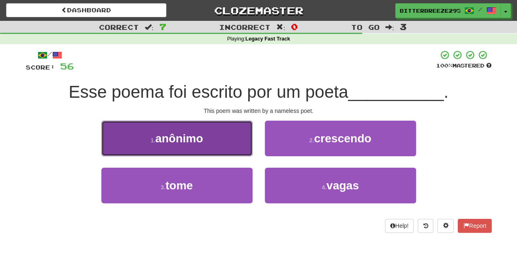
click at [238, 148] on button "1 . anônimo" at bounding box center [176, 139] width 151 height 36
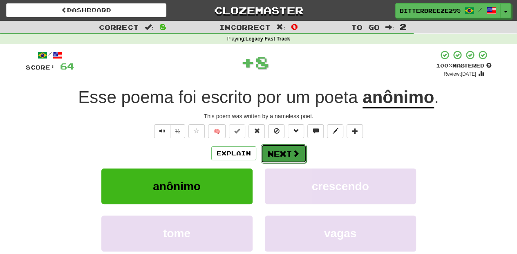
click at [265, 155] on button "Next" at bounding box center [284, 153] width 46 height 19
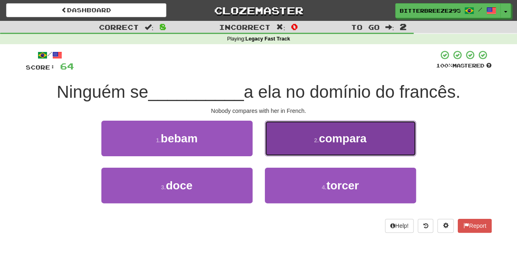
click at [273, 151] on button "2 . compara" at bounding box center [340, 139] width 151 height 36
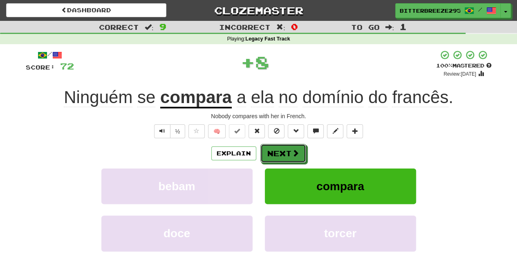
click at [273, 151] on button "Next" at bounding box center [283, 153] width 46 height 19
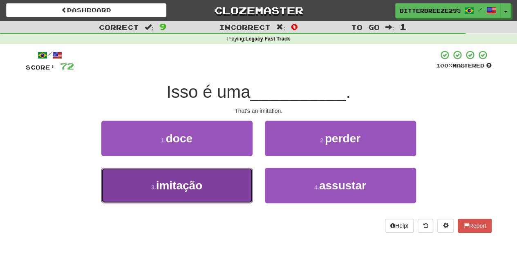
click at [215, 177] on button "3 . imitação" at bounding box center [176, 186] width 151 height 36
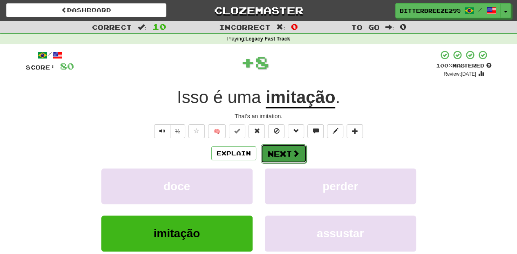
click at [269, 154] on button "Next" at bounding box center [284, 153] width 46 height 19
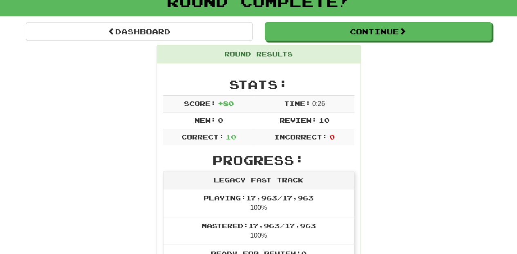
scroll to position [54, 0]
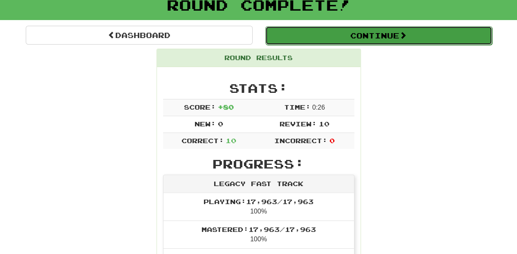
click at [338, 38] on button "Continue" at bounding box center [378, 35] width 227 height 19
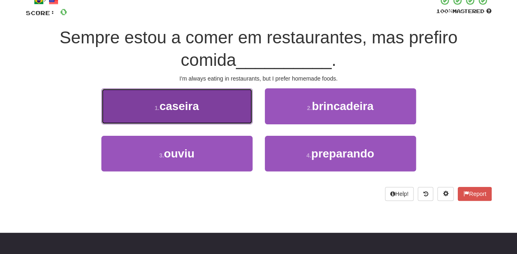
click at [219, 118] on button "1 . caseira" at bounding box center [176, 106] width 151 height 36
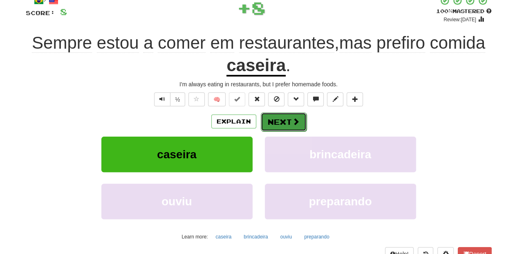
click at [278, 125] on button "Next" at bounding box center [284, 121] width 46 height 19
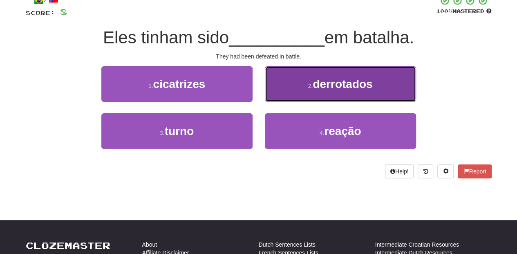
click at [281, 99] on button "2 . derrotados" at bounding box center [340, 84] width 151 height 36
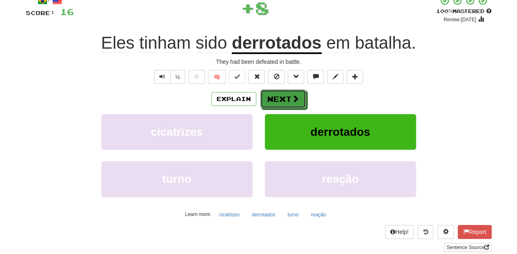
click at [281, 99] on button "Next" at bounding box center [283, 99] width 46 height 19
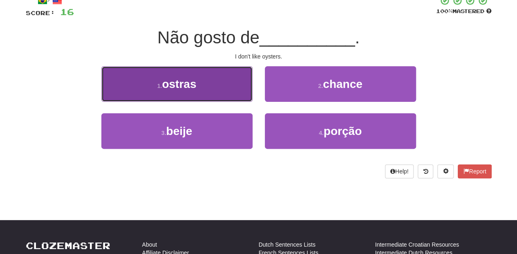
click at [218, 91] on button "1 . ostras" at bounding box center [176, 84] width 151 height 36
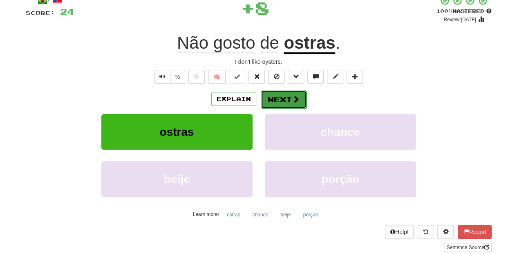
click at [271, 101] on button "Next" at bounding box center [284, 99] width 46 height 19
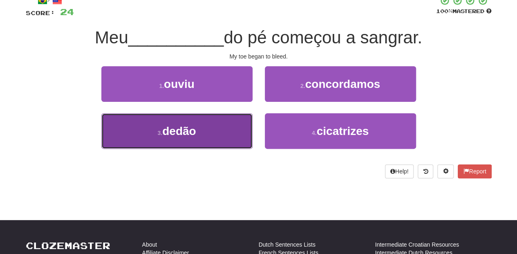
click at [220, 129] on button "3 . dedão" at bounding box center [176, 131] width 151 height 36
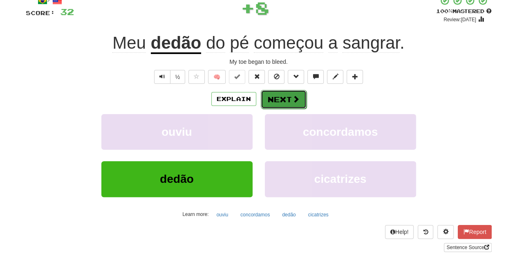
click at [274, 100] on button "Next" at bounding box center [284, 99] width 46 height 19
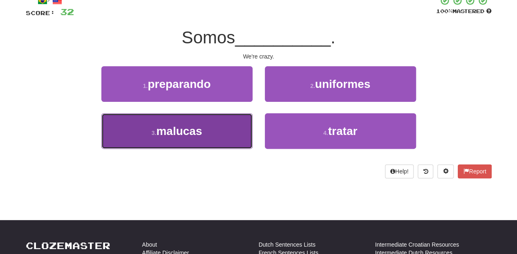
click at [208, 126] on button "3 . malucas" at bounding box center [176, 131] width 151 height 36
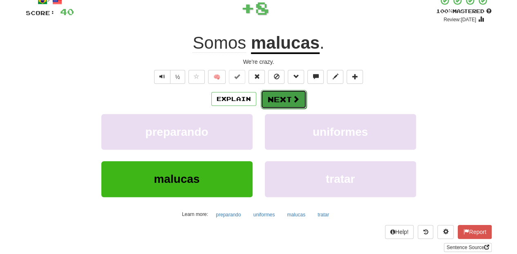
click at [276, 100] on button "Next" at bounding box center [284, 99] width 46 height 19
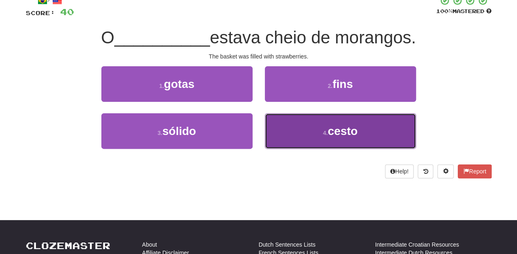
click at [287, 124] on button "4 . cesto" at bounding box center [340, 131] width 151 height 36
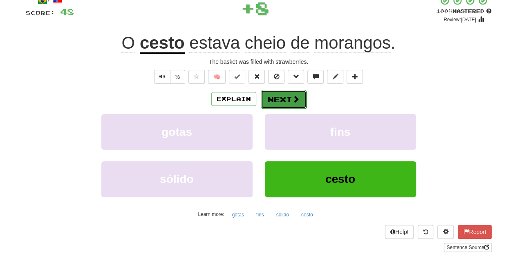
click at [282, 102] on button "Next" at bounding box center [284, 99] width 46 height 19
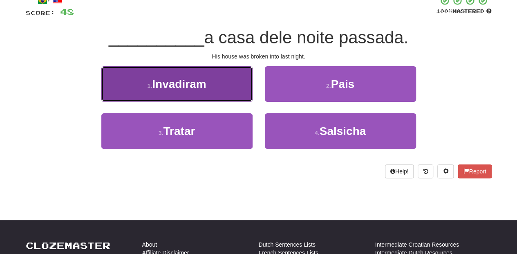
click at [213, 93] on button "1 . Invadiram" at bounding box center [176, 84] width 151 height 36
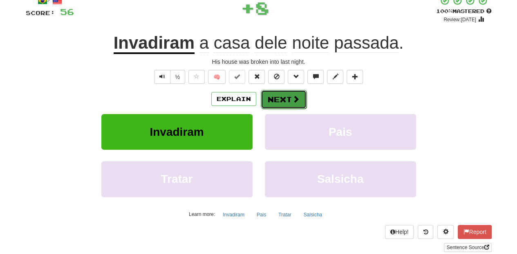
click at [281, 101] on button "Next" at bounding box center [284, 99] width 46 height 19
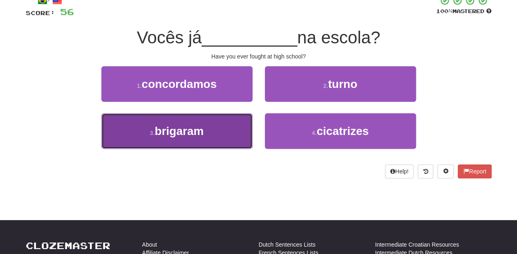
click at [236, 128] on button "3 . brigaram" at bounding box center [176, 131] width 151 height 36
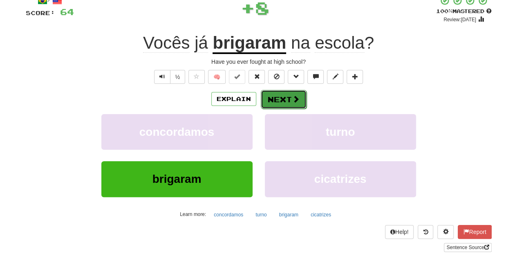
click at [281, 98] on button "Next" at bounding box center [284, 99] width 46 height 19
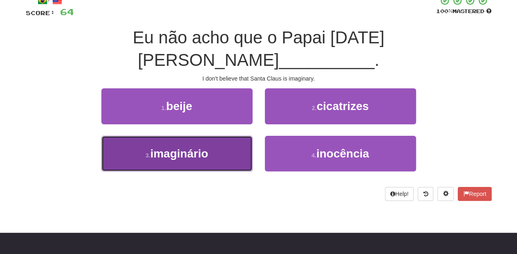
click at [227, 136] on button "3 . imaginário" at bounding box center [176, 154] width 151 height 36
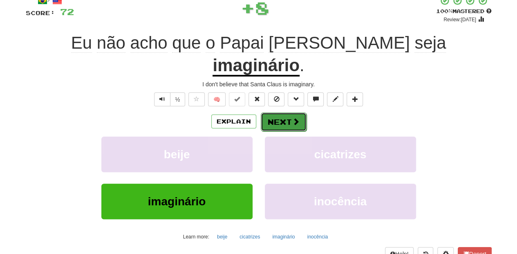
click at [276, 112] on button "Next" at bounding box center [284, 121] width 46 height 19
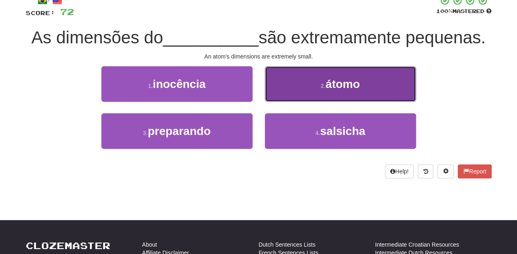
click at [288, 91] on button "2 . átomo" at bounding box center [340, 84] width 151 height 36
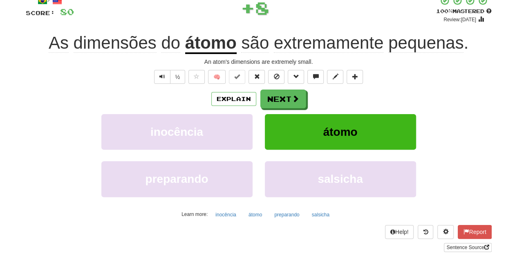
click at [287, 93] on button "Next" at bounding box center [283, 99] width 46 height 19
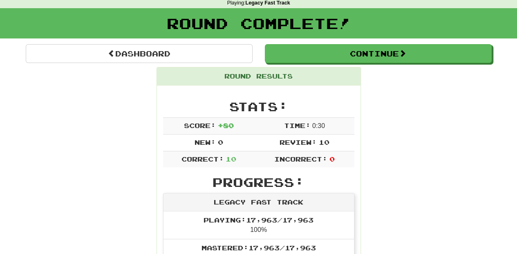
scroll to position [36, 0]
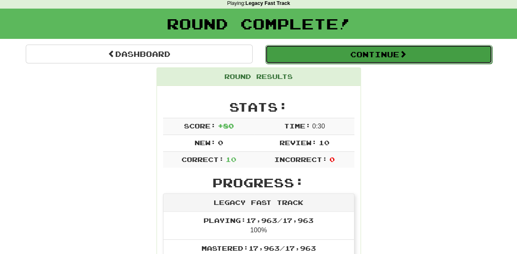
click at [300, 57] on button "Continue" at bounding box center [378, 54] width 227 height 19
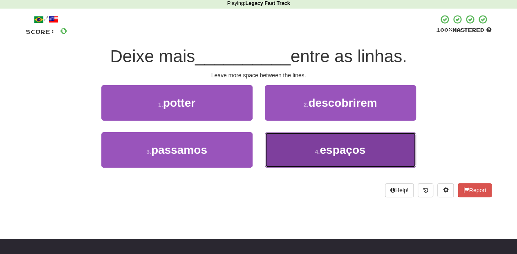
click at [273, 144] on button "4 . espaços" at bounding box center [340, 150] width 151 height 36
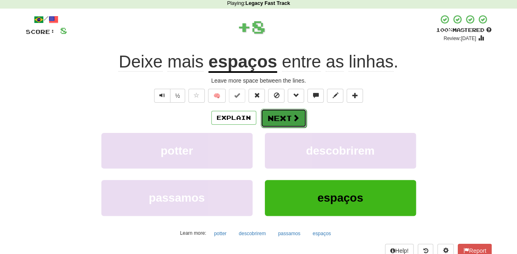
click at [285, 119] on button "Next" at bounding box center [284, 118] width 46 height 19
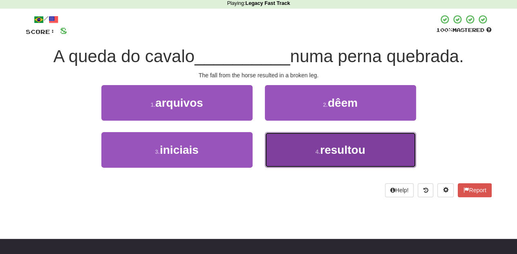
click at [295, 146] on button "4 . resultou" at bounding box center [340, 150] width 151 height 36
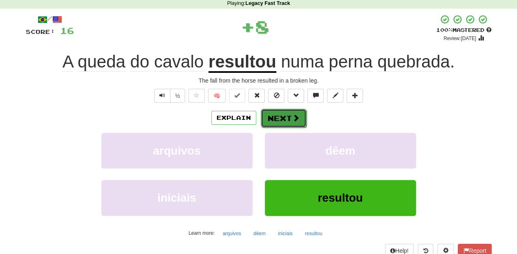
click at [273, 116] on button "Next" at bounding box center [284, 118] width 46 height 19
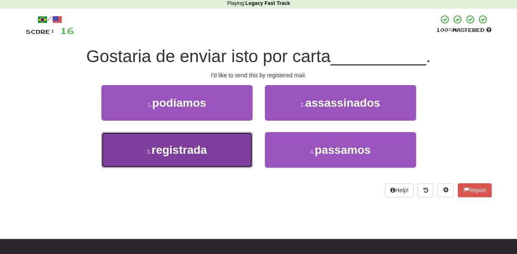
click at [225, 148] on button "3 . registrada" at bounding box center [176, 150] width 151 height 36
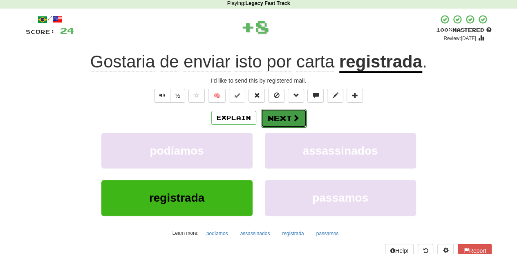
click at [273, 115] on button "Next" at bounding box center [284, 118] width 46 height 19
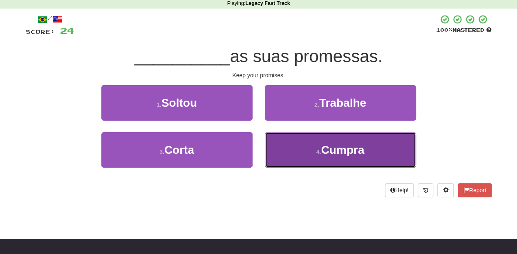
click at [296, 144] on button "4 . [GEOGRAPHIC_DATA]" at bounding box center [340, 150] width 151 height 36
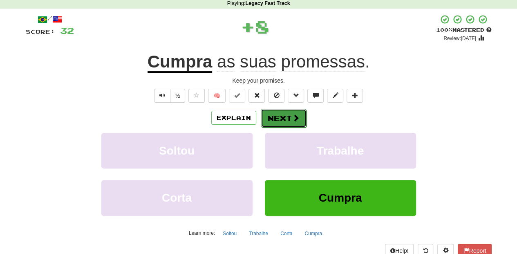
click at [285, 115] on button "Next" at bounding box center [284, 118] width 46 height 19
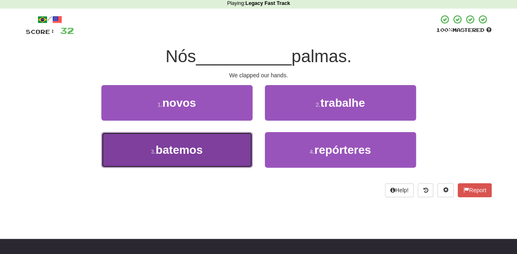
click at [237, 156] on button "3 . batemos" at bounding box center [176, 150] width 151 height 36
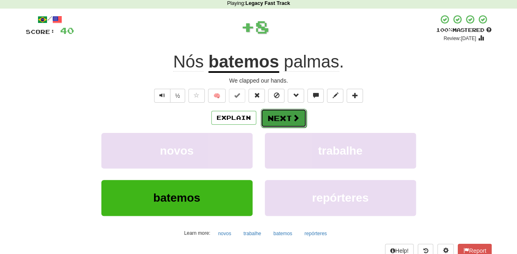
click at [280, 117] on button "Next" at bounding box center [284, 118] width 46 height 19
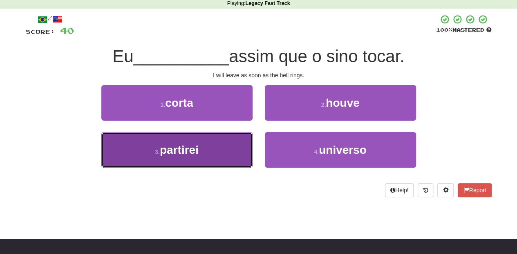
click at [226, 144] on button "3 . partirei" at bounding box center [176, 150] width 151 height 36
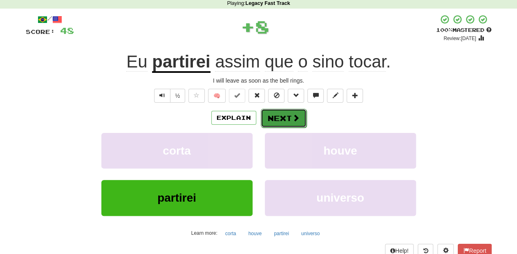
click at [271, 116] on button "Next" at bounding box center [284, 118] width 46 height 19
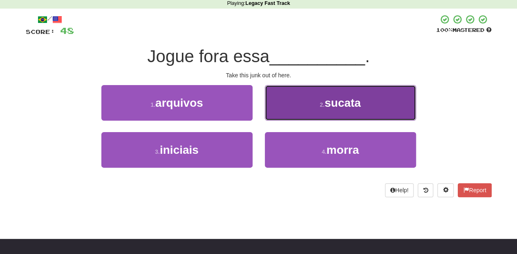
click at [281, 112] on button "2 . sucata" at bounding box center [340, 103] width 151 height 36
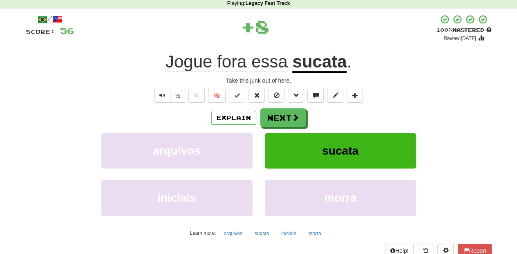
click at [281, 112] on button "Next" at bounding box center [283, 117] width 46 height 19
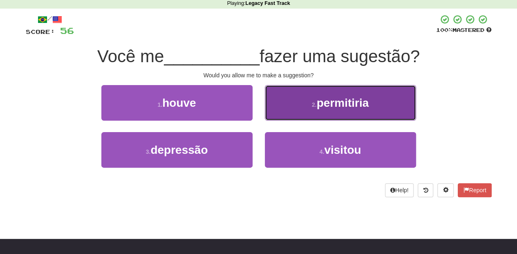
click at [276, 117] on button "2 . permitiria" at bounding box center [340, 103] width 151 height 36
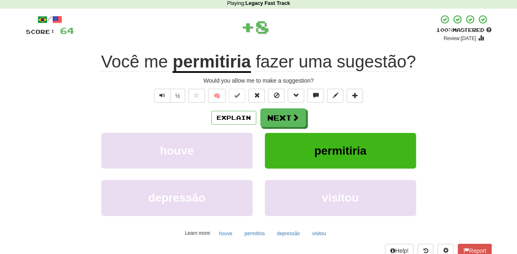
click at [276, 117] on button "Next" at bounding box center [283, 117] width 46 height 19
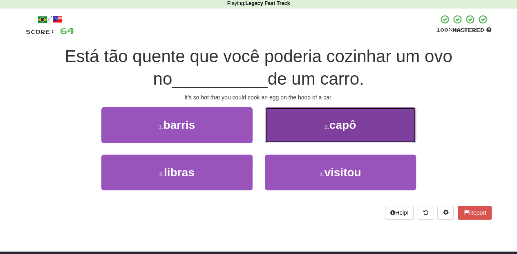
click at [279, 130] on button "2 . capô" at bounding box center [340, 125] width 151 height 36
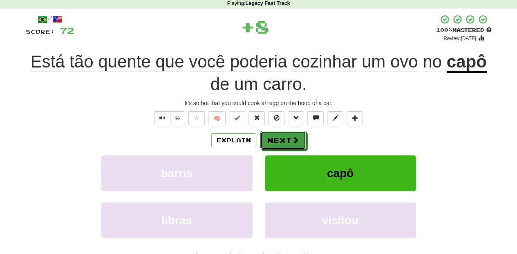
click at [278, 131] on button "Next" at bounding box center [283, 140] width 46 height 19
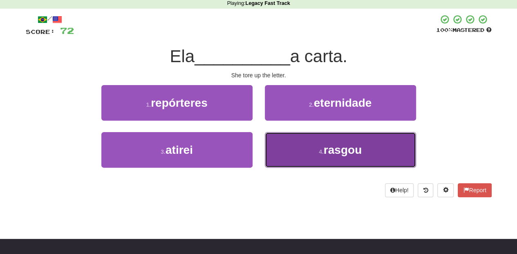
click at [291, 145] on button "4 . rasgou" at bounding box center [340, 150] width 151 height 36
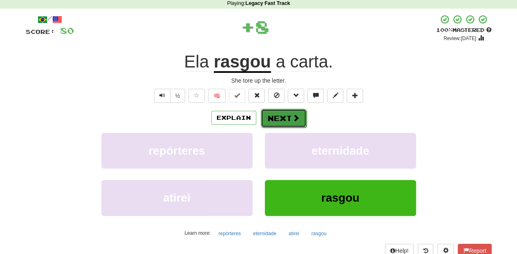
click at [282, 114] on button "Next" at bounding box center [284, 118] width 46 height 19
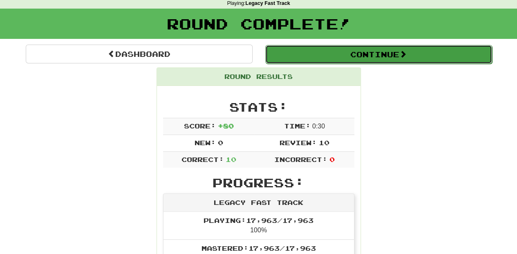
click at [317, 56] on button "Continue" at bounding box center [378, 54] width 227 height 19
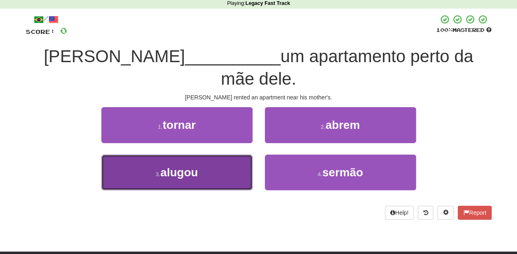
click at [234, 155] on button "3 . alugou" at bounding box center [176, 173] width 151 height 36
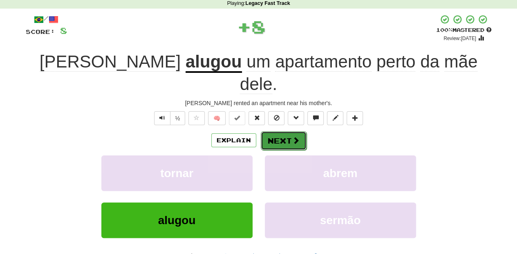
click at [272, 131] on button "Next" at bounding box center [284, 140] width 46 height 19
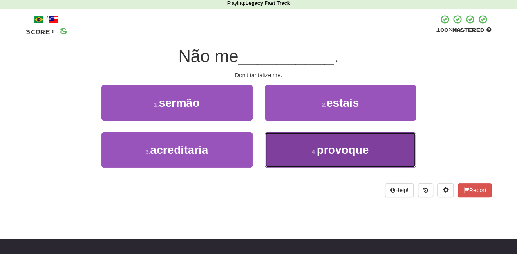
click at [288, 140] on button "4 . provoque" at bounding box center [340, 150] width 151 height 36
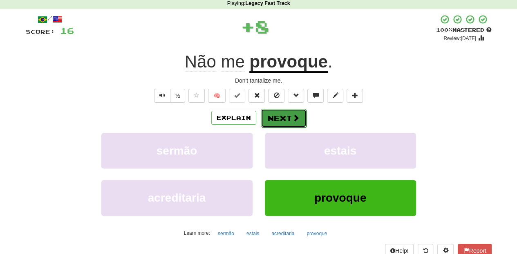
click at [281, 116] on button "Next" at bounding box center [284, 118] width 46 height 19
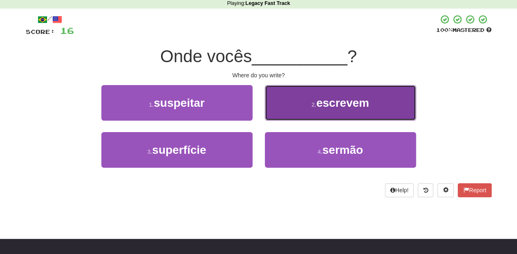
click at [284, 114] on button "2 . escrevem" at bounding box center [340, 103] width 151 height 36
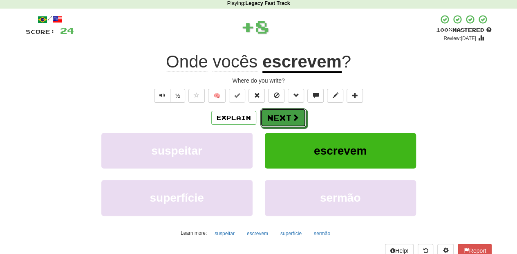
click at [284, 114] on button "Next" at bounding box center [283, 117] width 46 height 19
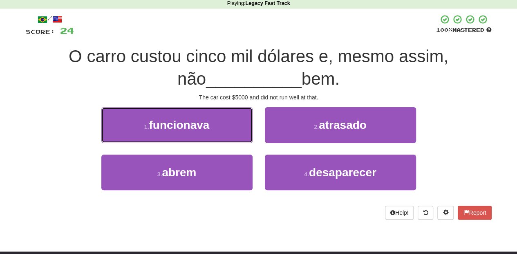
drag, startPoint x: 221, startPoint y: 128, endPoint x: 230, endPoint y: 129, distance: 8.6
click at [221, 128] on button "1 . funcionava" at bounding box center [176, 125] width 151 height 36
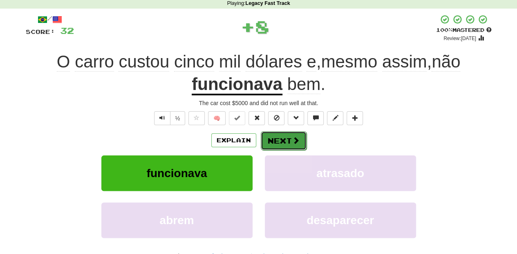
click at [276, 131] on button "Next" at bounding box center [284, 140] width 46 height 19
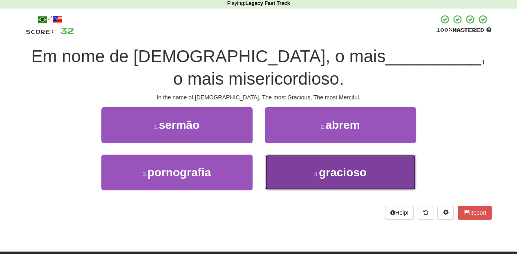
click at [289, 173] on button "4 . gracioso" at bounding box center [340, 173] width 151 height 36
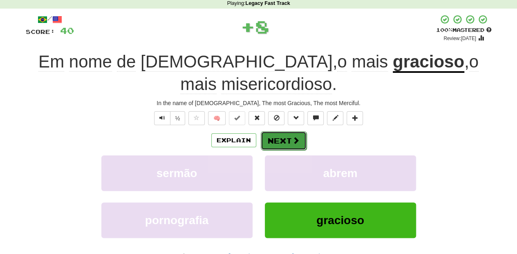
click at [289, 131] on button "Next" at bounding box center [284, 140] width 46 height 19
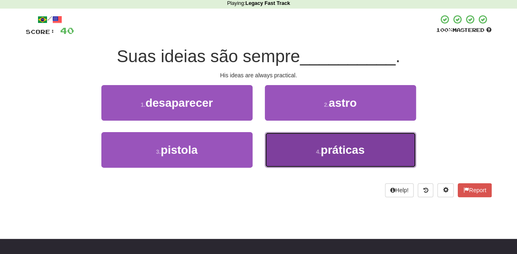
click at [296, 150] on button "4 . práticas" at bounding box center [340, 150] width 151 height 36
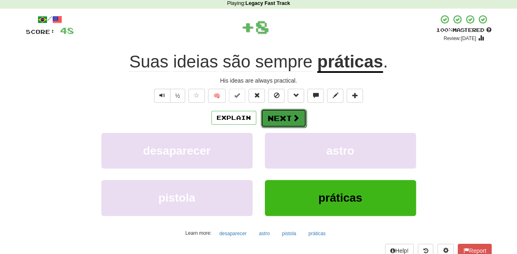
click at [292, 114] on span at bounding box center [295, 117] width 7 height 7
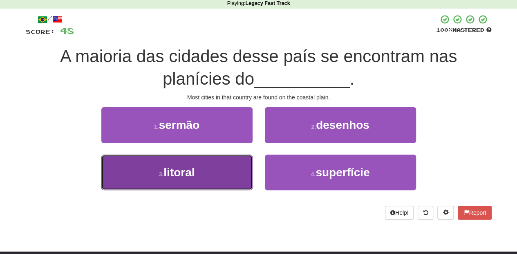
click at [225, 167] on button "3 . litoral" at bounding box center [176, 173] width 151 height 36
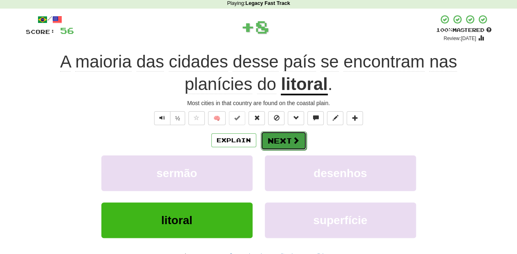
click at [280, 133] on button "Next" at bounding box center [284, 140] width 46 height 19
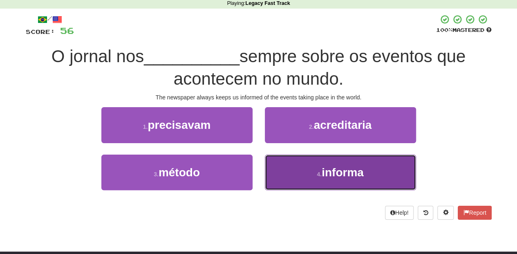
click at [290, 170] on button "4 . informa" at bounding box center [340, 173] width 151 height 36
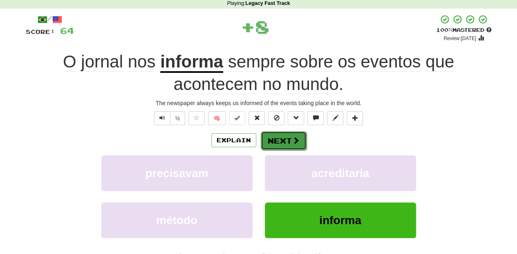
click at [278, 135] on button "Next" at bounding box center [284, 140] width 46 height 19
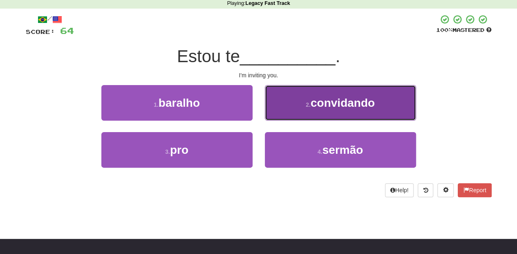
click at [289, 113] on button "2 . convidando" at bounding box center [340, 103] width 151 height 36
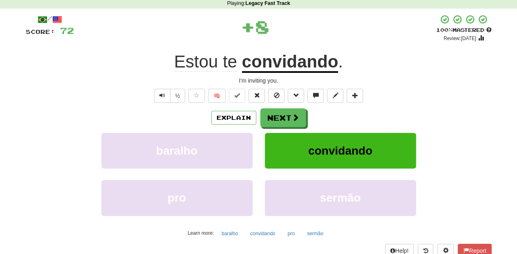
click at [289, 113] on button "Next" at bounding box center [283, 117] width 46 height 19
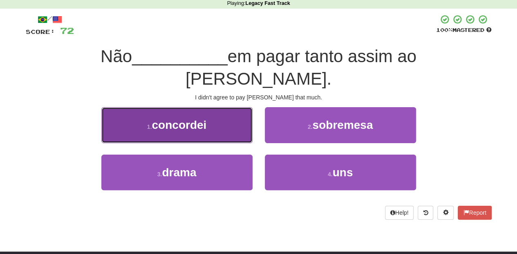
click at [229, 114] on button "1 . concordei" at bounding box center [176, 125] width 151 height 36
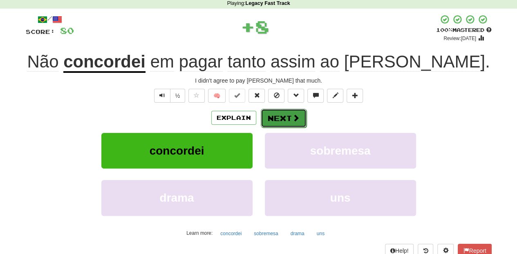
click at [268, 116] on button "Next" at bounding box center [284, 118] width 46 height 19
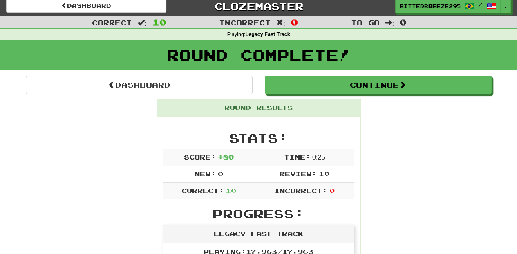
scroll to position [0, 0]
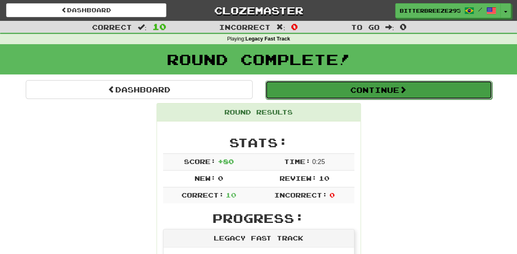
click at [304, 89] on button "Continue" at bounding box center [378, 90] width 227 height 19
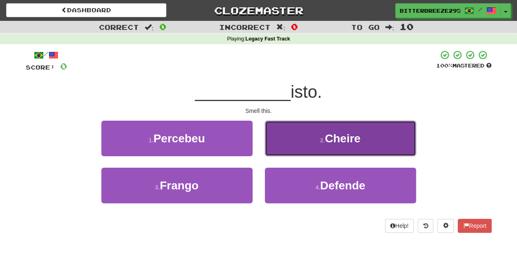
click at [304, 143] on button "2 . [GEOGRAPHIC_DATA]" at bounding box center [340, 139] width 151 height 36
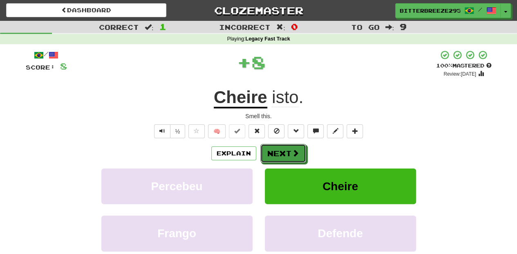
click at [291, 146] on button "Next" at bounding box center [283, 153] width 46 height 19
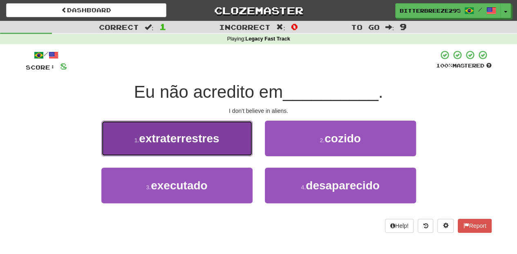
click at [212, 139] on span "extraterrestres" at bounding box center [179, 138] width 80 height 13
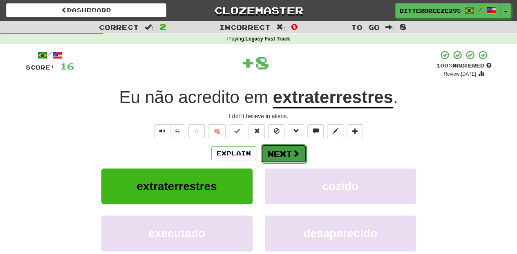
drag, startPoint x: 266, startPoint y: 146, endPoint x: 274, endPoint y: 161, distance: 17.9
click at [274, 161] on button "Next" at bounding box center [284, 153] width 46 height 19
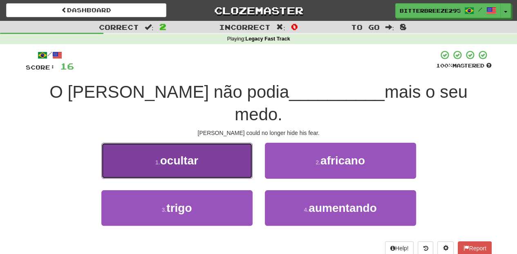
click at [228, 143] on button "1 . ocultar" at bounding box center [176, 161] width 151 height 36
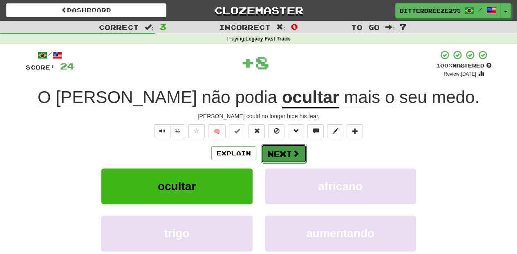
click at [269, 148] on button "Next" at bounding box center [284, 153] width 46 height 19
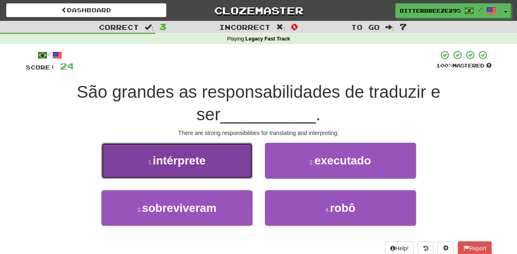
click at [211, 168] on button "1 . intérprete" at bounding box center [176, 161] width 151 height 36
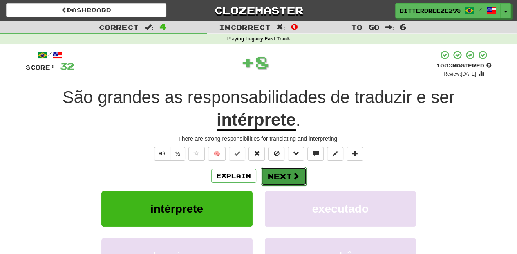
click at [268, 170] on button "Next" at bounding box center [284, 176] width 46 height 19
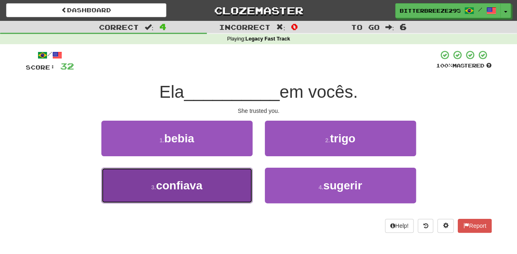
click at [244, 187] on button "3 . confiava" at bounding box center [176, 186] width 151 height 36
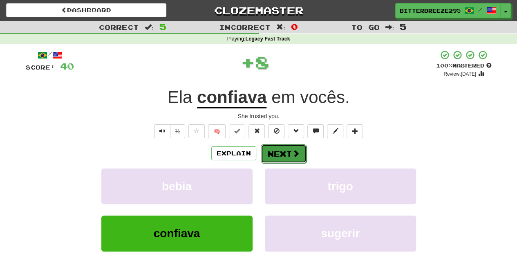
click at [271, 153] on button "Next" at bounding box center [284, 153] width 46 height 19
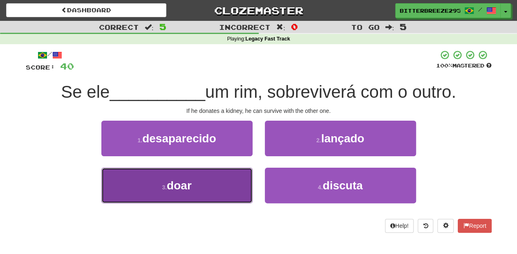
click at [220, 186] on button "3 . doar" at bounding box center [176, 186] width 151 height 36
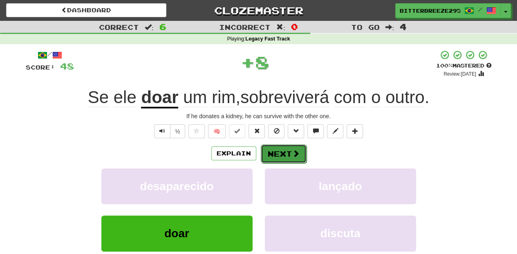
click at [278, 151] on button "Next" at bounding box center [284, 153] width 46 height 19
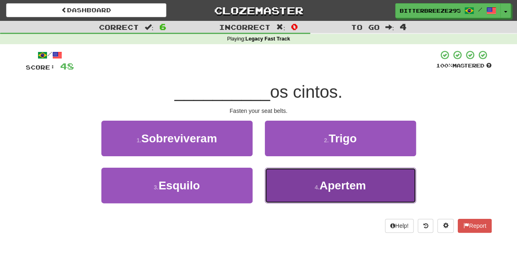
click at [289, 183] on button "4 . Apertem" at bounding box center [340, 186] width 151 height 36
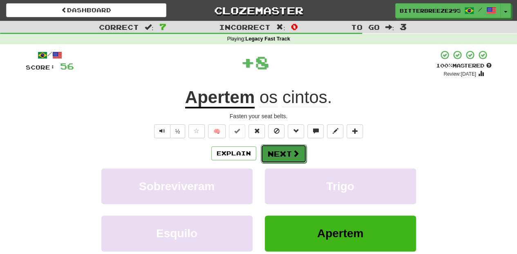
click at [276, 152] on button "Next" at bounding box center [284, 153] width 46 height 19
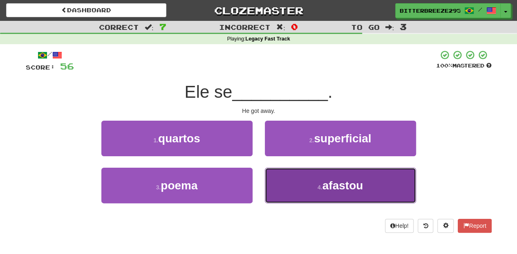
click at [295, 177] on button "4 . afastou" at bounding box center [340, 186] width 151 height 36
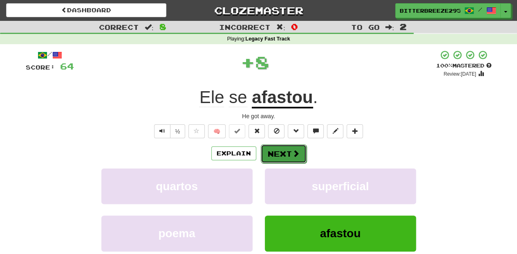
click at [284, 155] on button "Next" at bounding box center [284, 153] width 46 height 19
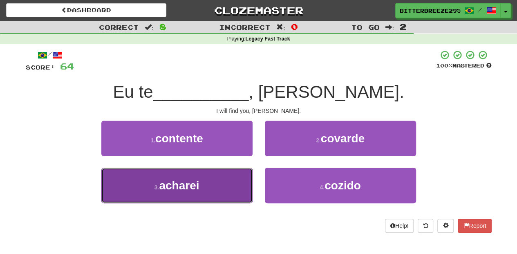
click at [222, 184] on button "3 . acharei" at bounding box center [176, 186] width 151 height 36
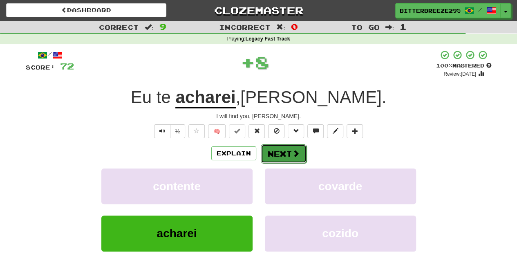
click at [268, 155] on button "Next" at bounding box center [284, 153] width 46 height 19
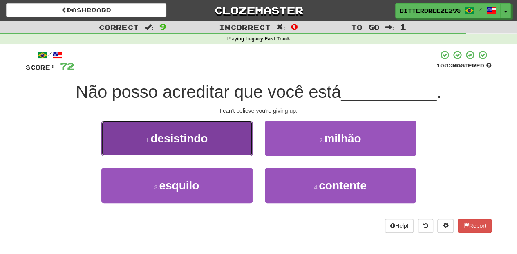
click at [223, 146] on button "1 . desistindo" at bounding box center [176, 139] width 151 height 36
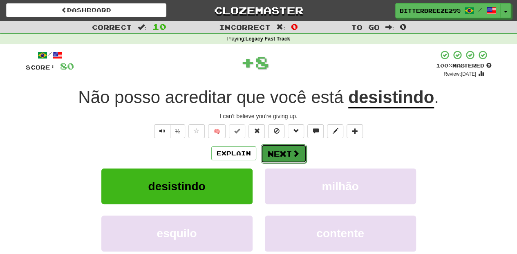
click at [279, 151] on button "Next" at bounding box center [284, 153] width 46 height 19
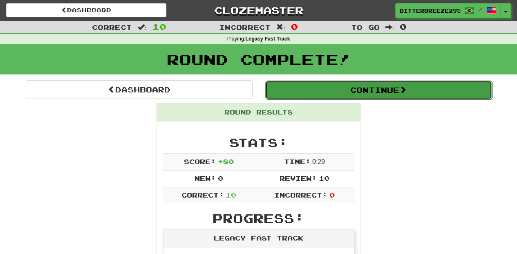
click at [309, 91] on button "Continue" at bounding box center [378, 90] width 227 height 19
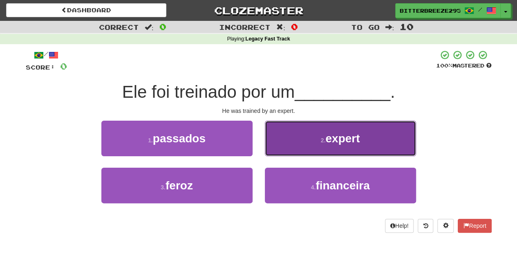
click at [278, 149] on button "2 . expert" at bounding box center [340, 139] width 151 height 36
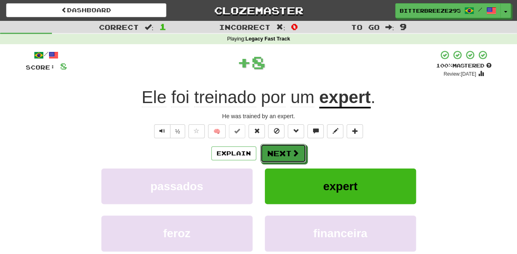
click at [278, 149] on button "Next" at bounding box center [283, 153] width 46 height 19
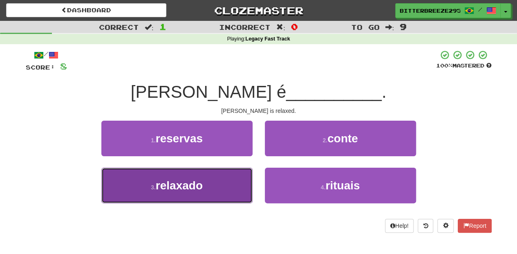
click at [240, 177] on button "3 . relaxado" at bounding box center [176, 186] width 151 height 36
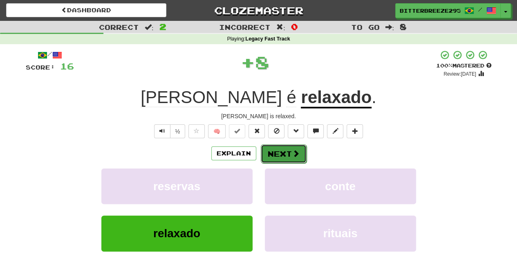
click at [267, 150] on button "Next" at bounding box center [284, 153] width 46 height 19
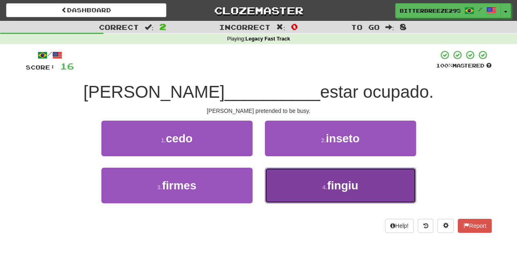
click at [296, 185] on button "4 . fingiu" at bounding box center [340, 186] width 151 height 36
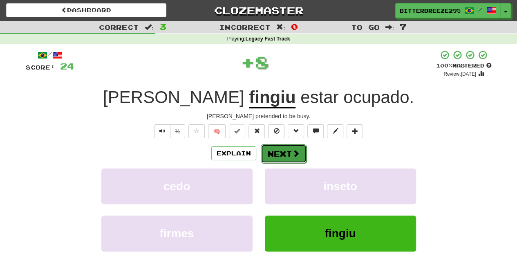
click at [282, 152] on button "Next" at bounding box center [284, 153] width 46 height 19
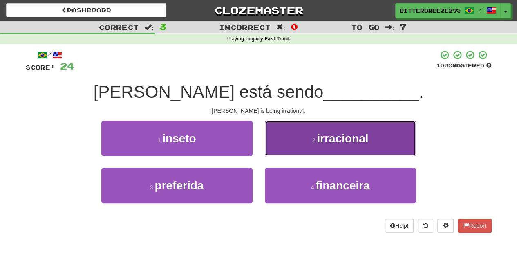
click at [285, 147] on button "2 . irracional" at bounding box center [340, 139] width 151 height 36
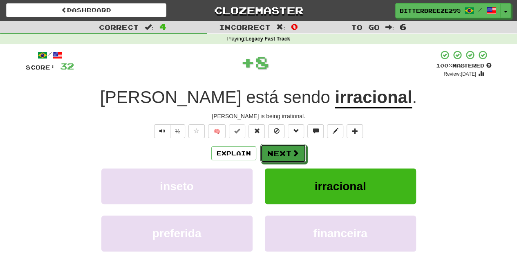
click at [285, 147] on button "Next" at bounding box center [283, 153] width 46 height 19
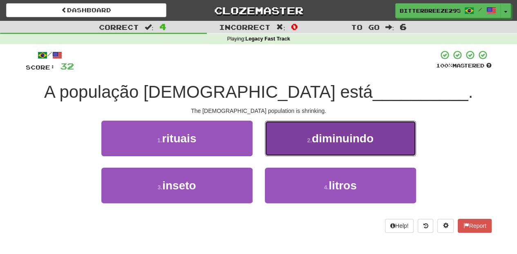
click at [282, 151] on button "2 . diminuindo" at bounding box center [340, 139] width 151 height 36
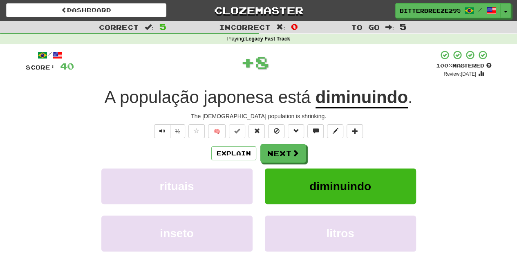
click at [282, 151] on button "Next" at bounding box center [283, 153] width 46 height 19
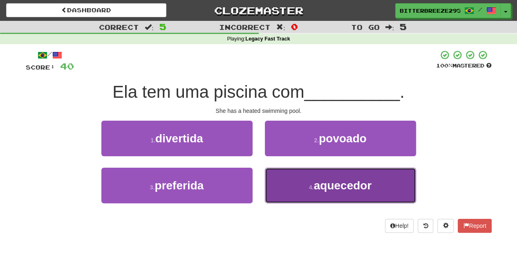
click at [287, 181] on button "4 . aquecedor" at bounding box center [340, 186] width 151 height 36
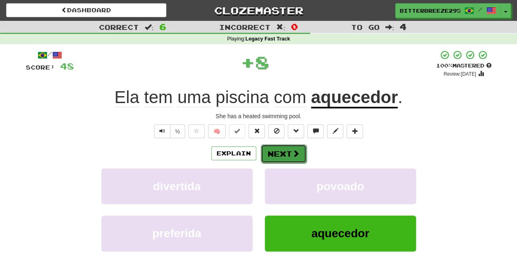
click at [282, 152] on button "Next" at bounding box center [284, 153] width 46 height 19
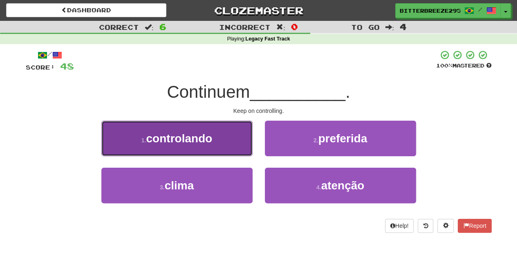
click at [217, 149] on button "1 . controlando" at bounding box center [176, 139] width 151 height 36
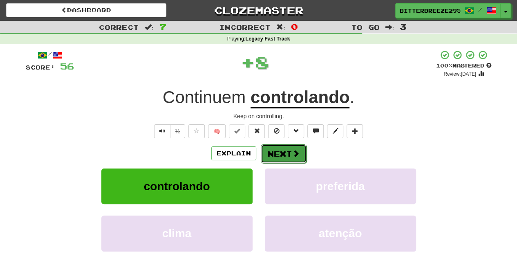
click at [287, 156] on button "Next" at bounding box center [284, 153] width 46 height 19
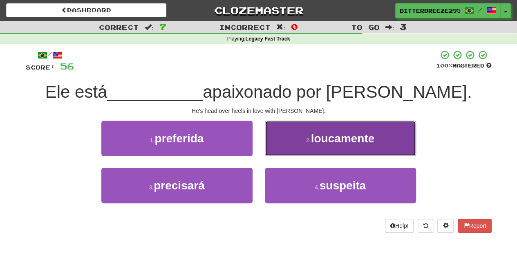
click at [280, 149] on button "2 . loucamente" at bounding box center [340, 139] width 151 height 36
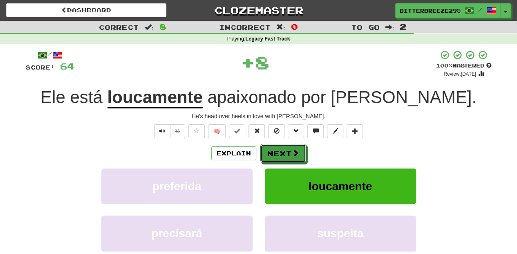
click at [280, 149] on button "Next" at bounding box center [283, 153] width 46 height 19
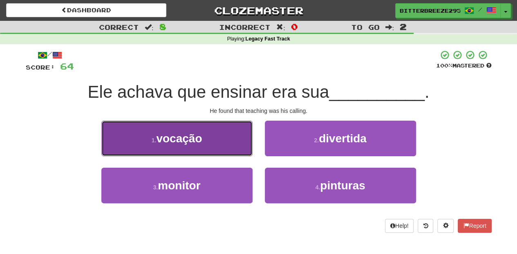
click at [231, 146] on button "1 . vocação" at bounding box center [176, 139] width 151 height 36
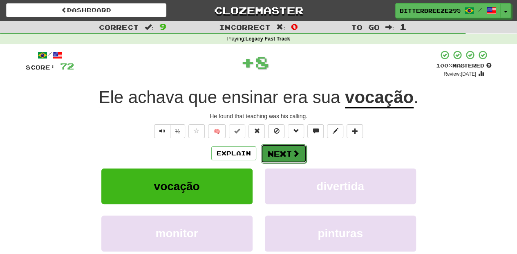
click at [271, 148] on button "Next" at bounding box center [284, 153] width 46 height 19
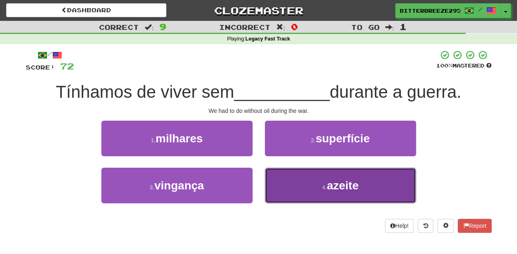
click at [293, 179] on button "4 . azeite" at bounding box center [340, 186] width 151 height 36
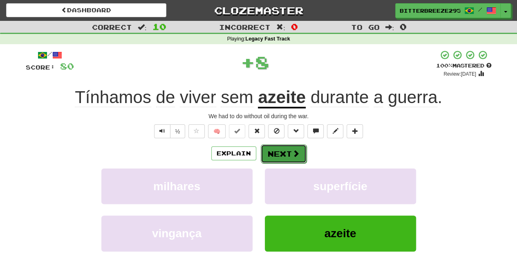
click at [285, 154] on button "Next" at bounding box center [284, 153] width 46 height 19
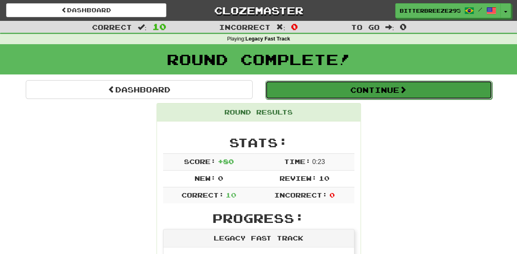
click at [305, 92] on button "Continue" at bounding box center [378, 90] width 227 height 19
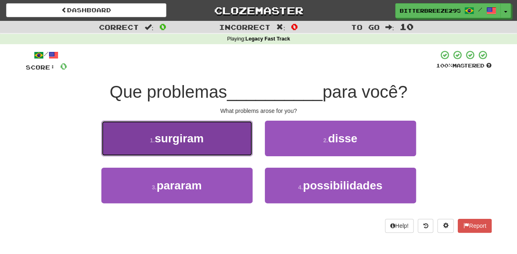
click at [221, 152] on button "1 . surgiram" at bounding box center [176, 139] width 151 height 36
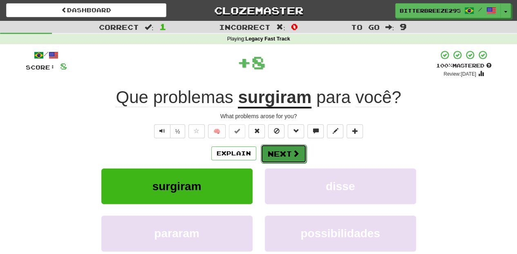
click at [273, 152] on button "Next" at bounding box center [284, 153] width 46 height 19
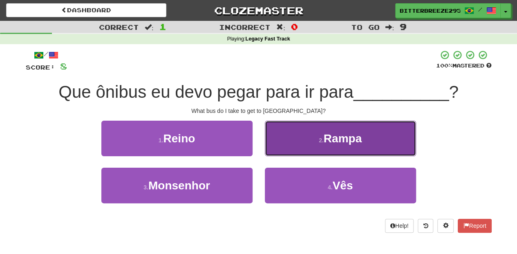
click at [280, 149] on button "2 . [GEOGRAPHIC_DATA]" at bounding box center [340, 139] width 151 height 36
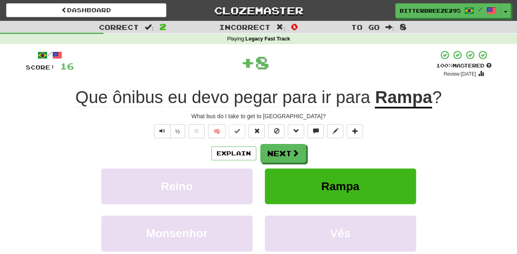
click at [280, 149] on button "Next" at bounding box center [283, 153] width 46 height 19
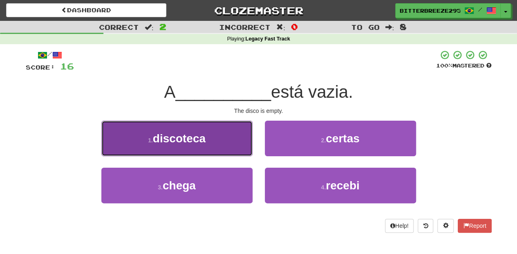
click at [239, 146] on button "1 . discoteca" at bounding box center [176, 139] width 151 height 36
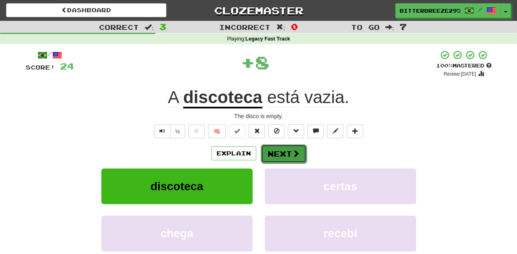
click at [276, 149] on button "Next" at bounding box center [284, 153] width 46 height 19
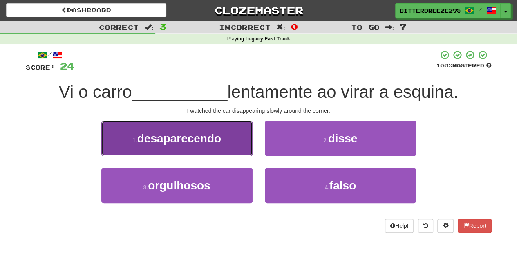
click at [234, 145] on button "1 . desaparecendo" at bounding box center [176, 139] width 151 height 36
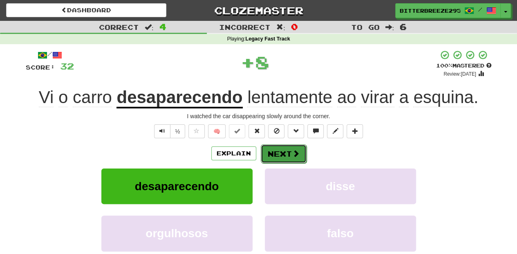
click at [266, 149] on button "Next" at bounding box center [284, 153] width 46 height 19
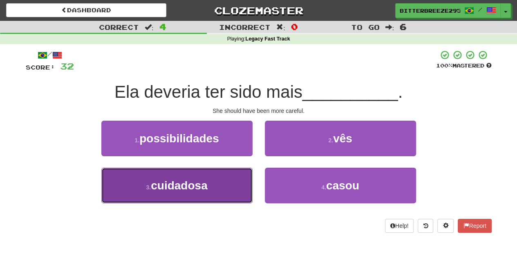
click at [221, 180] on button "3 . cuidadosa" at bounding box center [176, 186] width 151 height 36
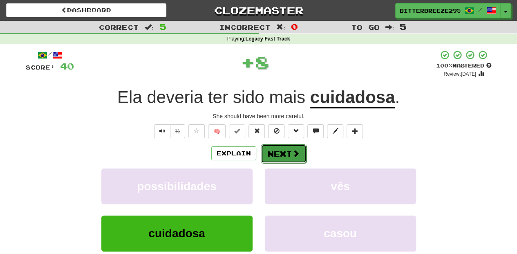
click at [280, 156] on button "Next" at bounding box center [284, 153] width 46 height 19
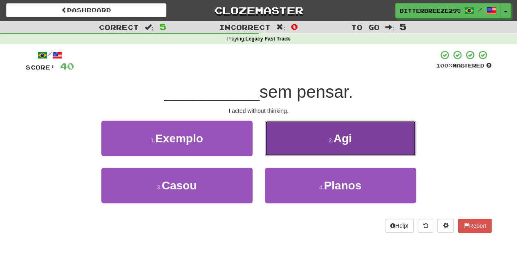
click at [286, 149] on button "2 . Agi" at bounding box center [340, 139] width 151 height 36
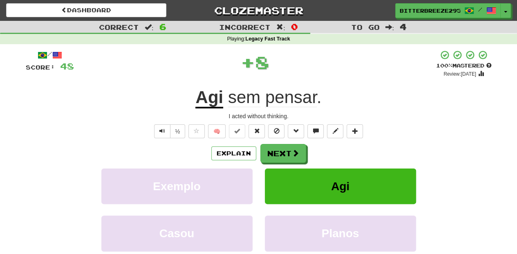
click at [286, 149] on button "Next" at bounding box center [283, 153] width 46 height 19
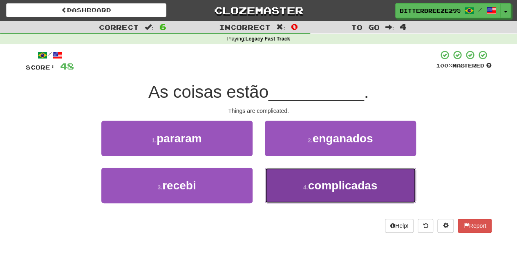
click at [297, 179] on button "4 . complicadas" at bounding box center [340, 186] width 151 height 36
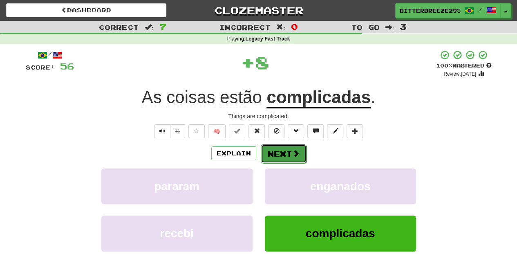
click at [287, 151] on button "Next" at bounding box center [284, 153] width 46 height 19
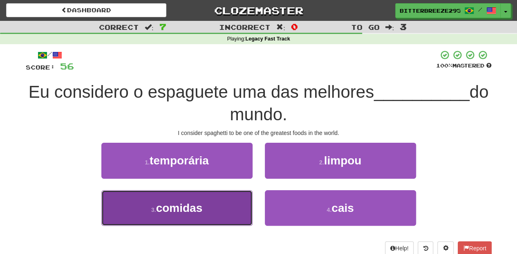
click at [223, 199] on button "3 . comidas" at bounding box center [176, 208] width 151 height 36
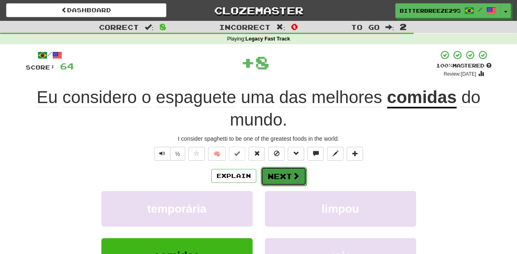
click at [280, 167] on button "Next" at bounding box center [284, 176] width 46 height 19
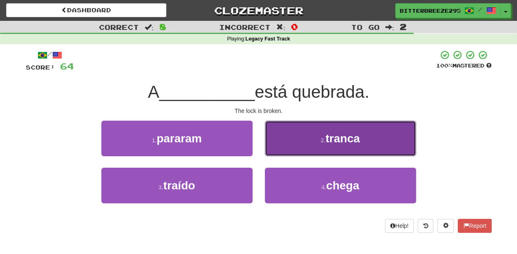
click at [279, 150] on button "2 . tranca" at bounding box center [340, 139] width 151 height 36
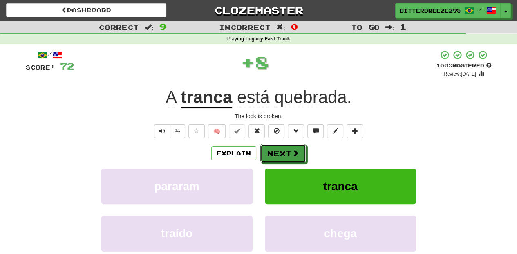
click at [279, 150] on button "Next" at bounding box center [283, 153] width 46 height 19
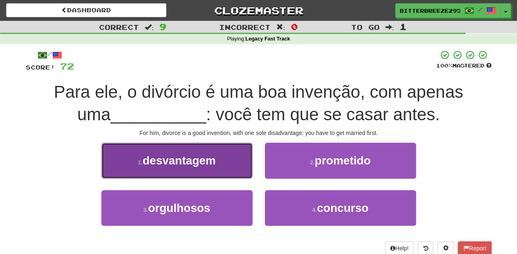
click at [215, 166] on span "desvantagem" at bounding box center [179, 160] width 73 height 13
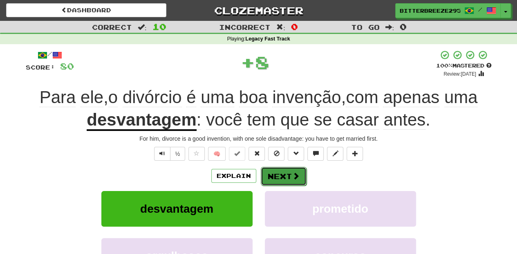
click at [279, 172] on button "Next" at bounding box center [284, 176] width 46 height 19
